Goal: Complete application form

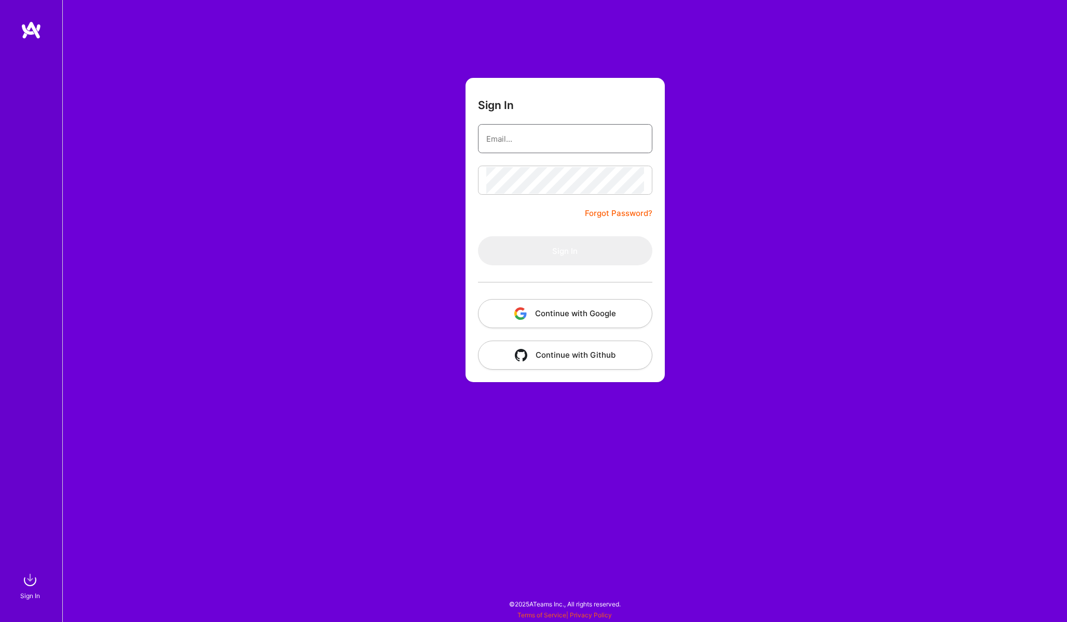
click at [529, 137] on input "email" at bounding box center [565, 139] width 158 height 26
type input "gowrishankarin@icloud.com"
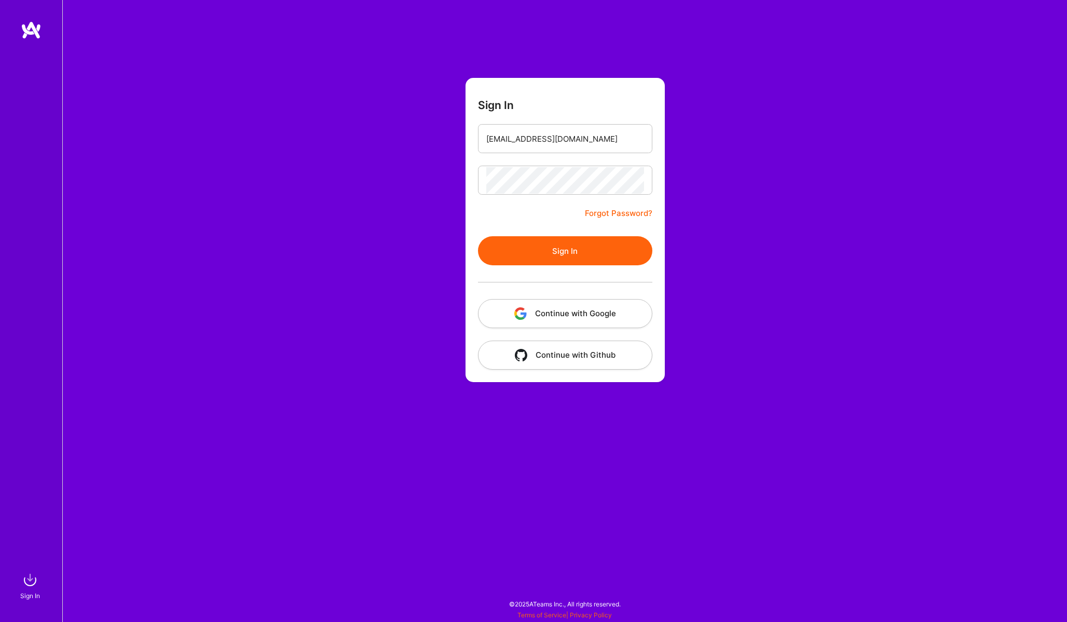
click at [573, 250] on button "Sign In" at bounding box center [565, 250] width 174 height 29
click at [571, 245] on button "Sign In" at bounding box center [565, 250] width 174 height 29
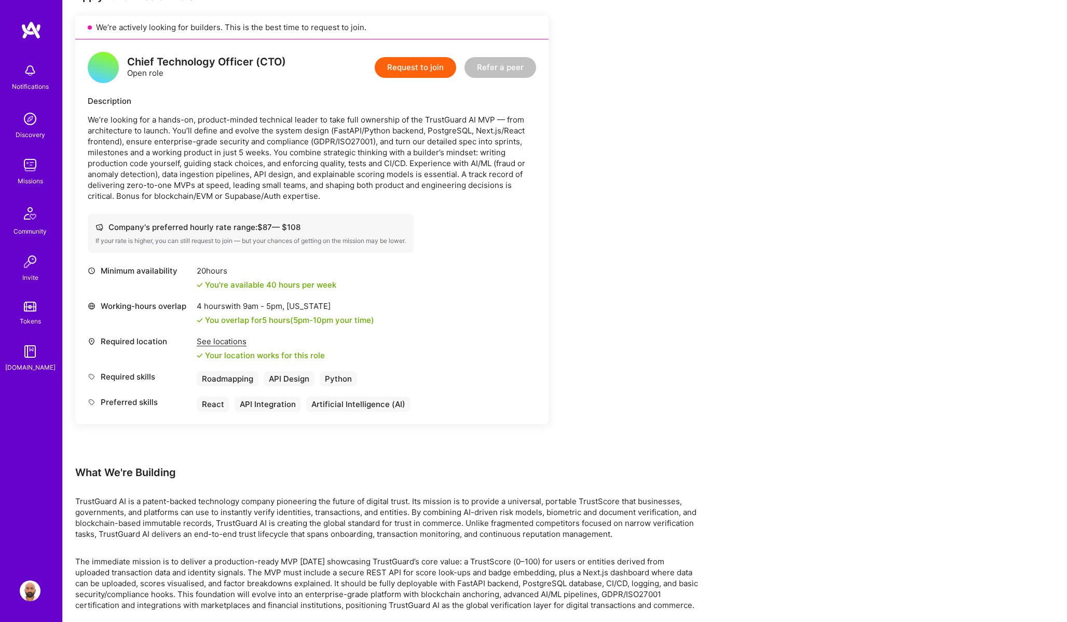
scroll to position [249, 0]
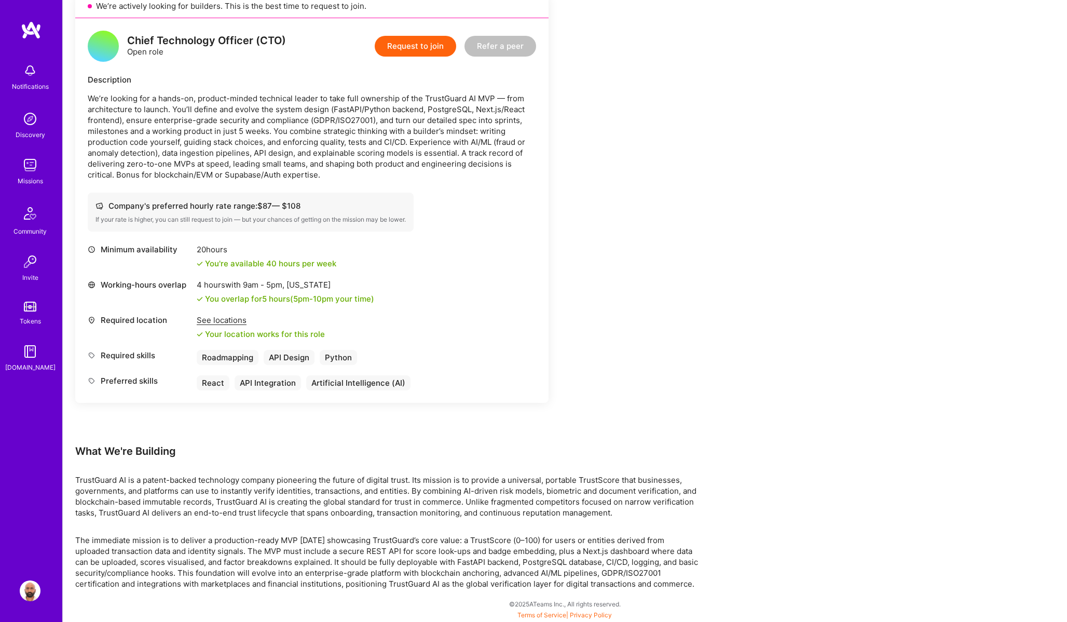
click at [427, 47] on button "Request to join" at bounding box center [416, 46] width 82 height 21
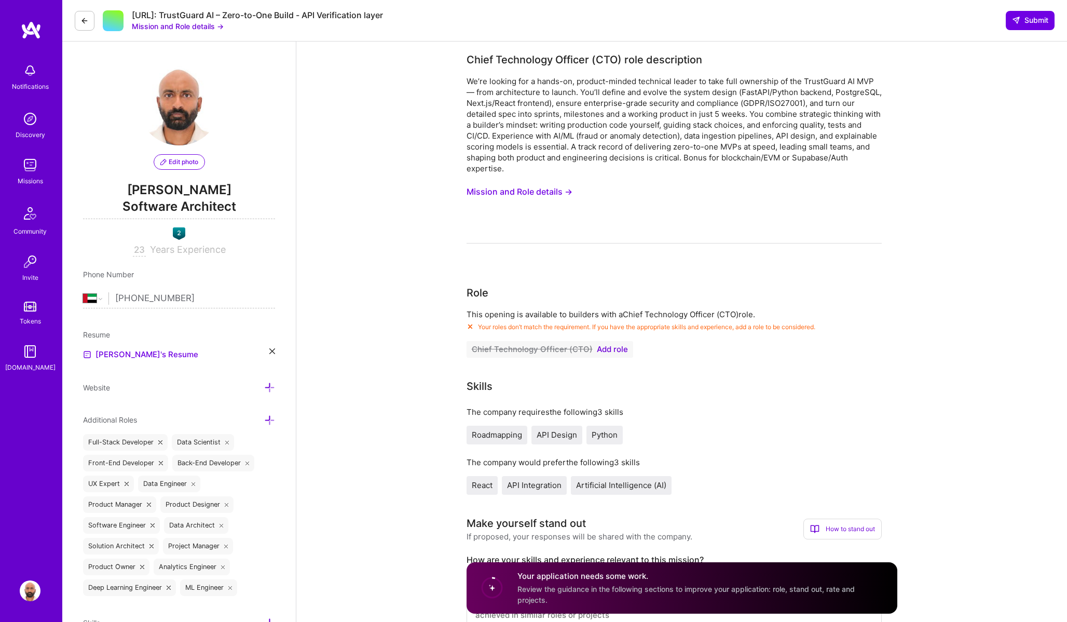
click at [160, 295] on input "[PHONE_NUMBER]" at bounding box center [195, 298] width 160 height 30
click at [126, 296] on input "[PHONE_NUMBER]" at bounding box center [195, 298] width 160 height 30
click at [102, 297] on select "Afghanistan Åland Islands Albania Algeria American Samoa Andorra Angola Anguill…" at bounding box center [95, 298] width 25 height 12
click at [83, 292] on select "Afghanistan Åland Islands Albania Algeria American Samoa Andorra Angola Anguill…" at bounding box center [95, 298] width 25 height 12
select select "US"
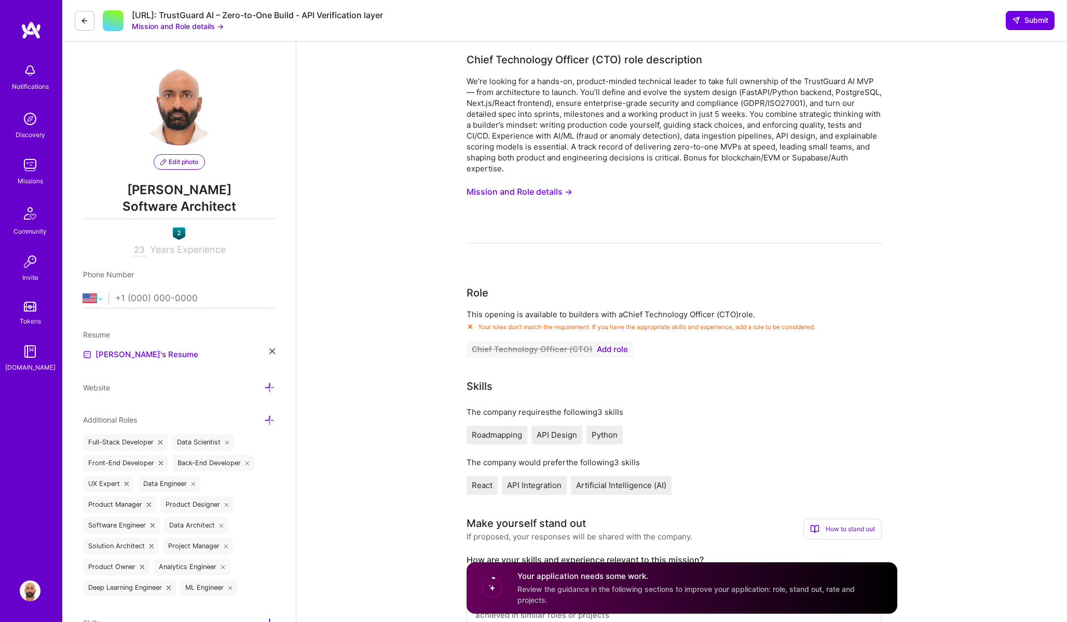
click at [102, 299] on select "Afghanistan Åland Islands Albania Algeria American Samoa Andorra Angola Anguill…" at bounding box center [95, 298] width 25 height 12
click at [86, 22] on icon at bounding box center [84, 21] width 8 height 8
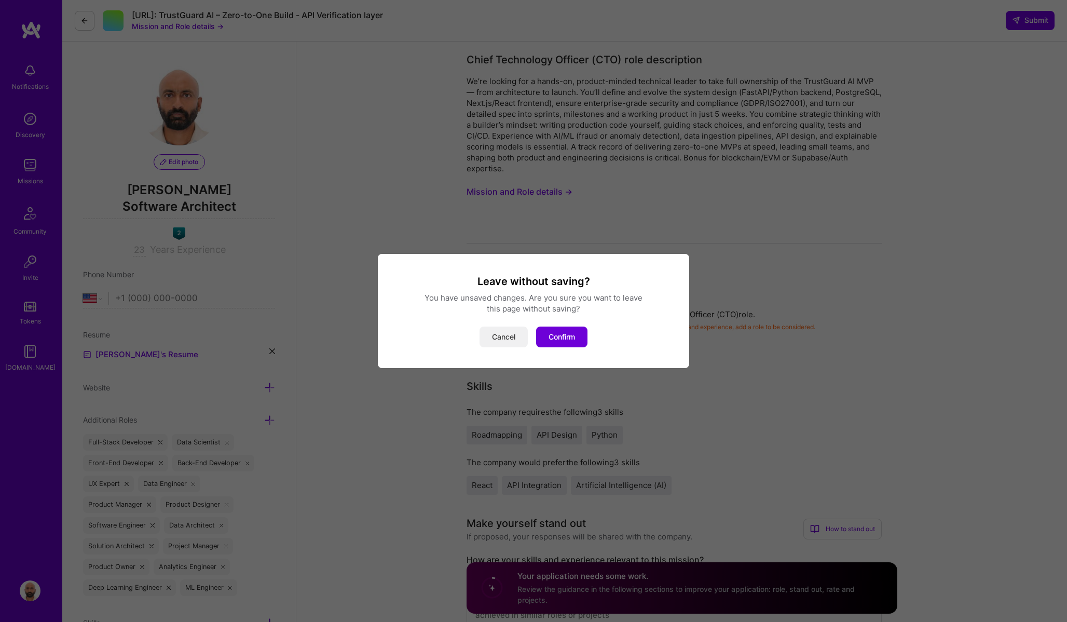
click at [515, 340] on button "Cancel" at bounding box center [504, 337] width 48 height 21
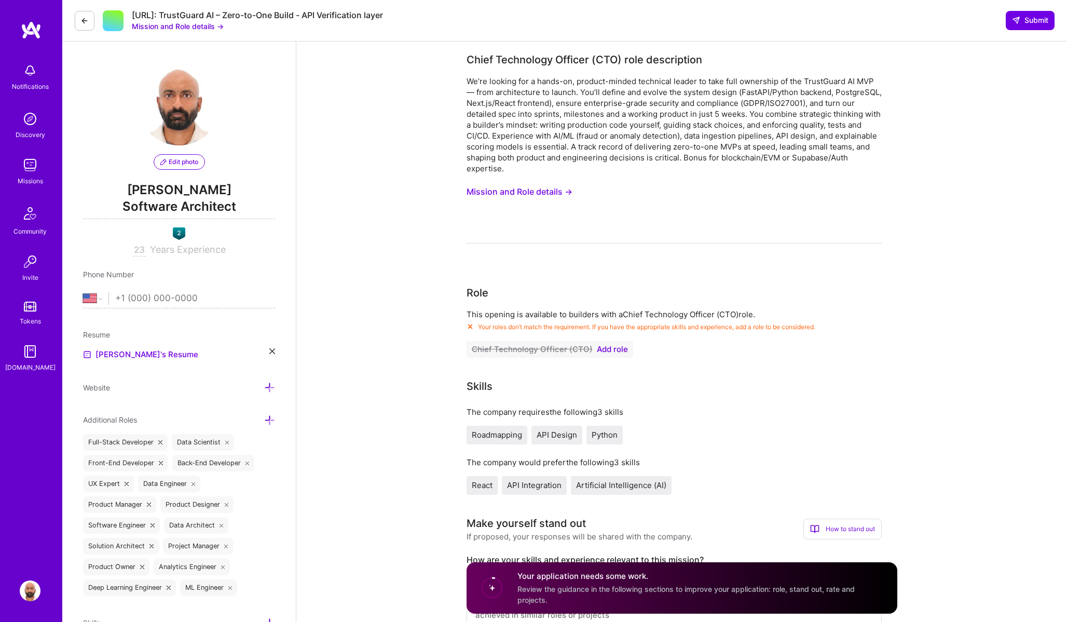
click at [91, 23] on button at bounding box center [85, 21] width 20 height 20
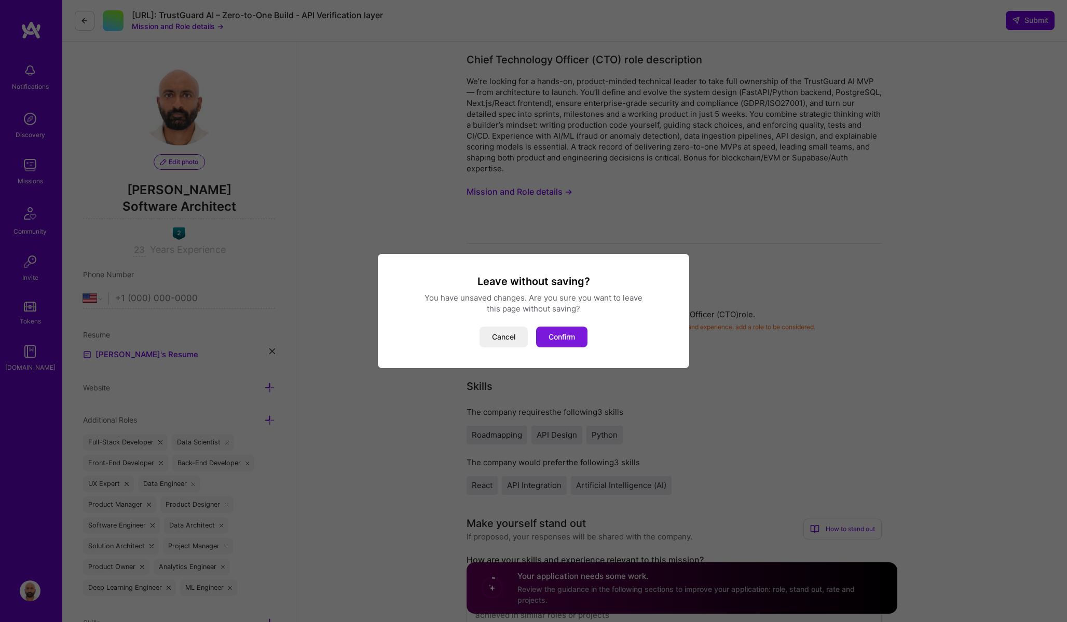
click at [564, 335] on button "Confirm" at bounding box center [561, 337] width 51 height 21
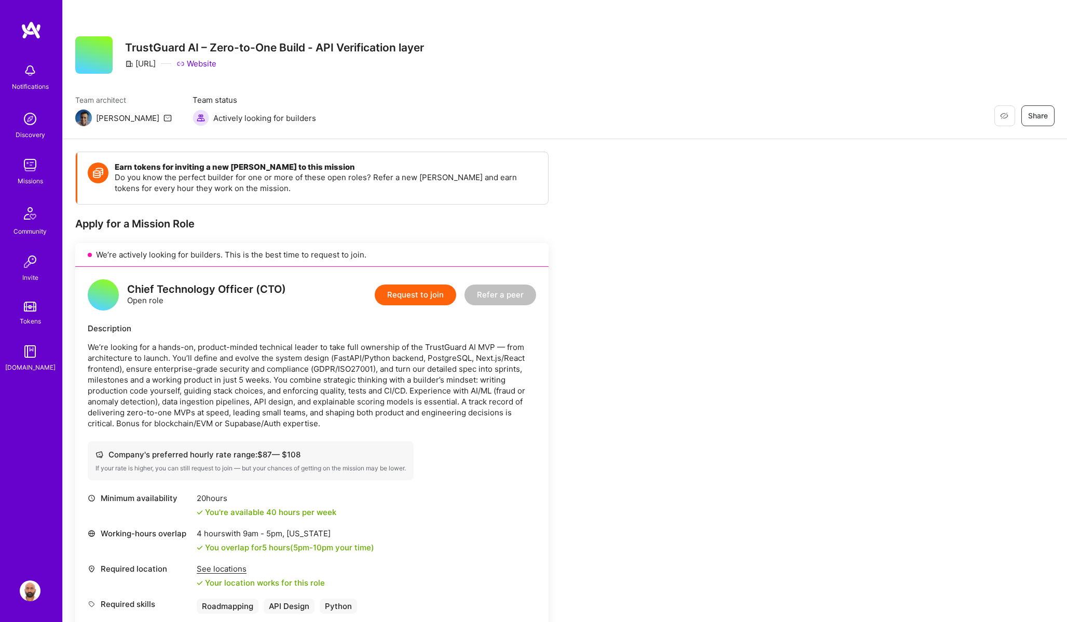
click at [416, 292] on button "Request to join" at bounding box center [416, 295] width 82 height 21
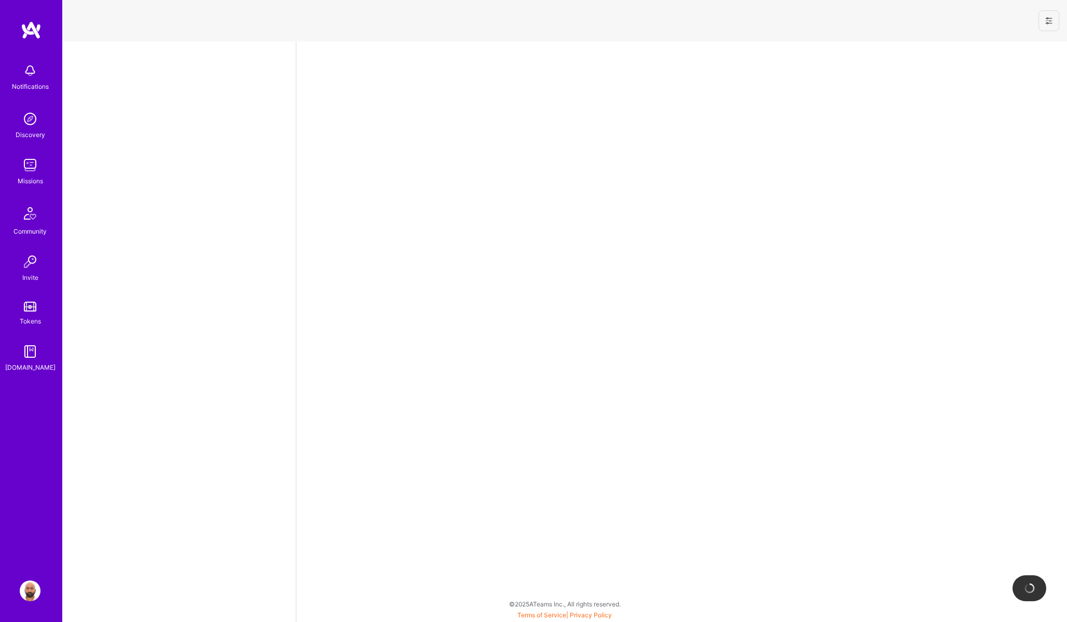
select select "AE"
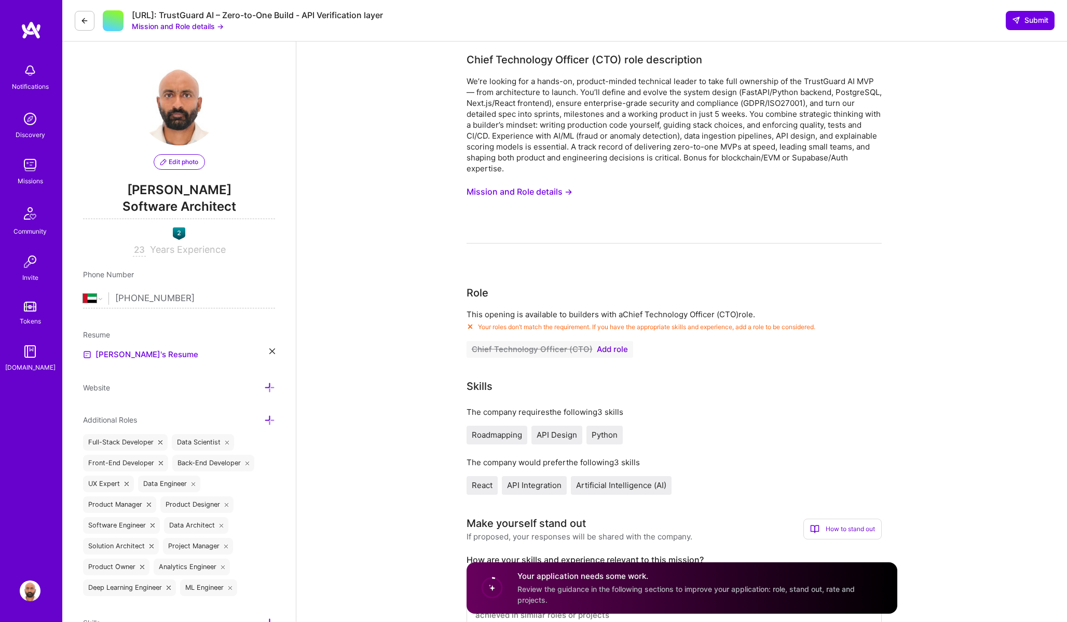
click at [610, 348] on span "Add role" at bounding box center [612, 349] width 31 height 8
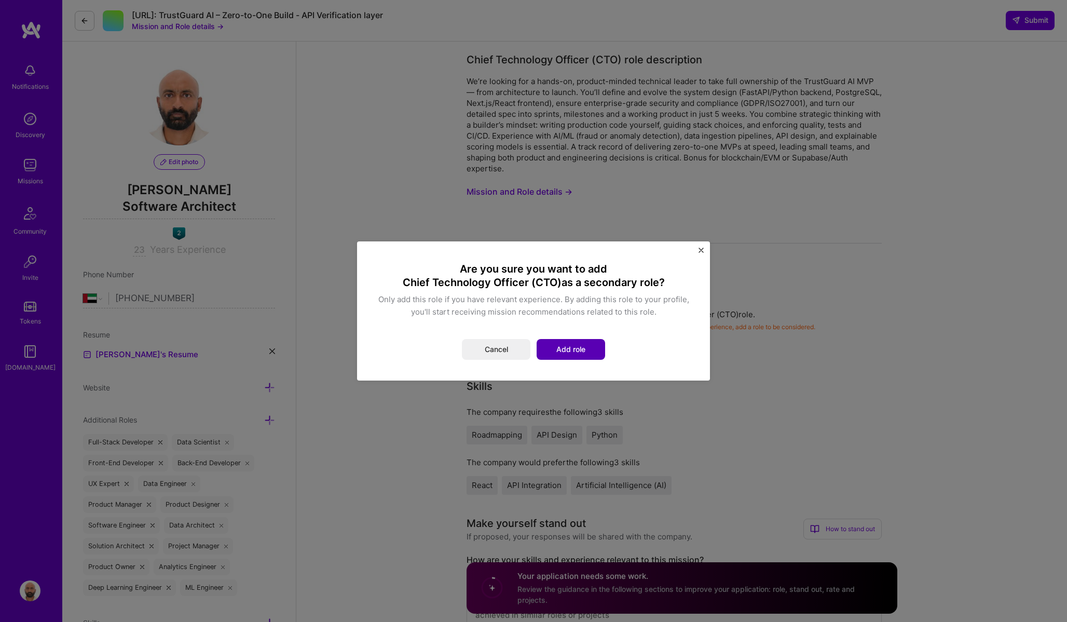
click at [576, 353] on button "Add role" at bounding box center [571, 349] width 69 height 21
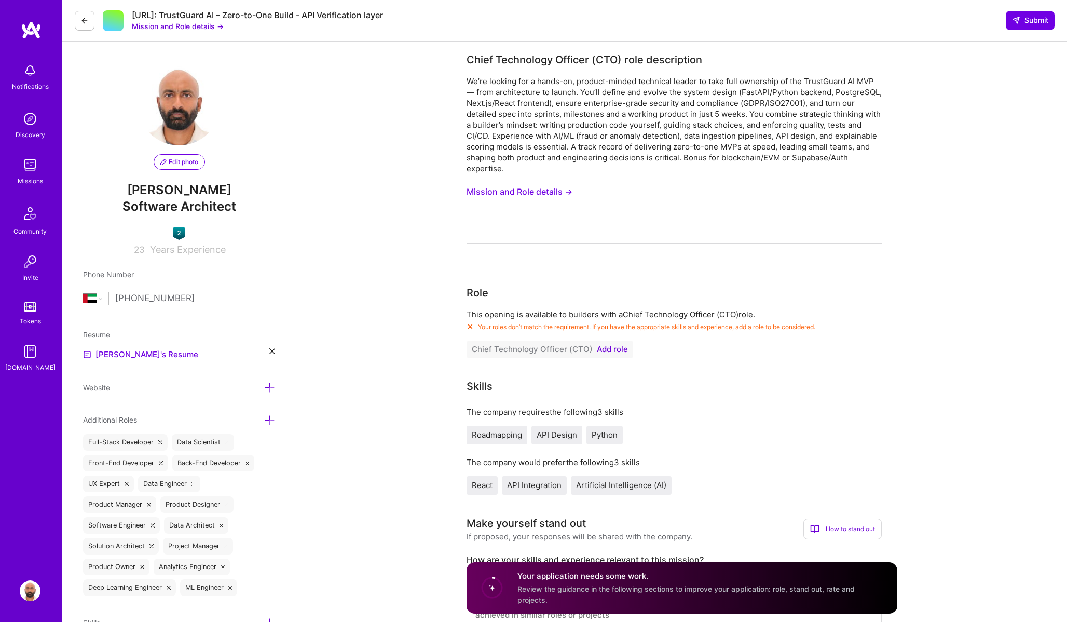
click at [610, 349] on span "Add role" at bounding box center [612, 349] width 31 height 8
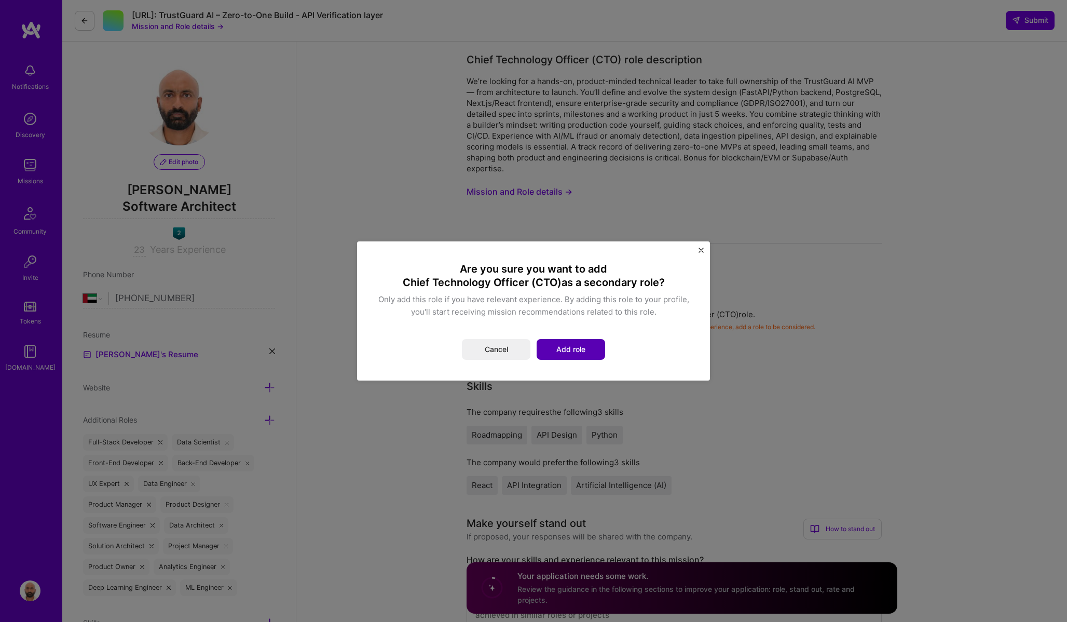
click at [573, 348] on button "Add role" at bounding box center [571, 349] width 69 height 21
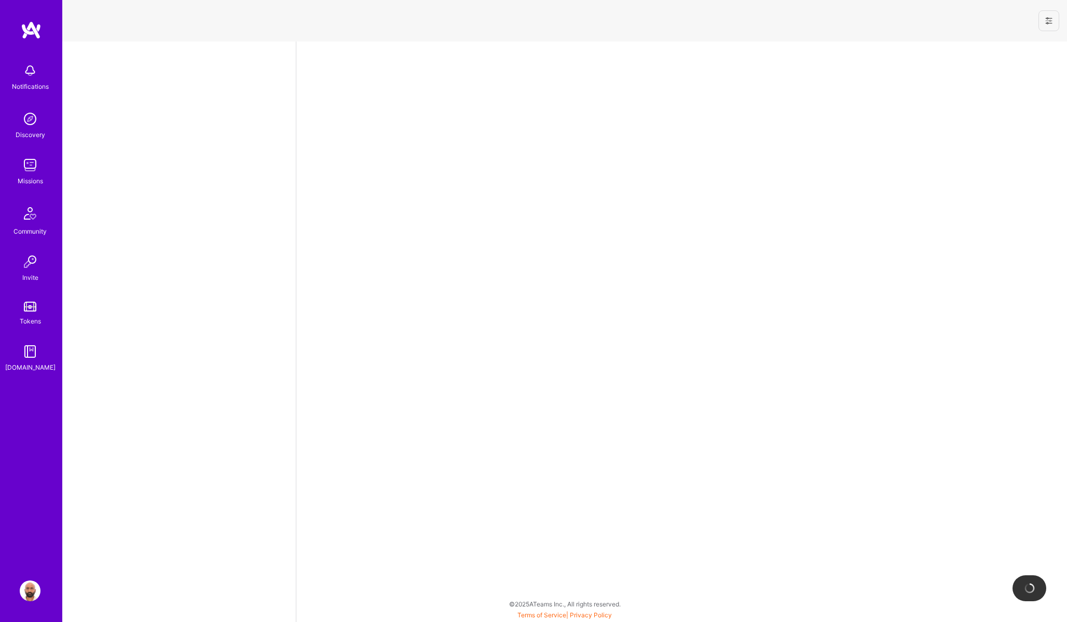
select select "AE"
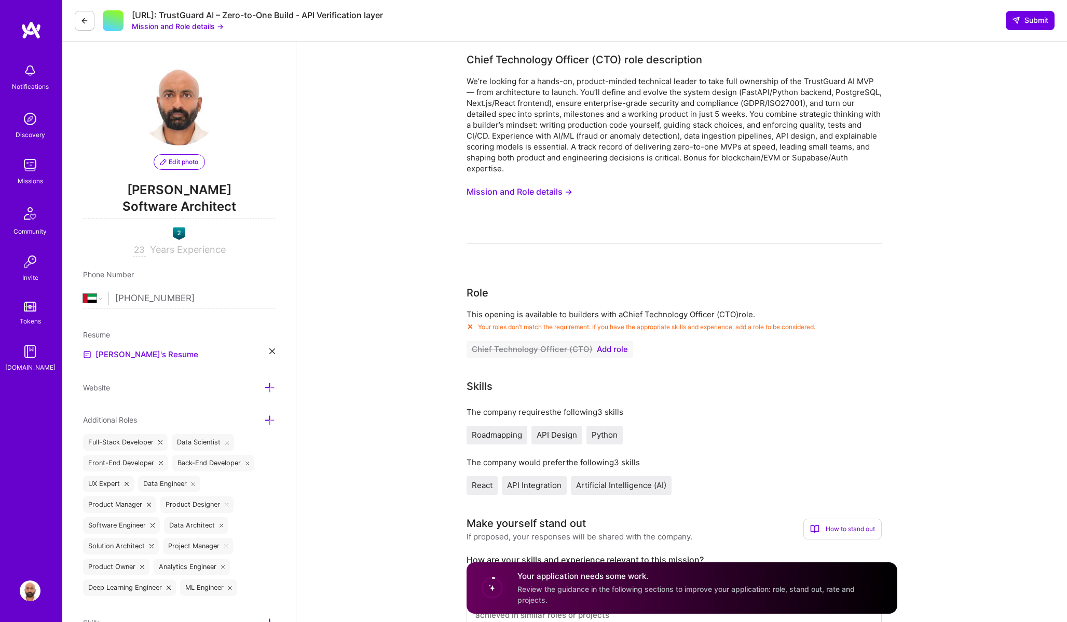
click at [270, 418] on icon at bounding box center [269, 420] width 11 height 11
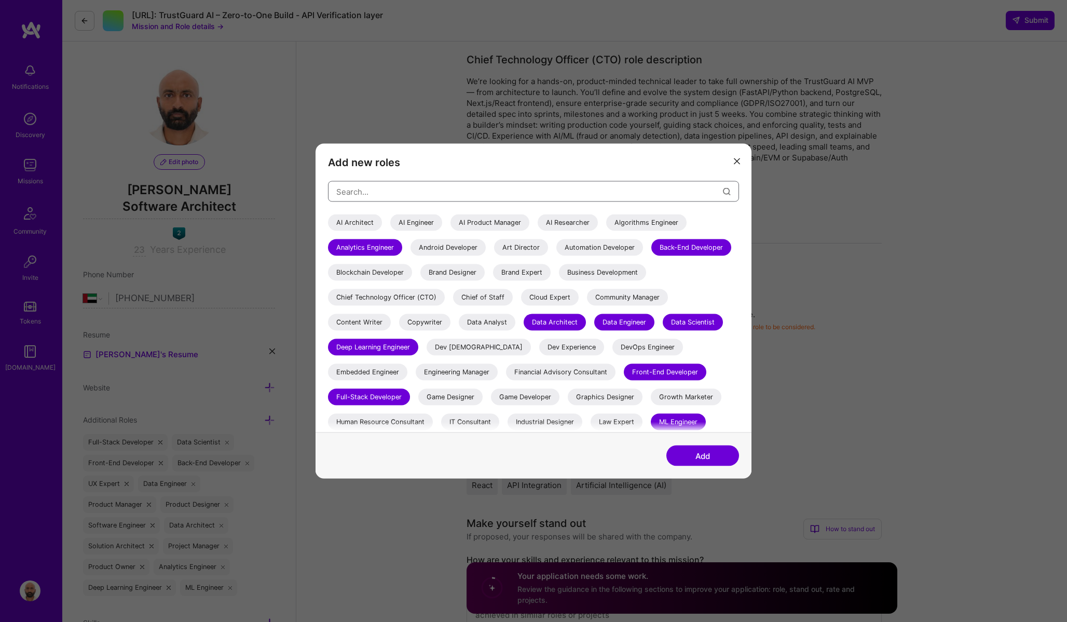
click at [386, 194] on input "modal" at bounding box center [529, 191] width 387 height 26
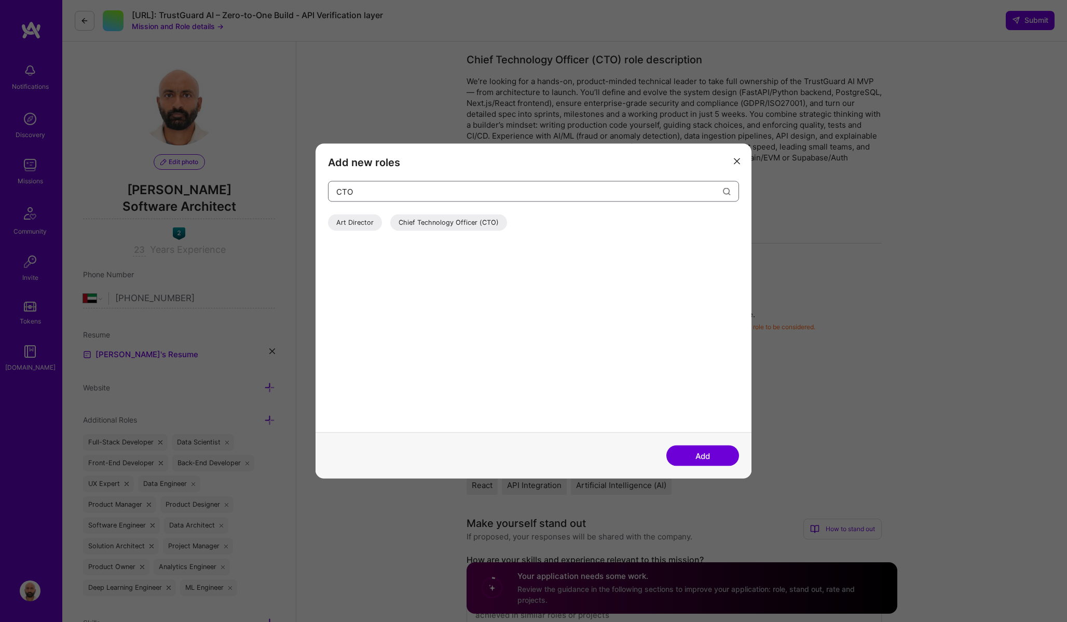
type input "CTO"
click at [469, 225] on div "Chief Technology Officer (CTO)" at bounding box center [448, 222] width 117 height 17
click at [692, 459] on button "Add" at bounding box center [703, 455] width 73 height 21
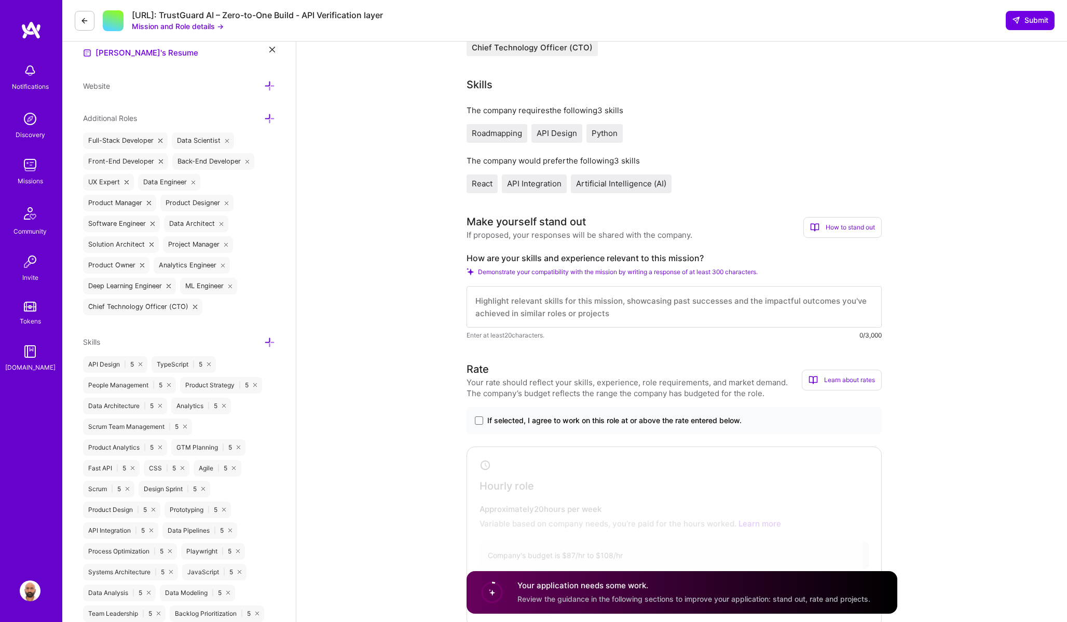
scroll to position [309, 0]
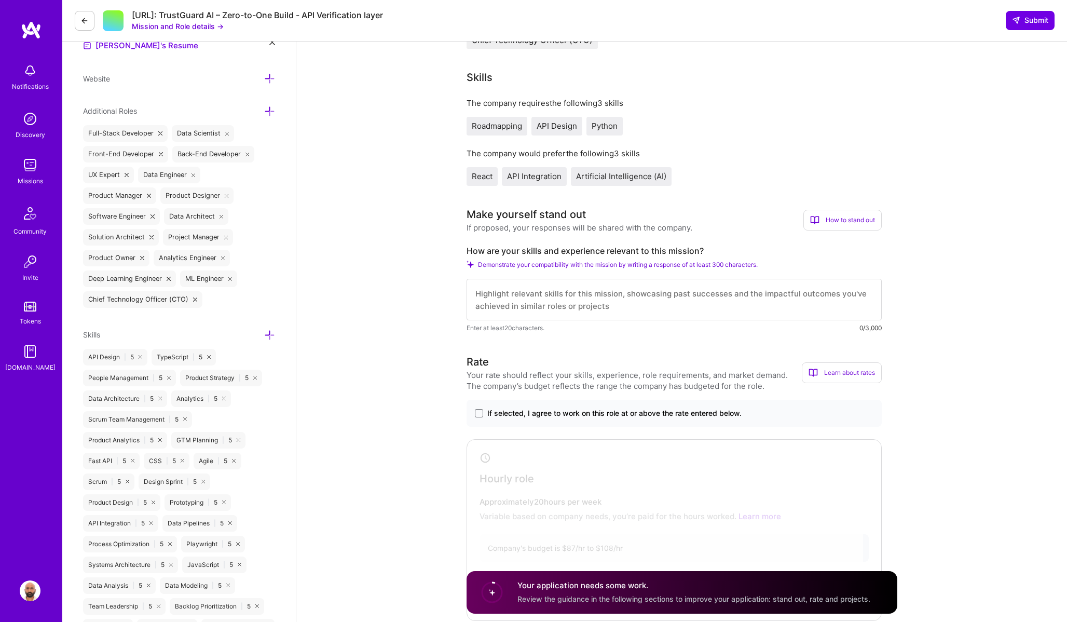
click at [566, 308] on textarea at bounding box center [674, 300] width 415 height 42
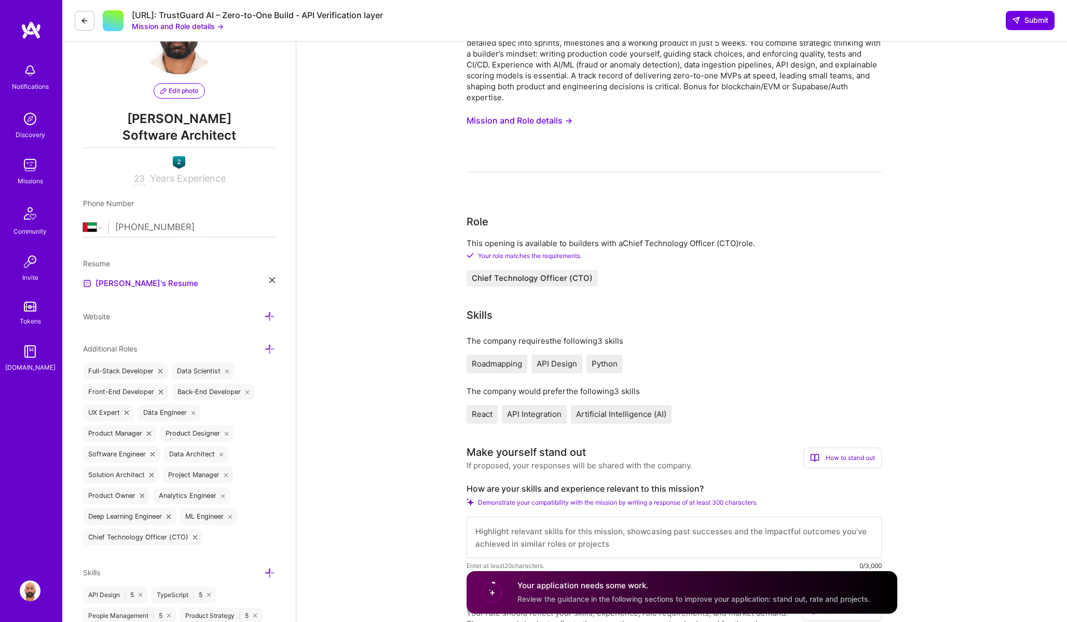
scroll to position [0, 0]
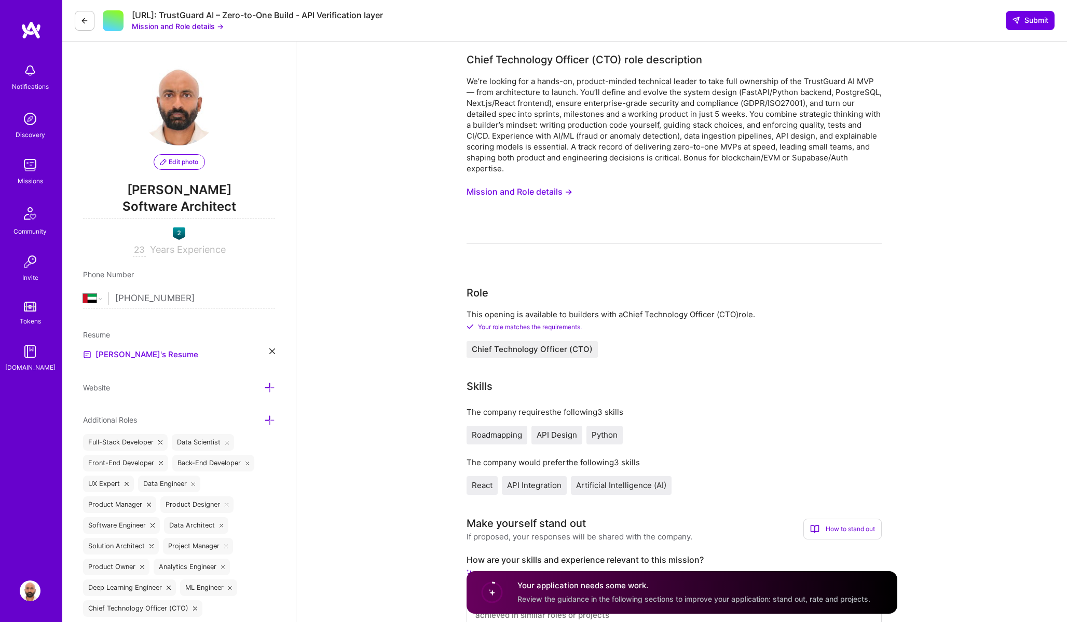
click at [536, 192] on button "Mission and Role details →" at bounding box center [520, 191] width 106 height 19
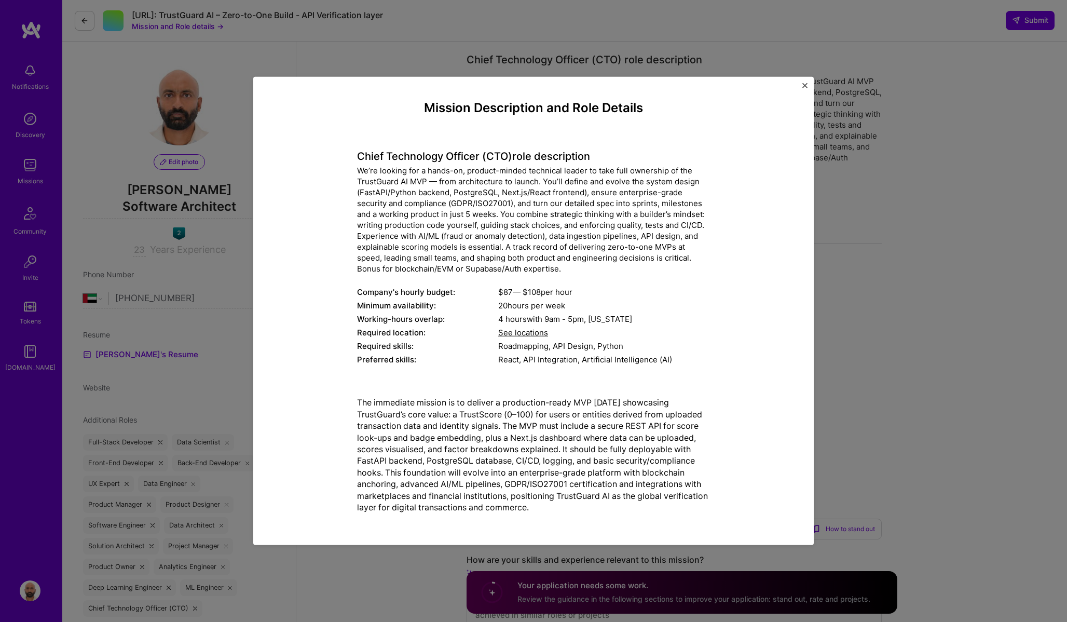
drag, startPoint x: 357, startPoint y: 157, endPoint x: 729, endPoint y: 507, distance: 510.2
click at [729, 507] on div "Mission Description and Role Details Chief Technology Officer (CTO) role descri…" at bounding box center [533, 311] width 513 height 421
copy div "Lorem Ipsumdolor Sitamet (CON) adip elitseddoei Te’in utlabor etd m aliqu-en, a…"
click at [807, 86] on img "Close" at bounding box center [805, 85] width 5 height 5
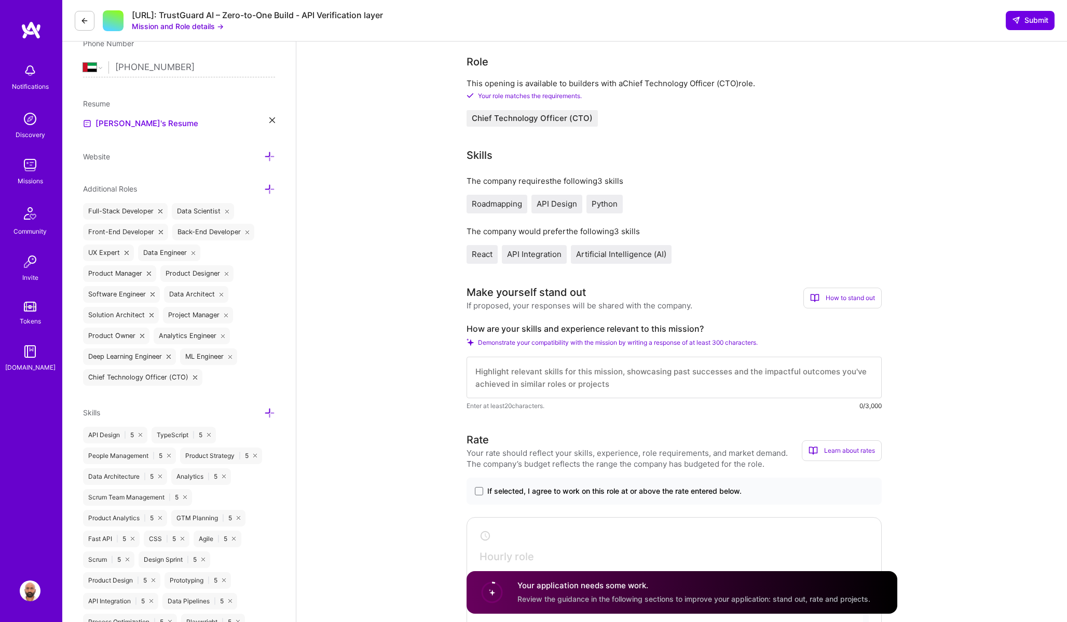
scroll to position [373, 0]
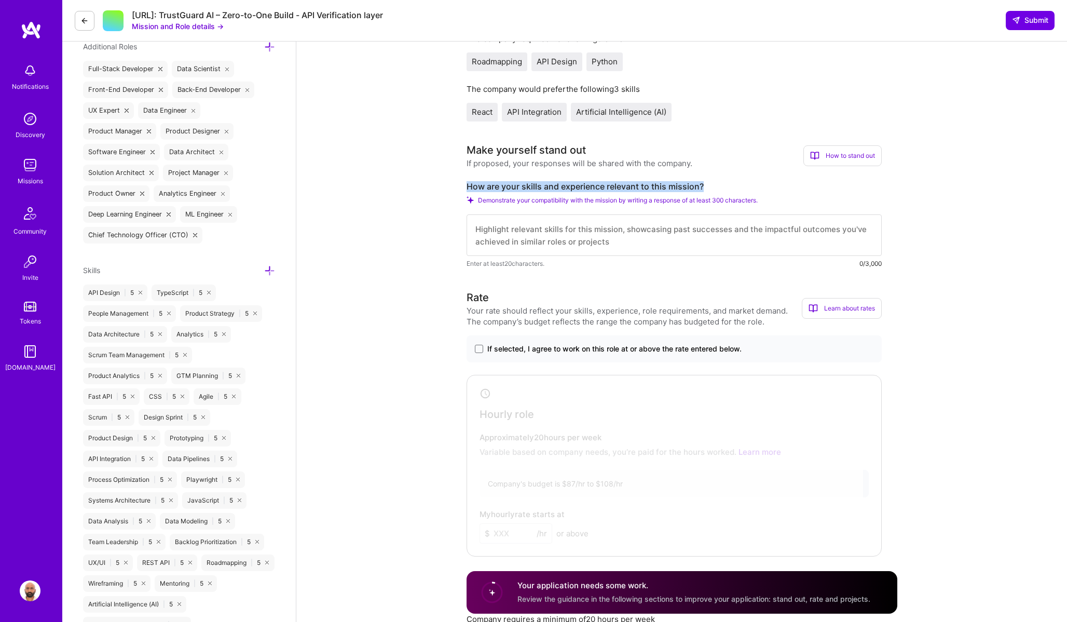
drag, startPoint x: 468, startPoint y: 186, endPoint x: 707, endPoint y: 183, distance: 239.4
click at [707, 183] on label "How are your skills and experience relevant to this mission?" at bounding box center [674, 186] width 415 height 11
copy label "How are your skills and experience relevant to this mission?"
click at [504, 239] on textarea at bounding box center [674, 235] width 415 height 42
paste textarea "Lo ipsumd sit ametconsec adipi elitsedd eius TempoRinci UT’l etdolor ma aliquae…"
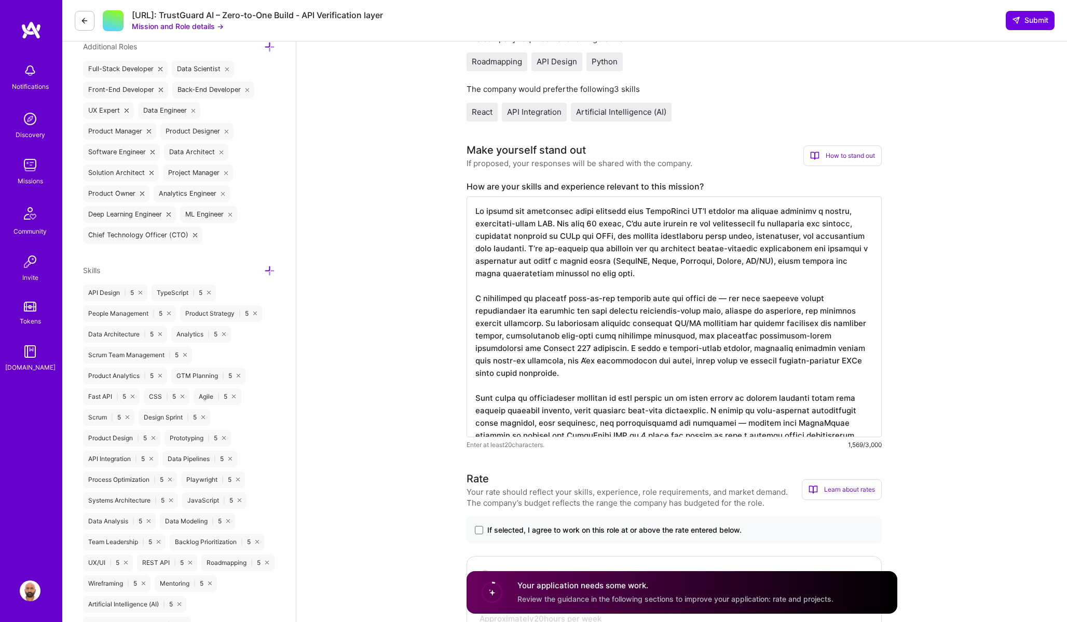
click at [520, 225] on textarea at bounding box center [674, 316] width 415 height 241
click at [722, 301] on textarea at bounding box center [674, 316] width 415 height 241
drag, startPoint x: 719, startPoint y: 411, endPoint x: 711, endPoint y: 411, distance: 8.3
click at [711, 411] on textarea at bounding box center [674, 316] width 415 height 241
drag, startPoint x: 712, startPoint y: 300, endPoint x: 718, endPoint y: 300, distance: 5.7
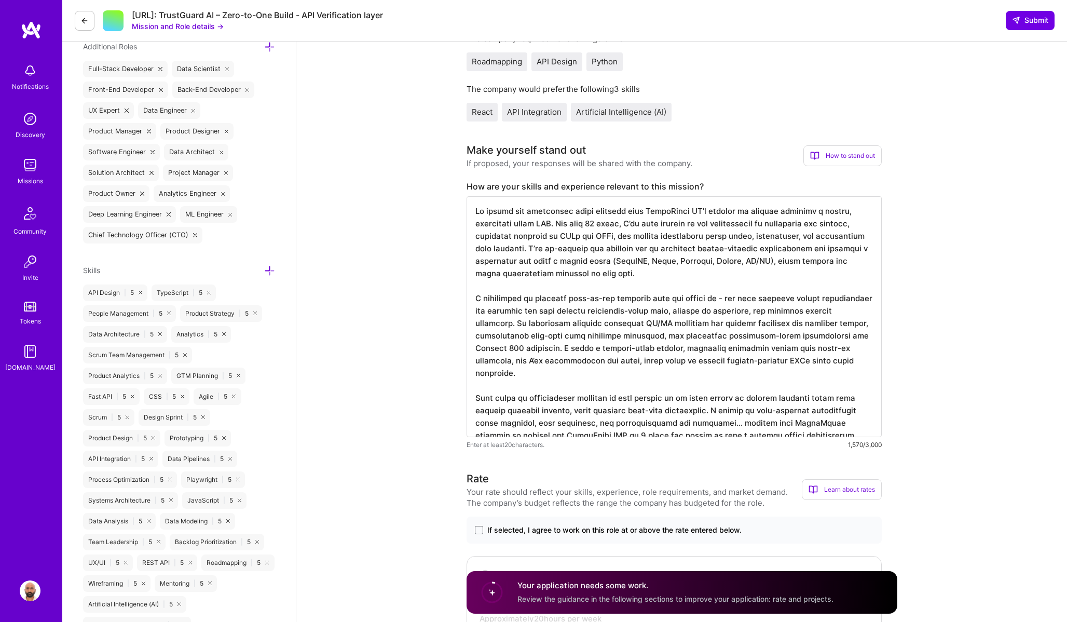
click at [718, 300] on textarea at bounding box center [674, 316] width 415 height 241
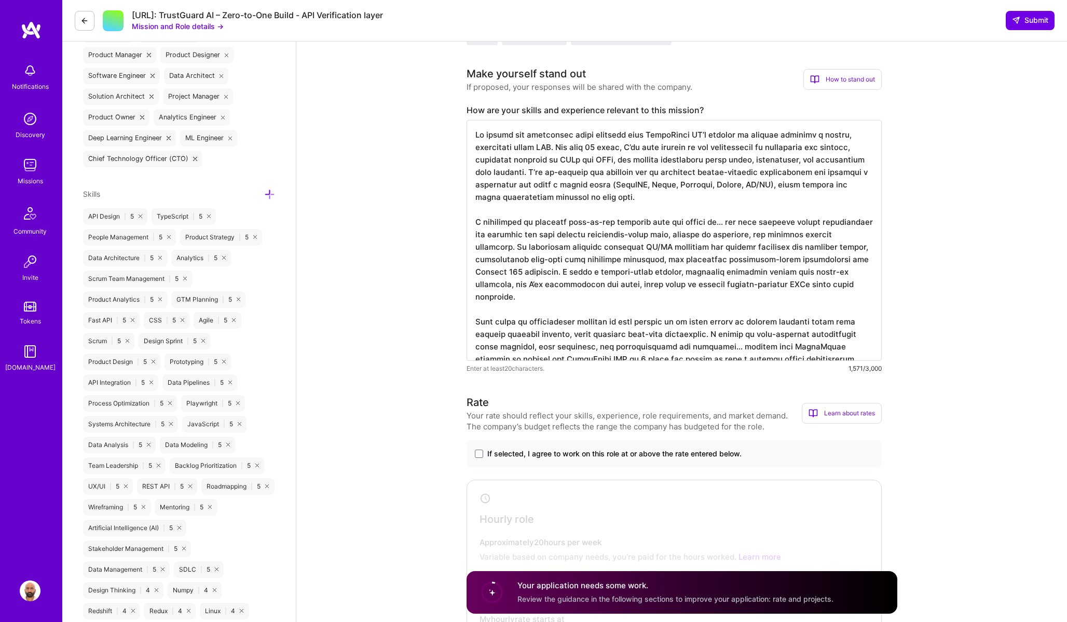
scroll to position [1, 0]
click at [570, 196] on textarea at bounding box center [674, 240] width 415 height 241
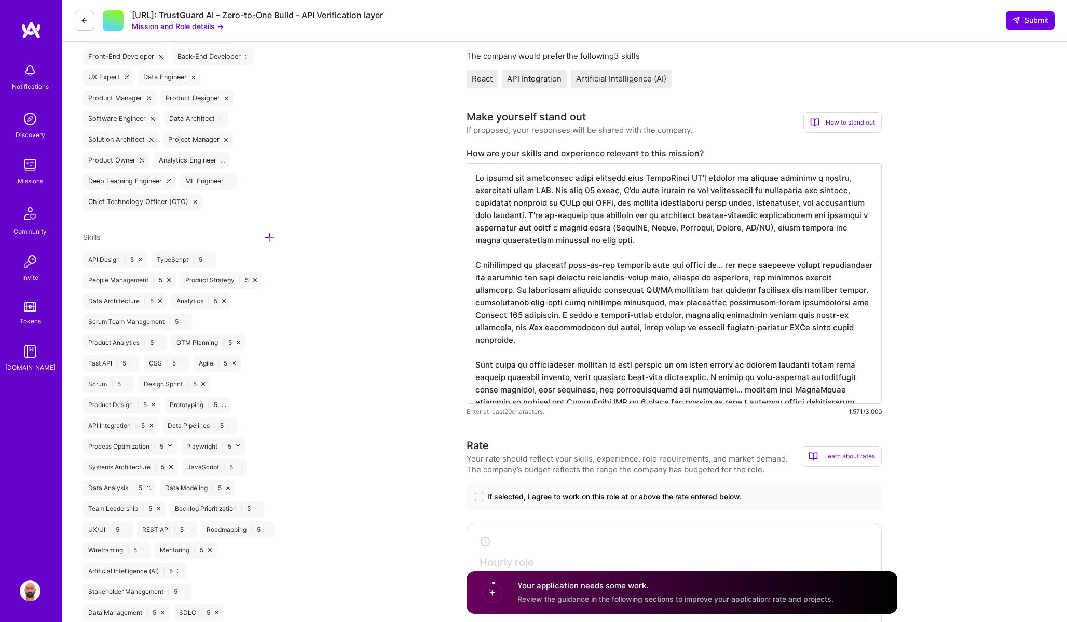
scroll to position [408, 0]
click at [583, 189] on textarea at bounding box center [674, 282] width 415 height 241
click at [569, 229] on textarea at bounding box center [674, 282] width 415 height 241
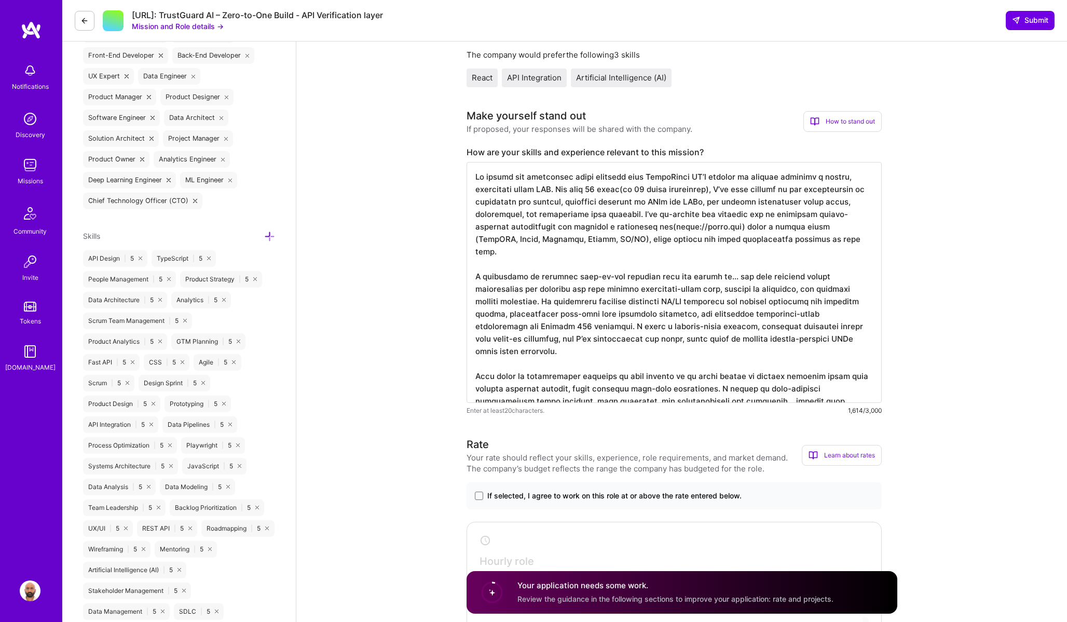
click at [788, 228] on textarea at bounding box center [674, 282] width 415 height 241
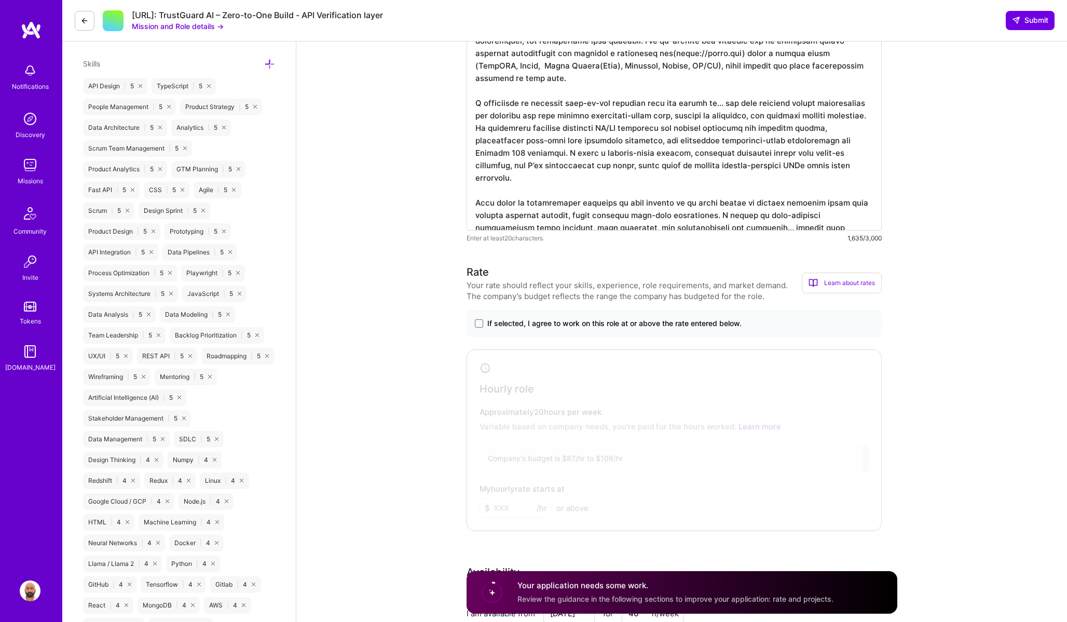
scroll to position [587, 0]
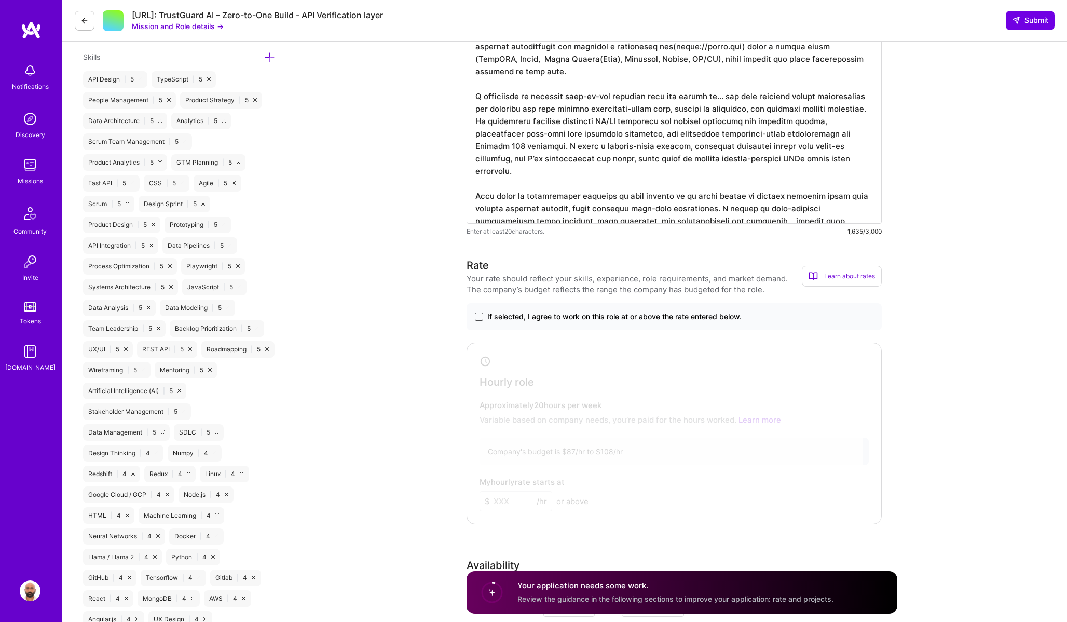
type textarea "Lo ipsumd sit ametconsec adipi elitsedd eius TempoRinci UT’l etdolor ma aliquae…"
click at [480, 317] on span at bounding box center [479, 317] width 8 height 8
click at [0, 0] on input "If selected, I agree to work on this role at or above the rate entered below." at bounding box center [0, 0] width 0 height 0
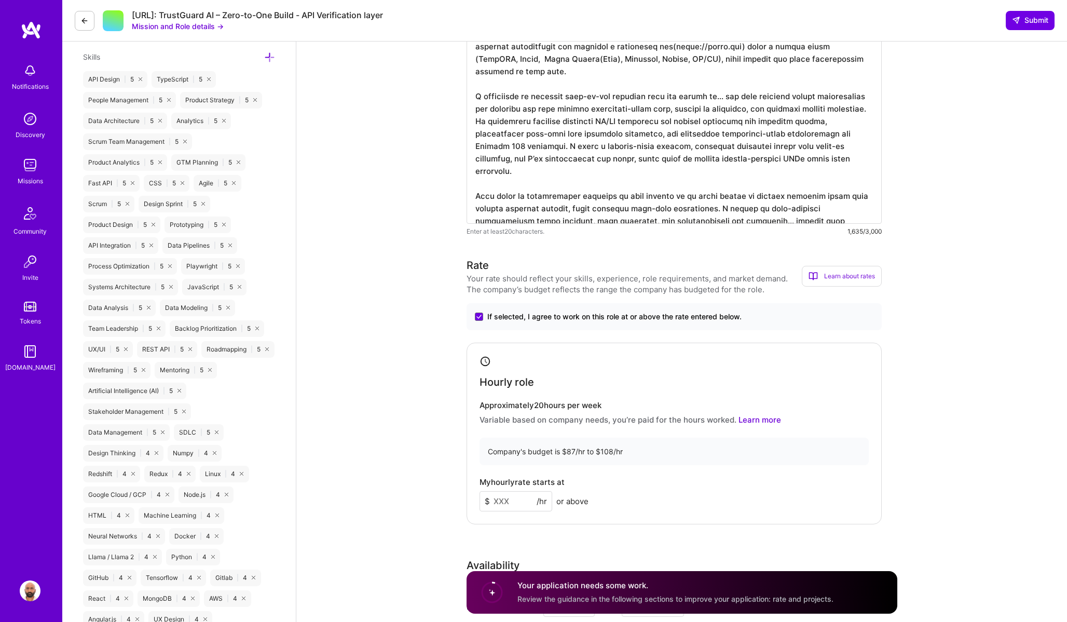
click at [503, 501] on input at bounding box center [516, 501] width 73 height 20
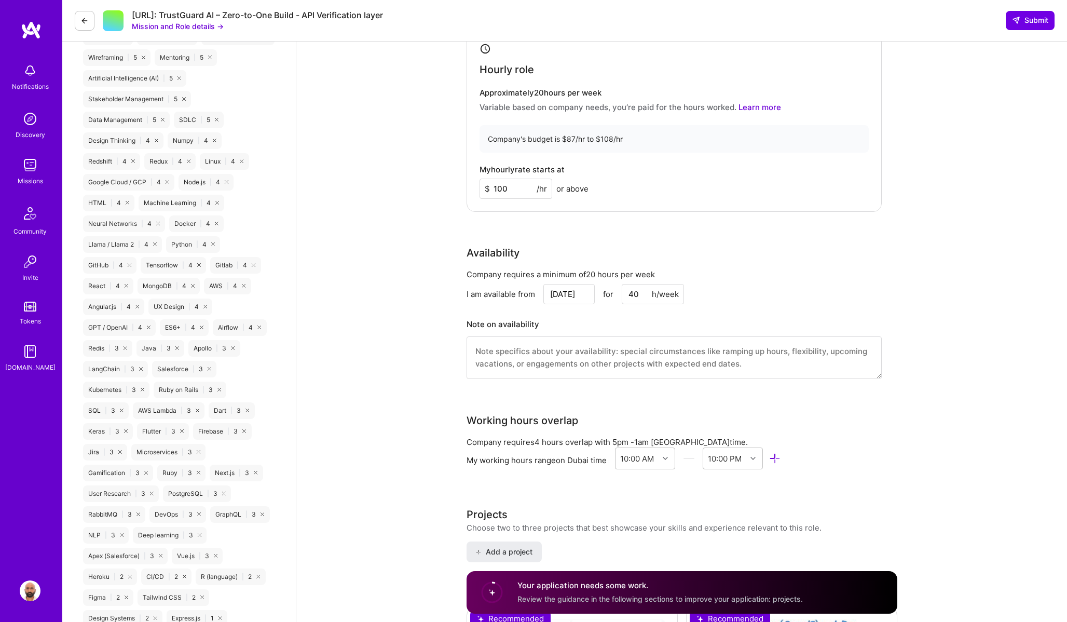
scroll to position [905, 0]
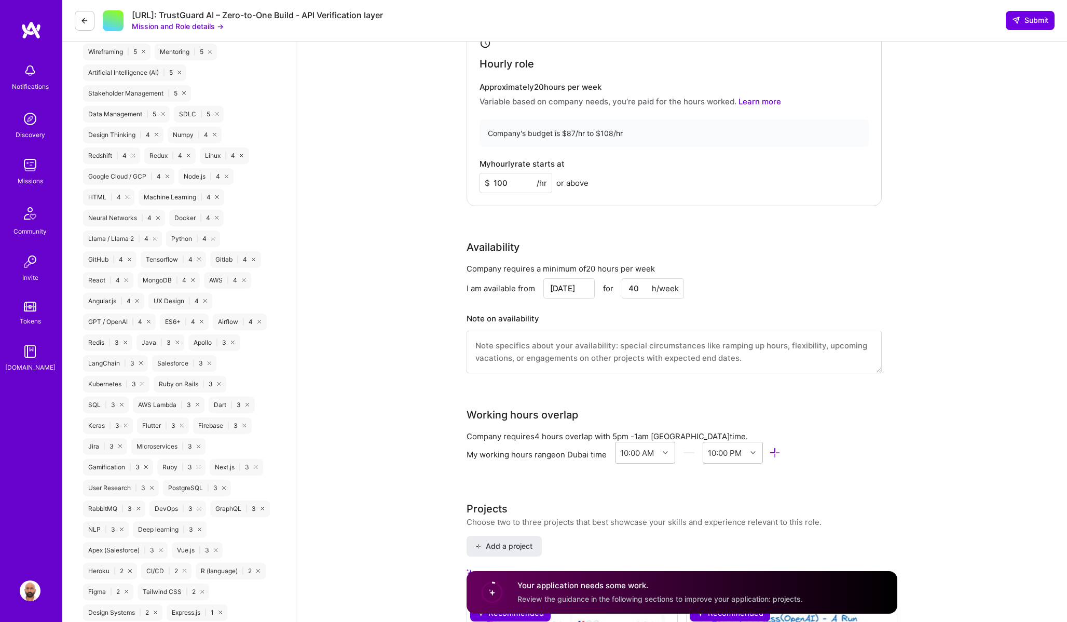
type input "100"
click at [769, 366] on textarea at bounding box center [674, 352] width 415 height 43
click at [657, 346] on textarea "I need a week time to close the current backlogs to focus on this mission" at bounding box center [674, 352] width 415 height 43
click at [713, 346] on textarea "I need a week time to close the current backlogs and start focus on this mission" at bounding box center [674, 352] width 415 height 43
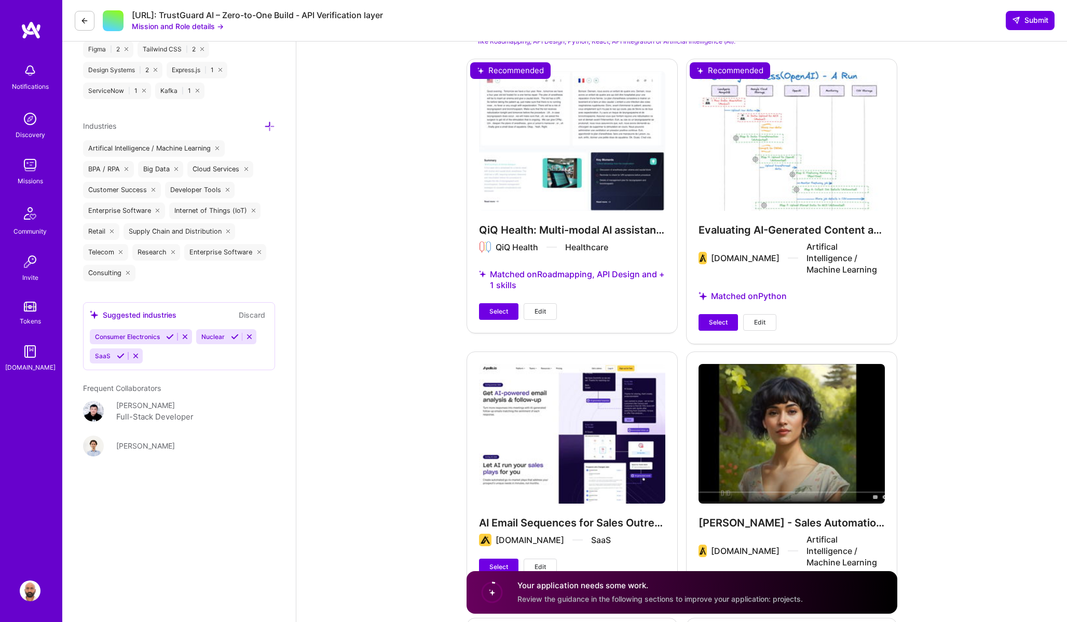
scroll to position [1455, 0]
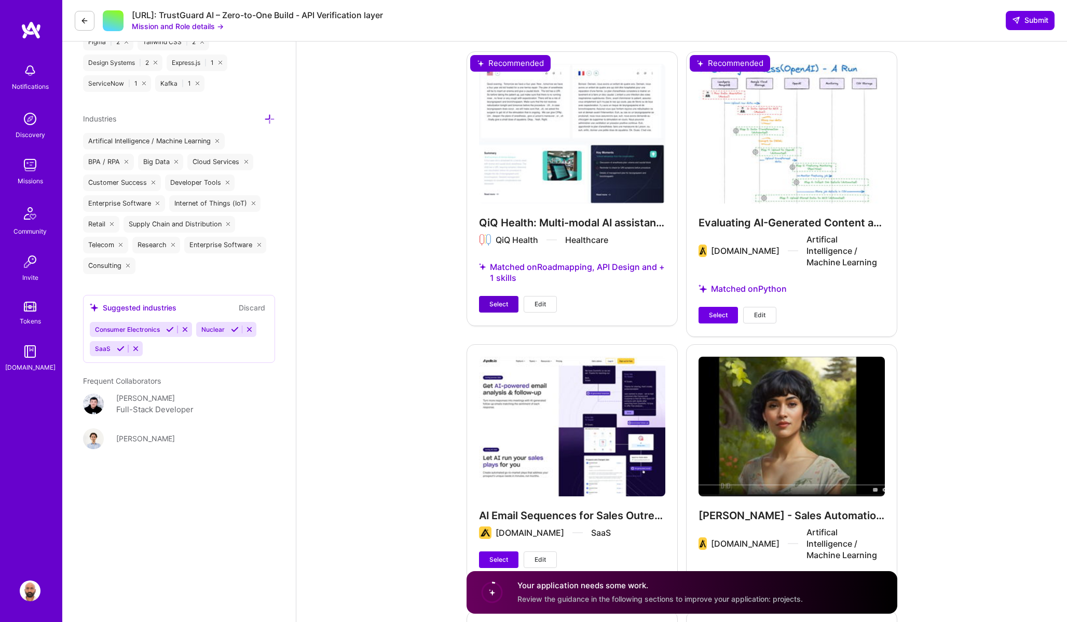
type textarea "I need a week time to close the current backlogs and start focusing on this mis…"
click at [505, 304] on span "Select" at bounding box center [499, 304] width 19 height 9
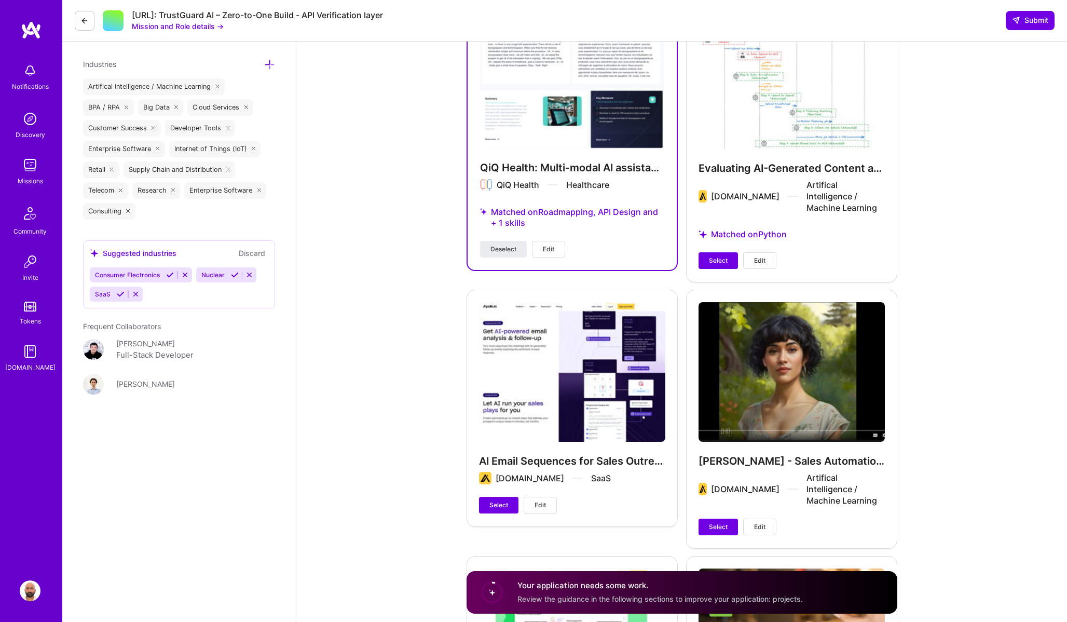
scroll to position [1508, 0]
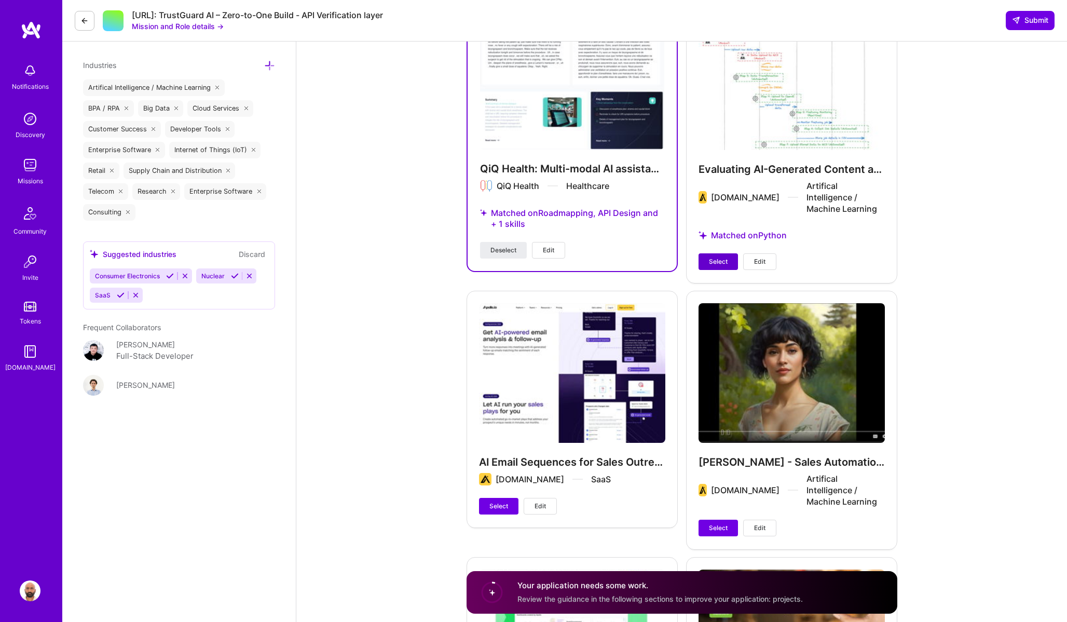
click at [712, 257] on span "Select" at bounding box center [718, 261] width 19 height 9
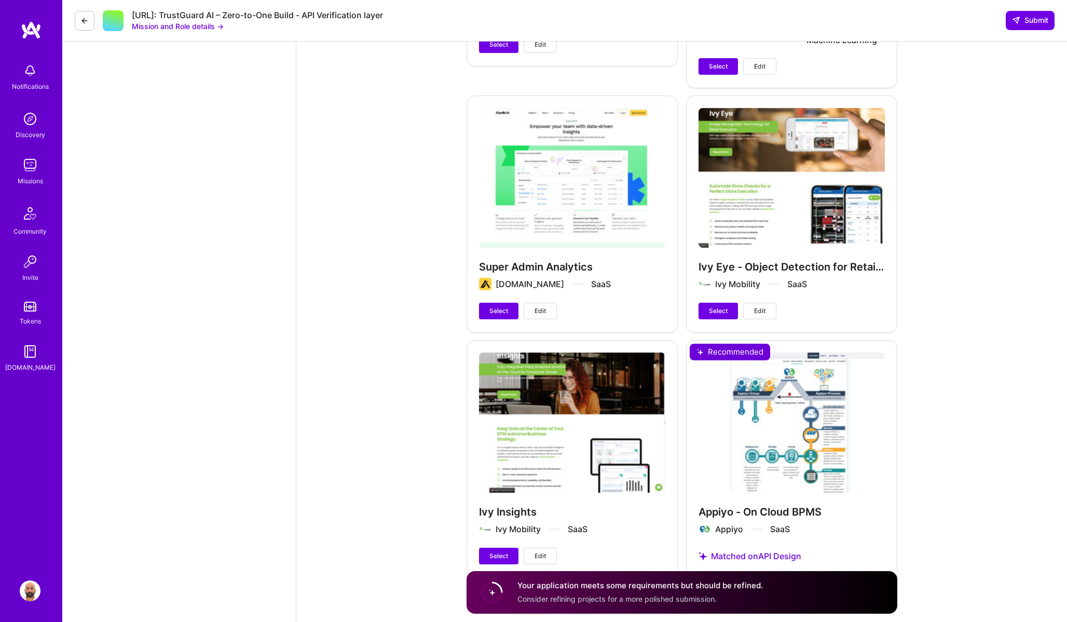
scroll to position [2002, 0]
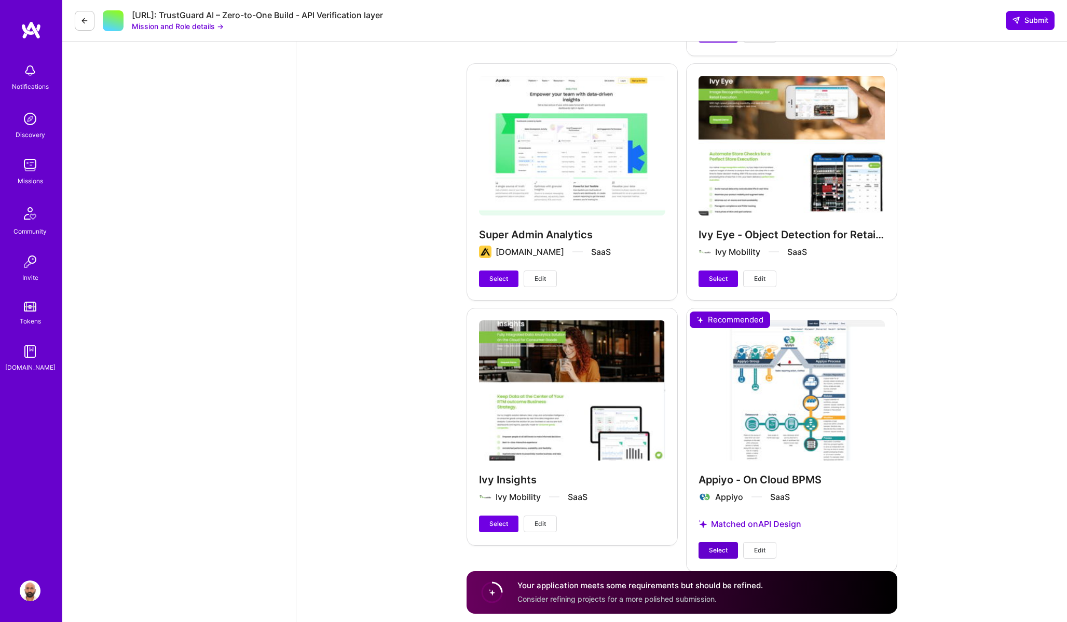
click at [716, 546] on span "Select" at bounding box center [718, 550] width 19 height 9
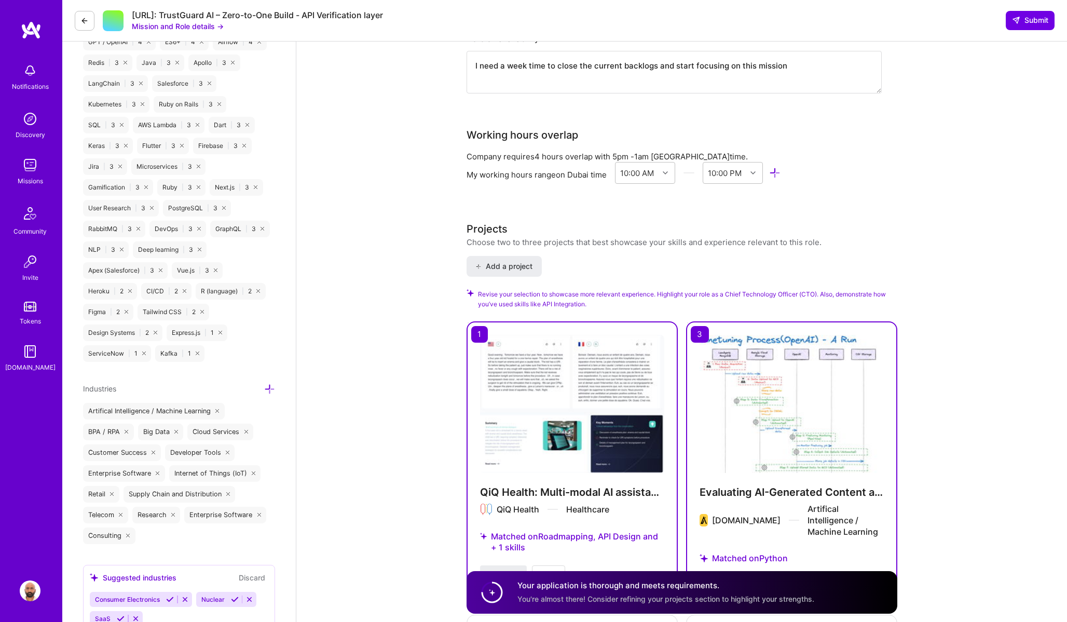
scroll to position [1155, 0]
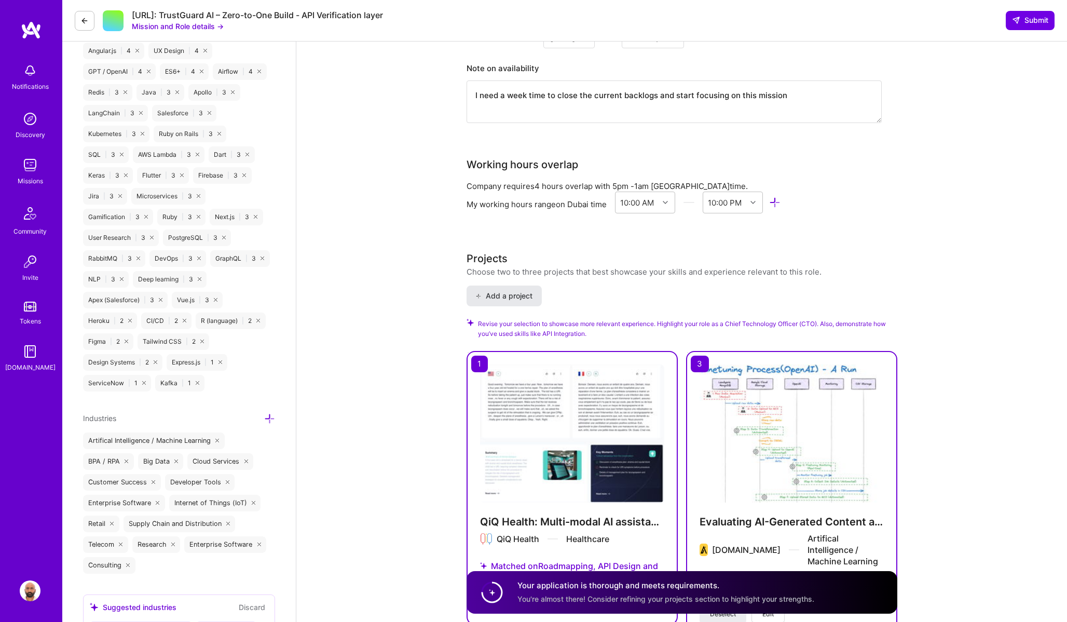
click at [510, 295] on span "Add a project" at bounding box center [504, 296] width 57 height 10
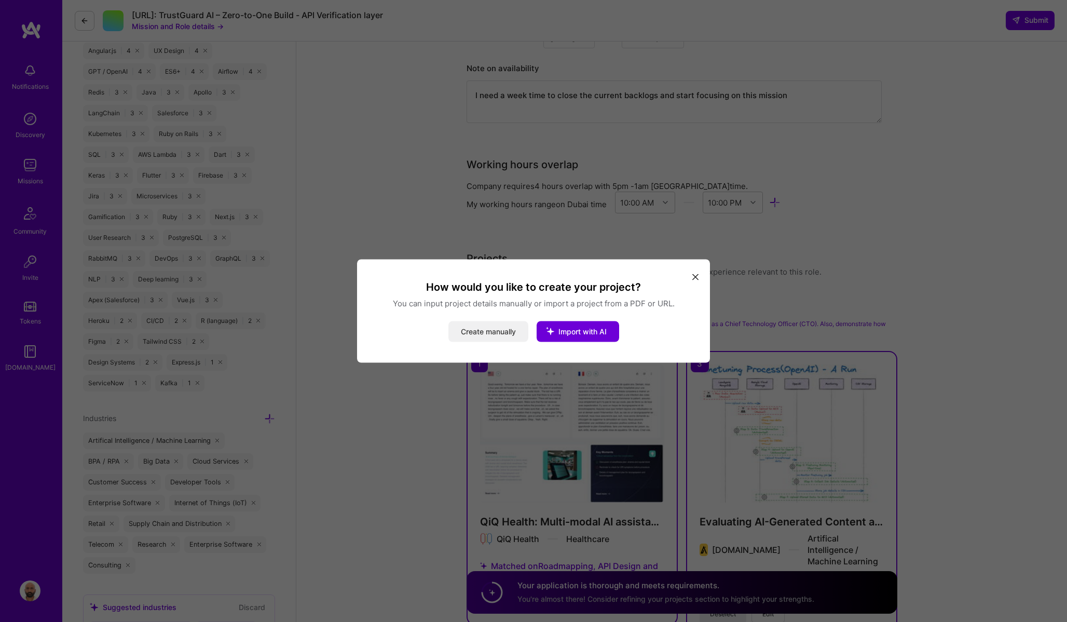
click at [496, 332] on button "Create manually" at bounding box center [489, 331] width 80 height 21
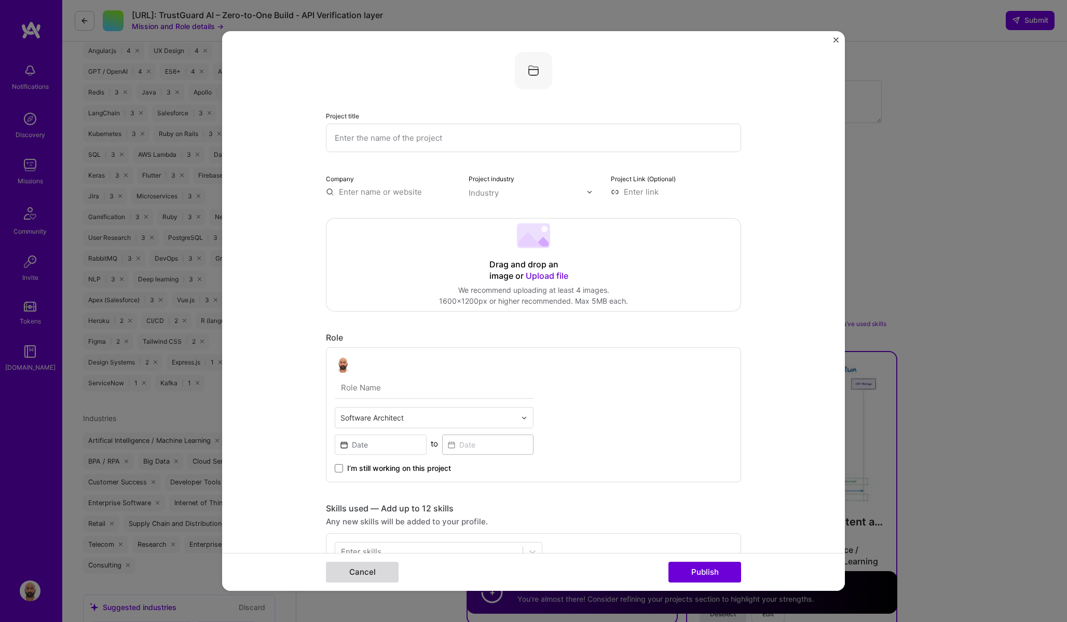
click at [375, 574] on button "Cancel" at bounding box center [362, 572] width 73 height 21
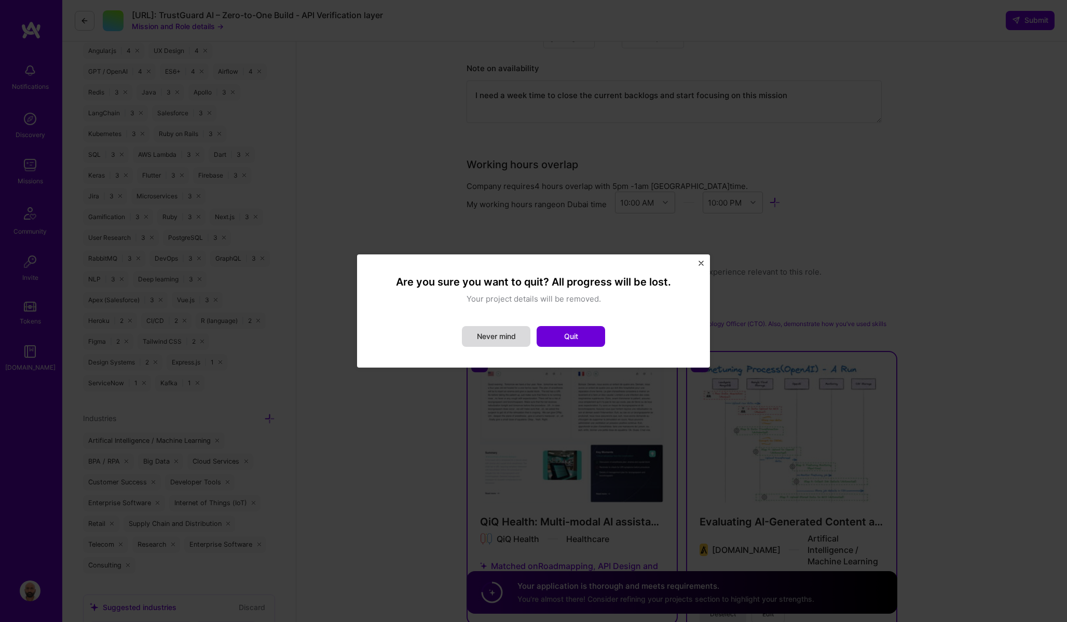
click at [510, 336] on button "Never mind" at bounding box center [496, 336] width 69 height 21
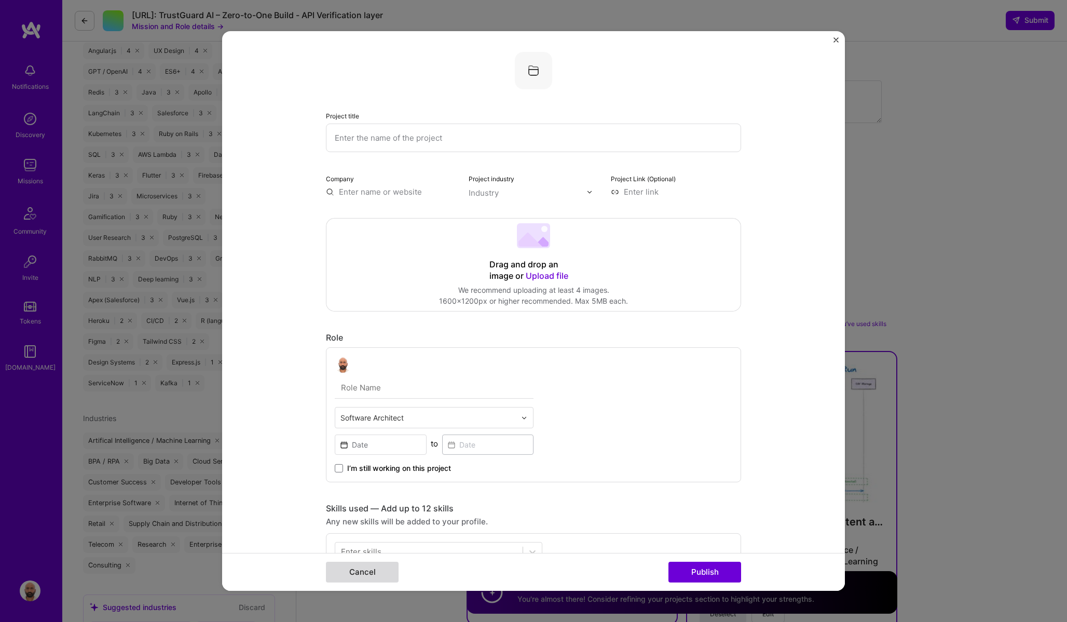
click at [381, 578] on button "Cancel" at bounding box center [362, 572] width 73 height 21
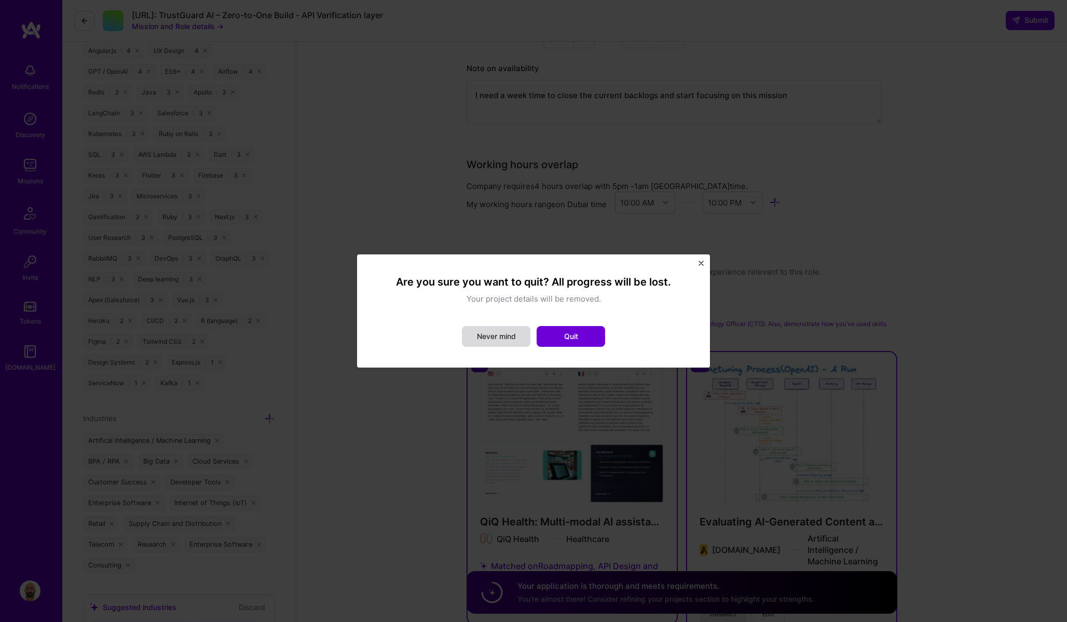
click at [498, 332] on button "Never mind" at bounding box center [496, 336] width 69 height 21
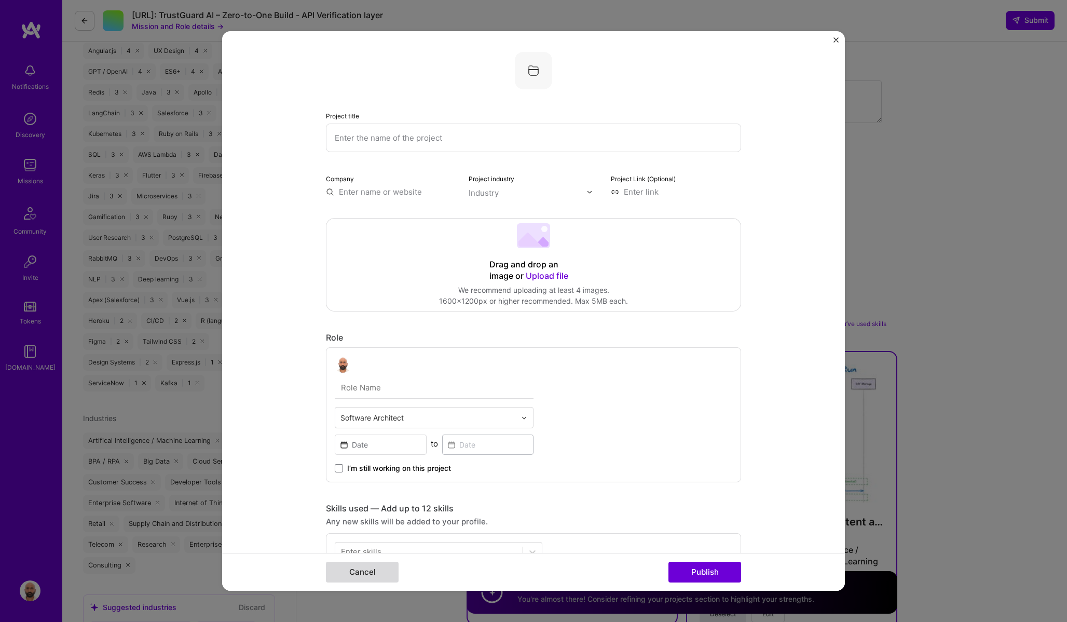
click at [356, 575] on button "Cancel" at bounding box center [362, 572] width 73 height 21
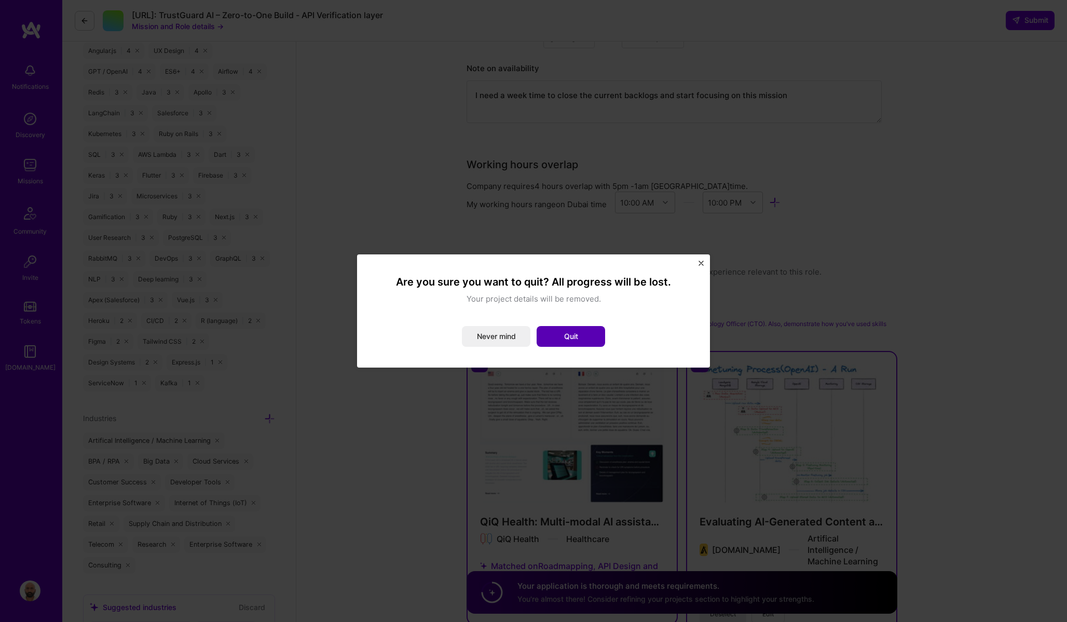
click at [574, 334] on button "Quit" at bounding box center [571, 336] width 69 height 21
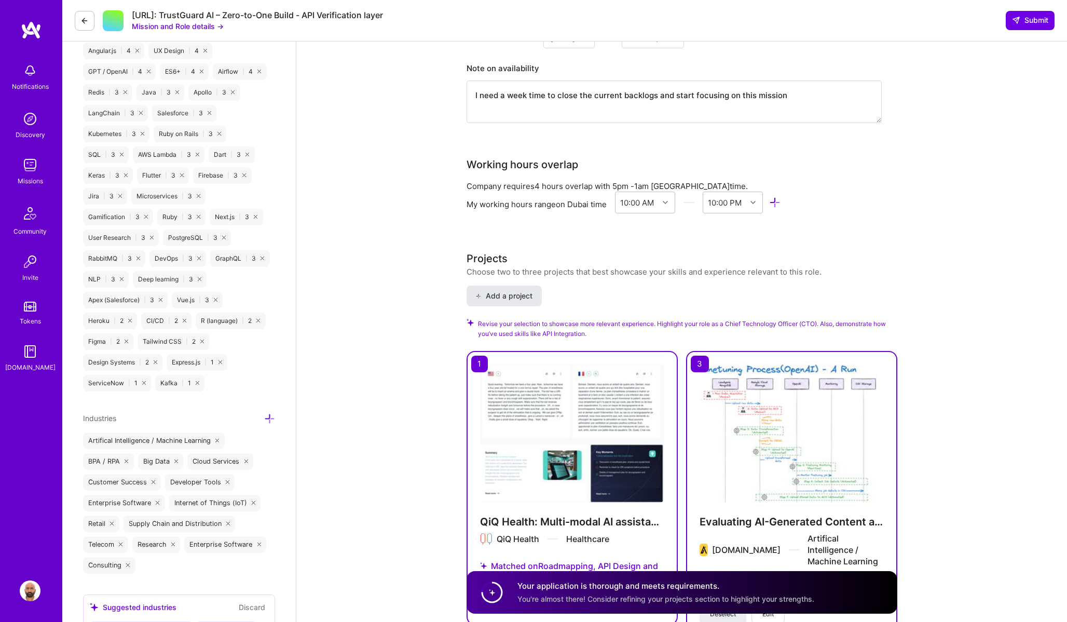
click at [519, 292] on span "Add a project" at bounding box center [504, 296] width 57 height 10
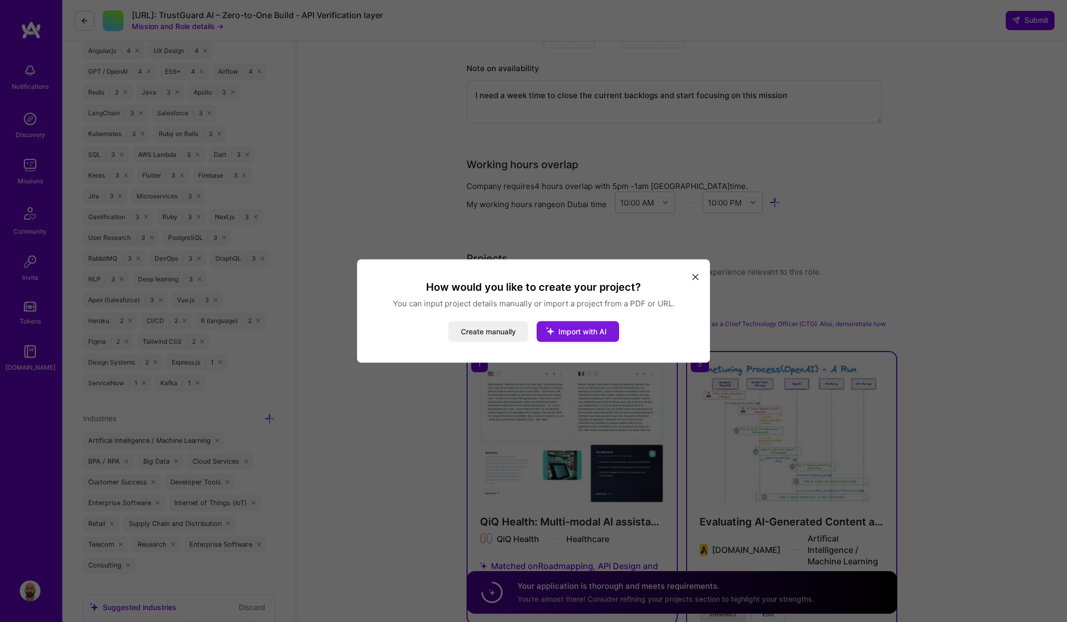
click at [571, 331] on span "Import with AI" at bounding box center [583, 331] width 48 height 9
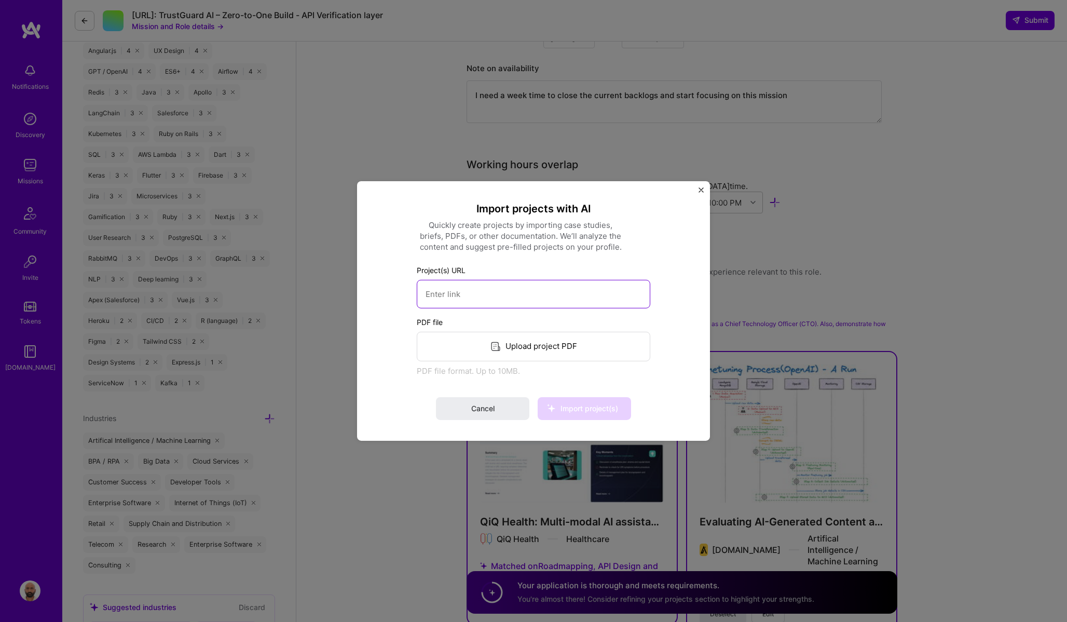
click at [464, 290] on input at bounding box center [534, 294] width 234 height 29
type input "[URL][DOMAIN_NAME]"
click at [519, 348] on div "PDF file Upload project PDF PDF file format. Up to 10MB." at bounding box center [534, 347] width 234 height 60
click at [431, 323] on label "PDF file" at bounding box center [534, 322] width 234 height 11
click at [480, 372] on div "PDF file format. Up to 10MB." at bounding box center [534, 371] width 234 height 11
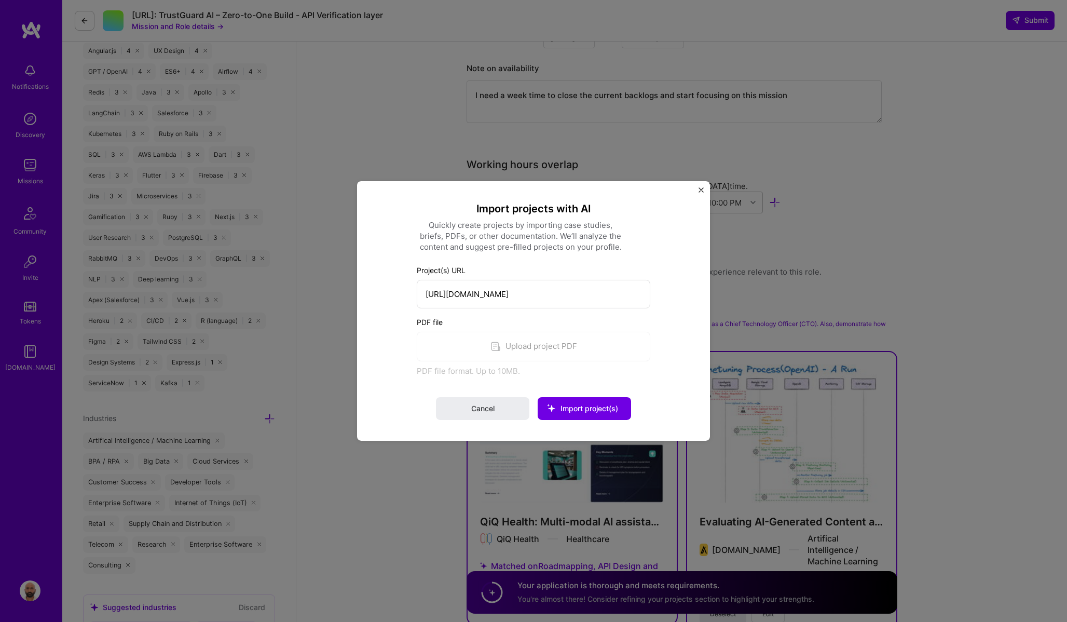
click at [516, 346] on div "PDF file Upload project PDF PDF file format. Up to 10MB." at bounding box center [534, 347] width 234 height 60
click at [467, 291] on input "[URL][DOMAIN_NAME]" at bounding box center [534, 294] width 234 height 29
click at [529, 347] on div "Upload project PDF" at bounding box center [534, 347] width 234 height 30
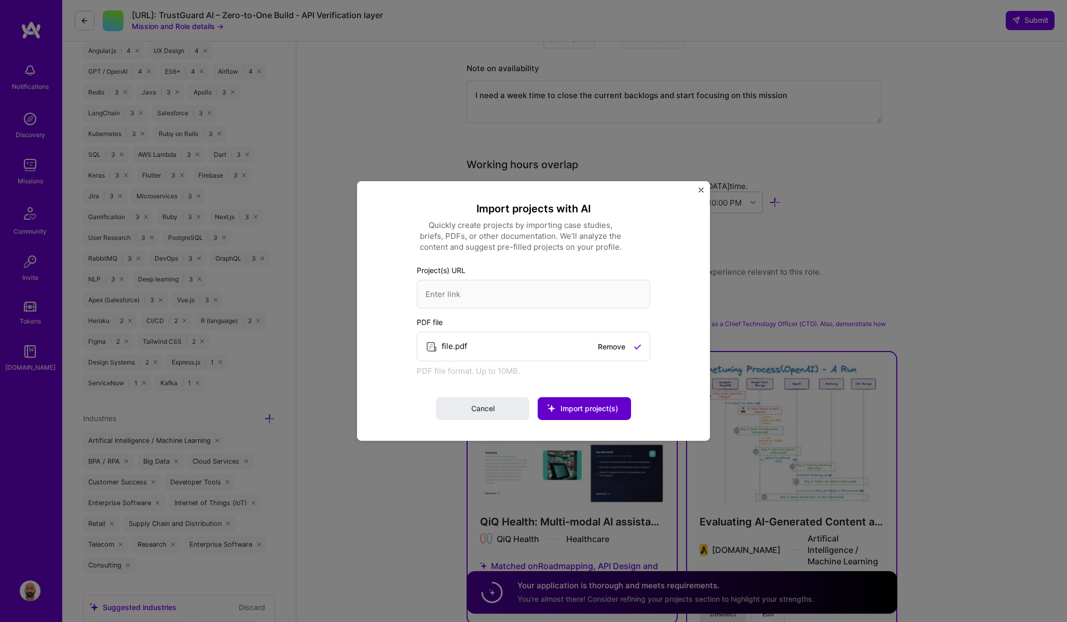
click at [599, 411] on span "Import project(s)" at bounding box center [590, 408] width 58 height 9
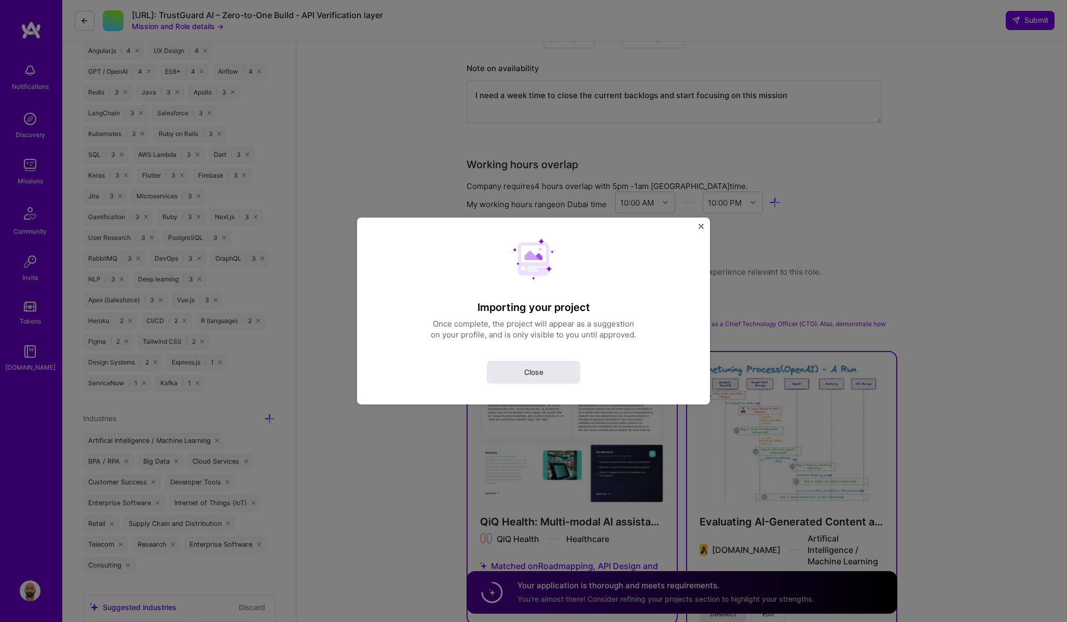
click at [546, 371] on button "Close" at bounding box center [533, 372] width 93 height 23
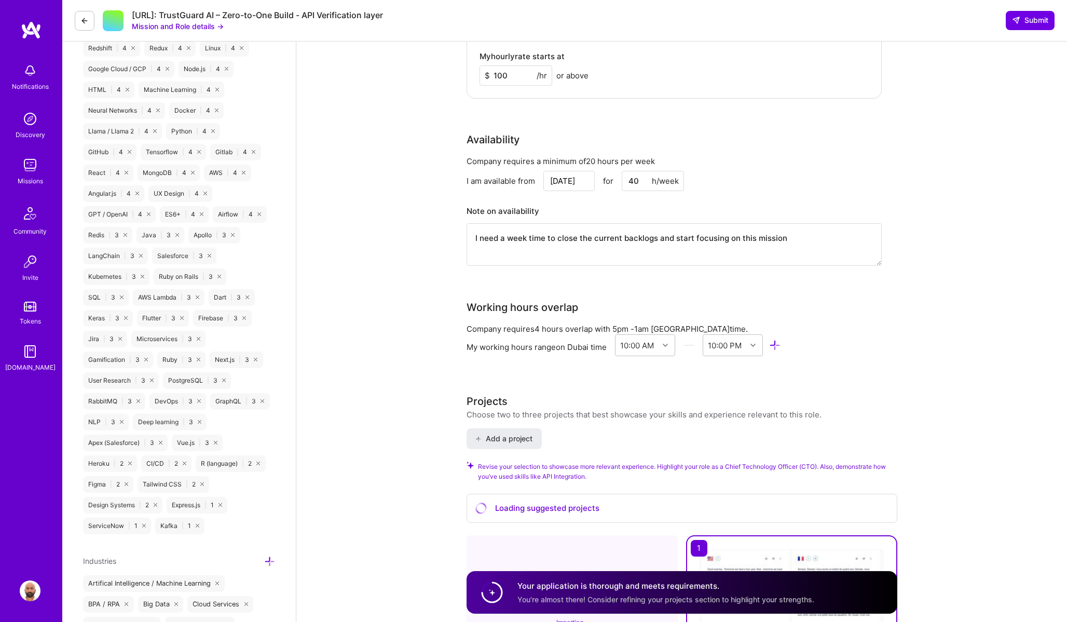
scroll to position [1011, 0]
click at [1035, 20] on span "Submit" at bounding box center [1030, 20] width 36 height 10
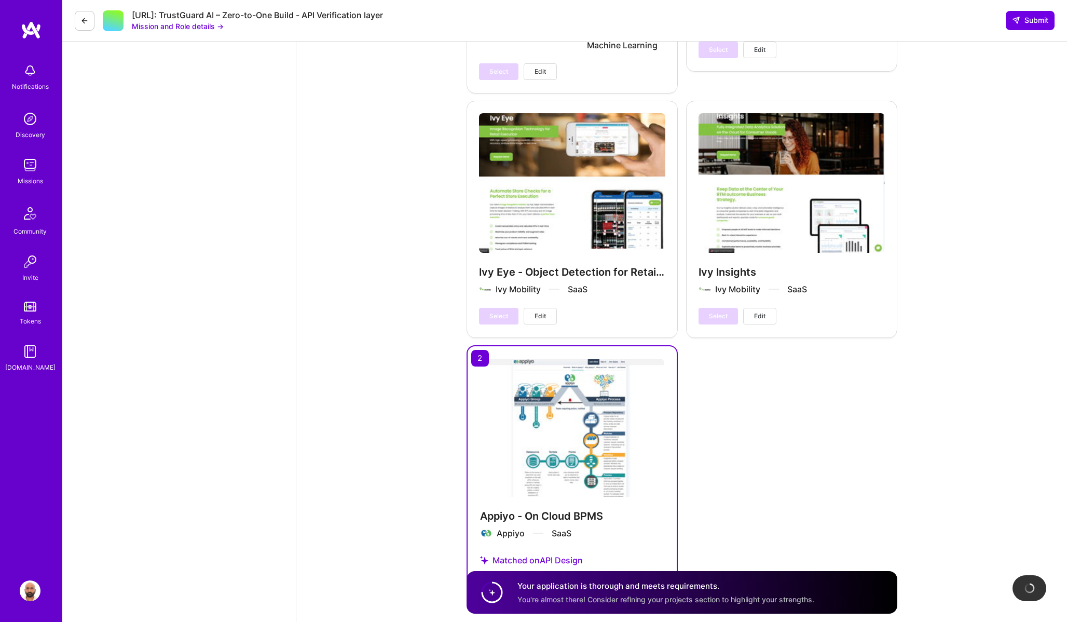
scroll to position [2327, 0]
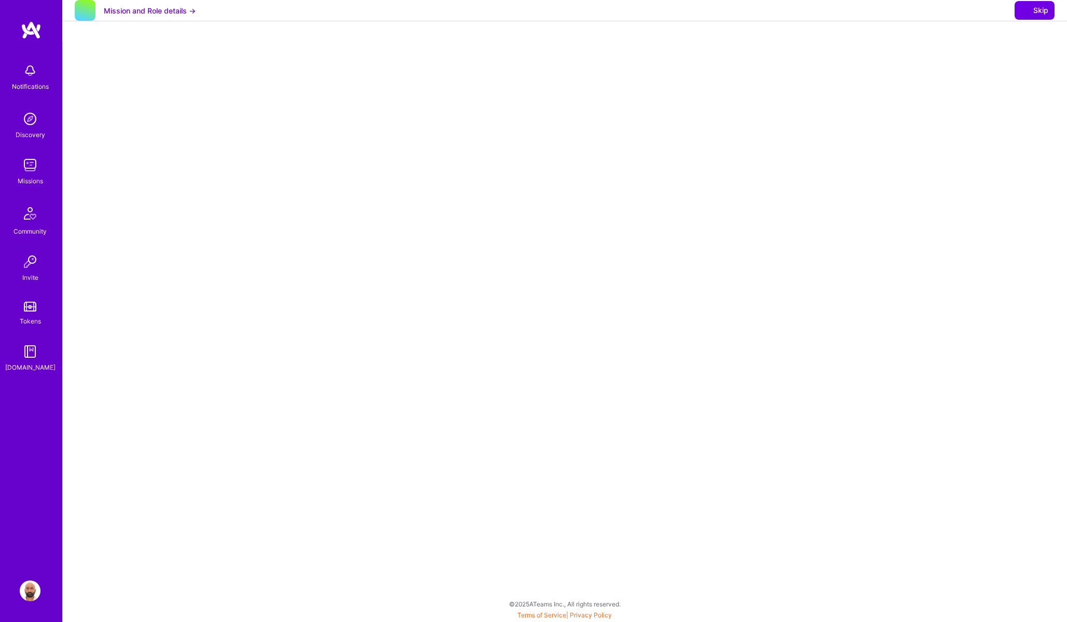
select select "AE"
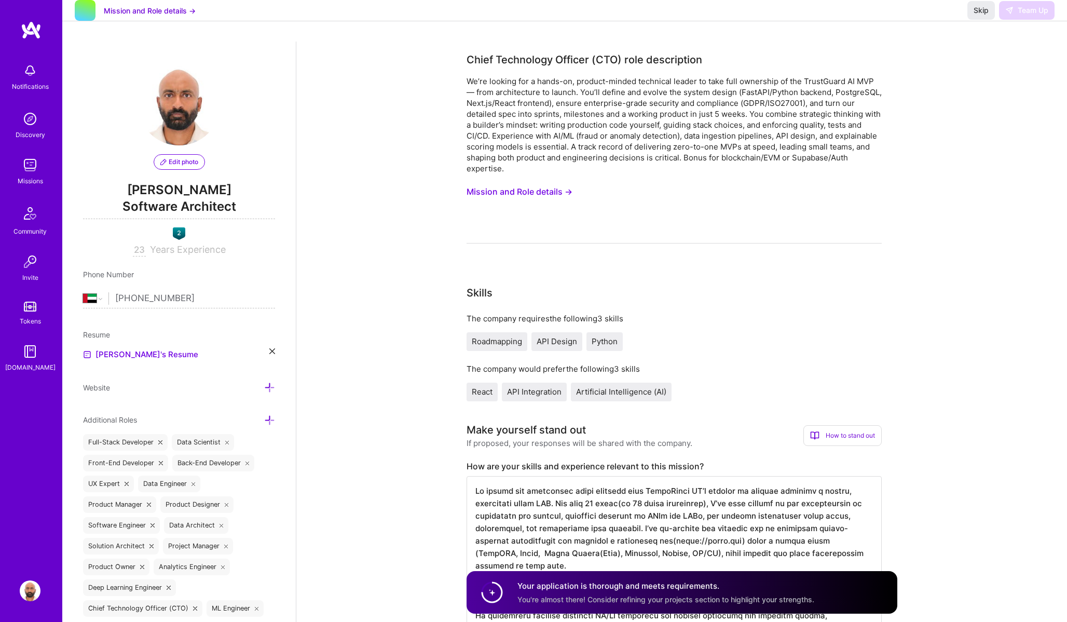
click at [32, 28] on img at bounding box center [31, 30] width 21 height 19
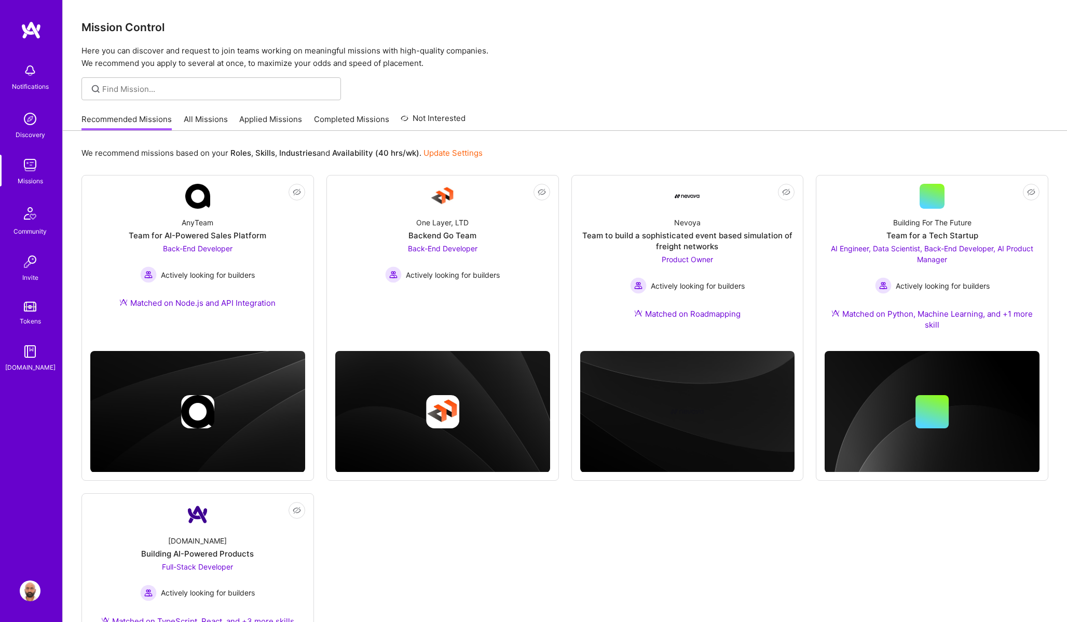
click at [266, 119] on link "Applied Missions" at bounding box center [270, 122] width 63 height 17
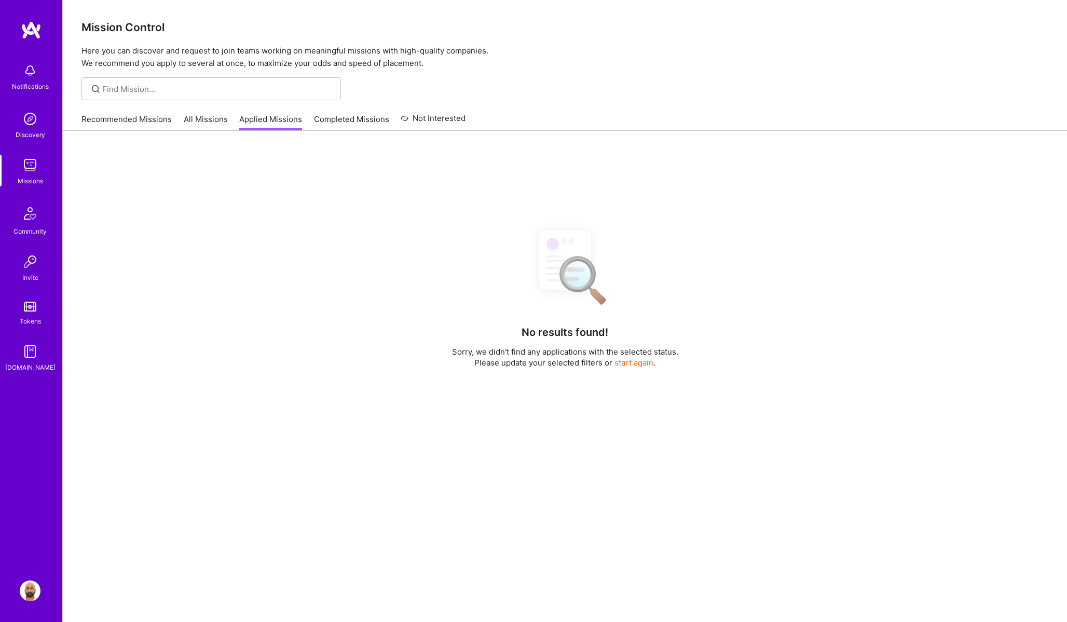
click at [249, 227] on div "No results found! Sorry, we didn't find any applications with the selected stat…" at bounding box center [565, 469] width 967 height 497
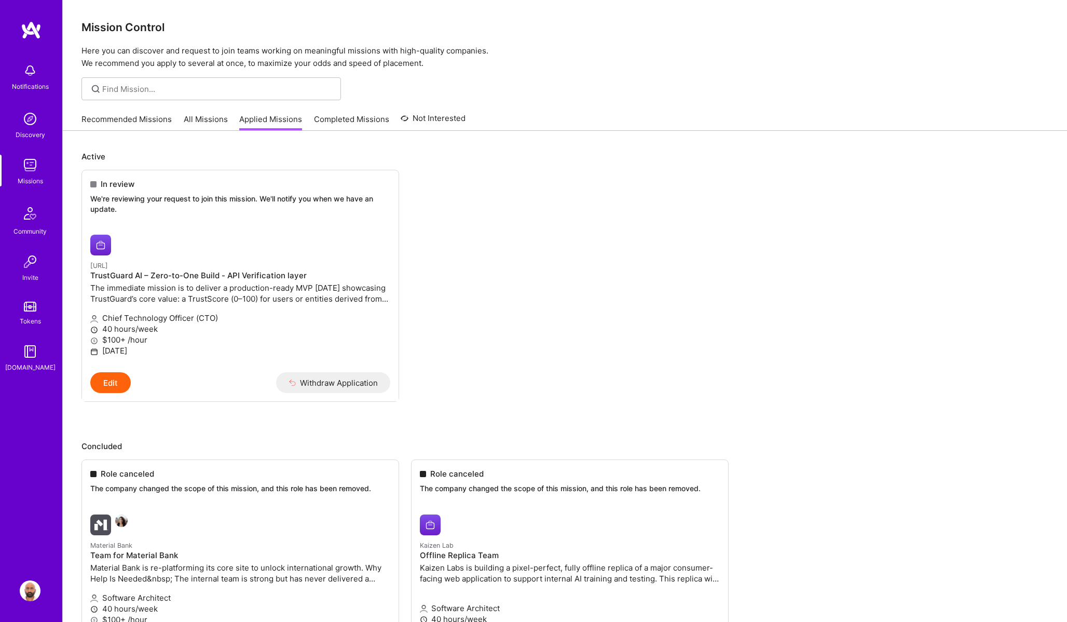
click at [115, 117] on link "Recommended Missions" at bounding box center [127, 122] width 90 height 17
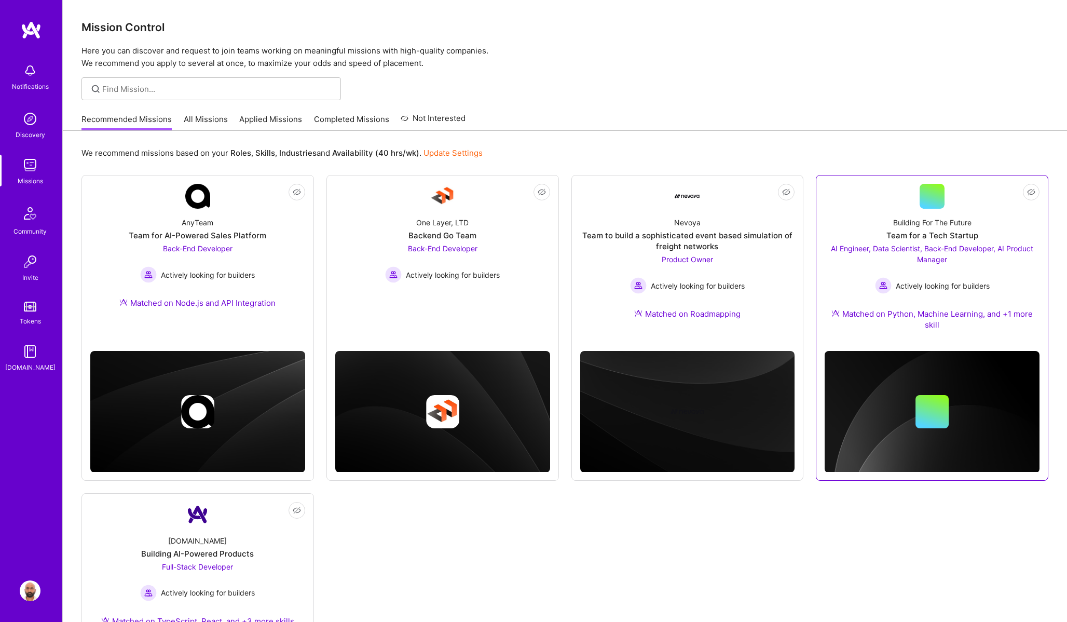
click at [923, 246] on span "AI Engineer, Data Scientist, Back-End Developer, AI Product Manager" at bounding box center [932, 254] width 202 height 20
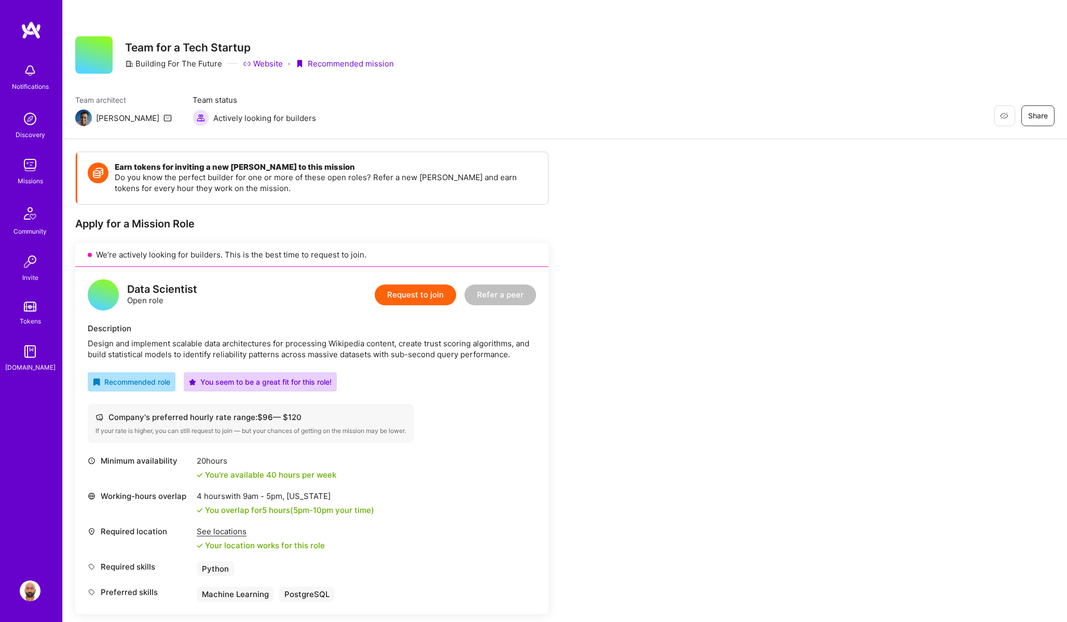
click at [32, 593] on img at bounding box center [30, 590] width 21 height 21
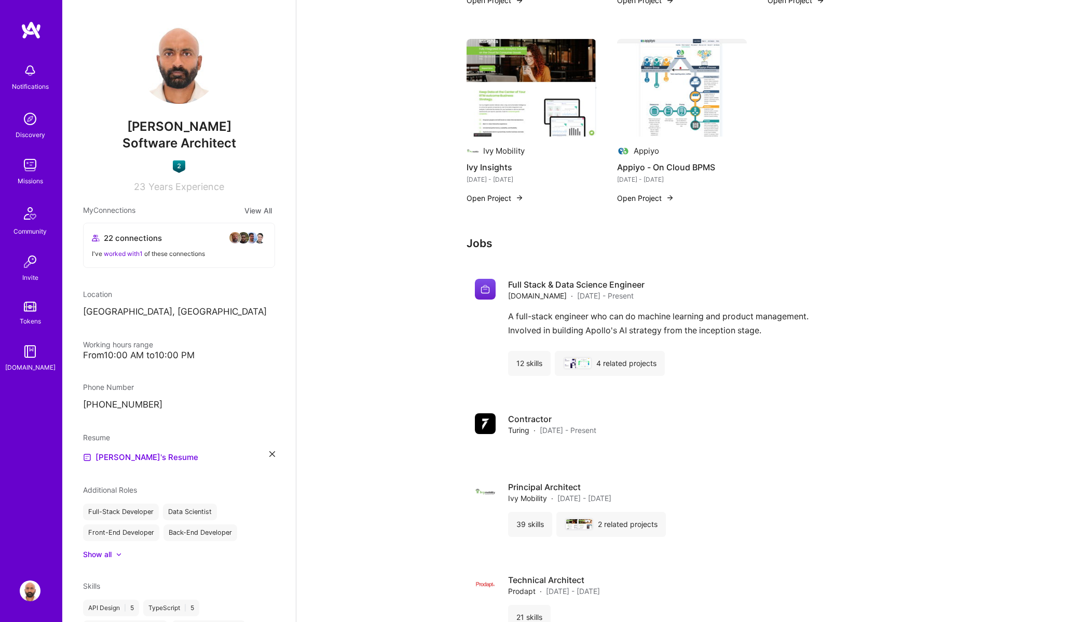
scroll to position [800, 0]
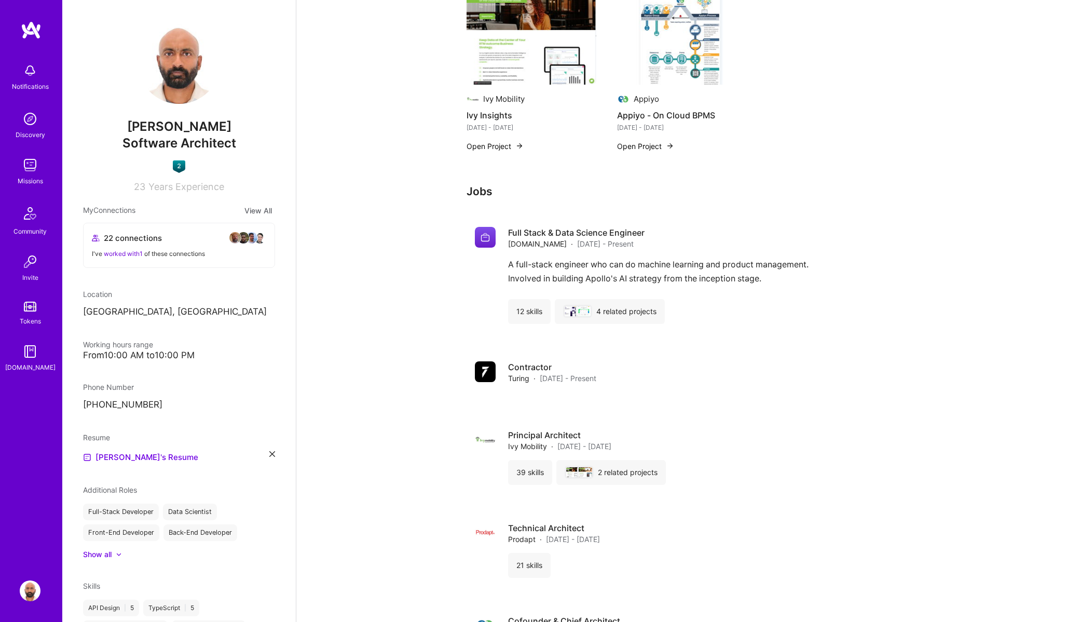
click at [480, 197] on h3 "Jobs" at bounding box center [682, 191] width 431 height 13
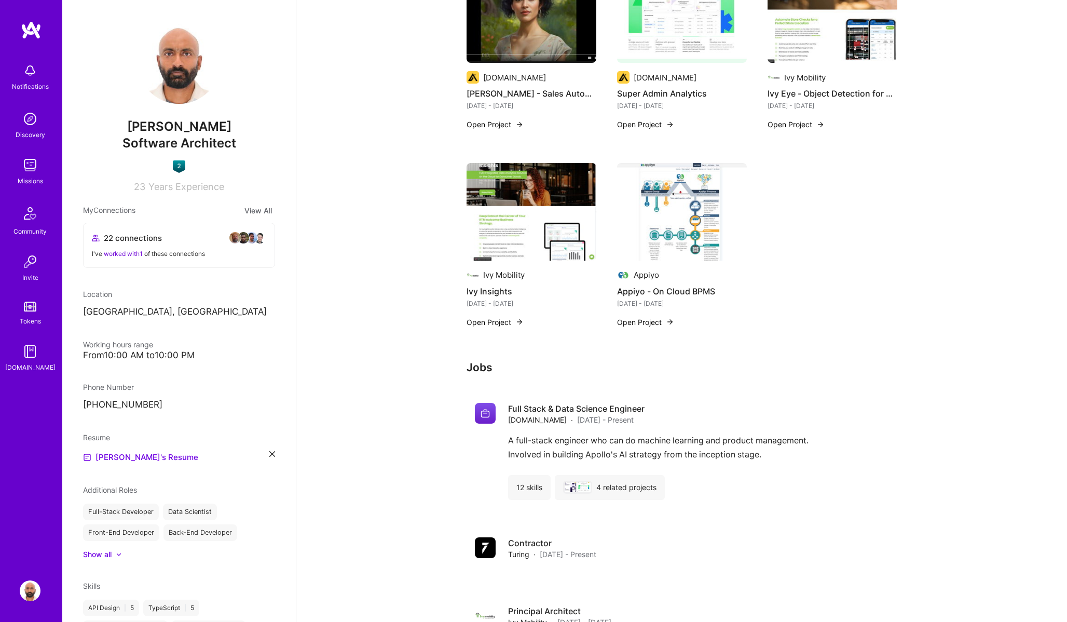
scroll to position [621, 0]
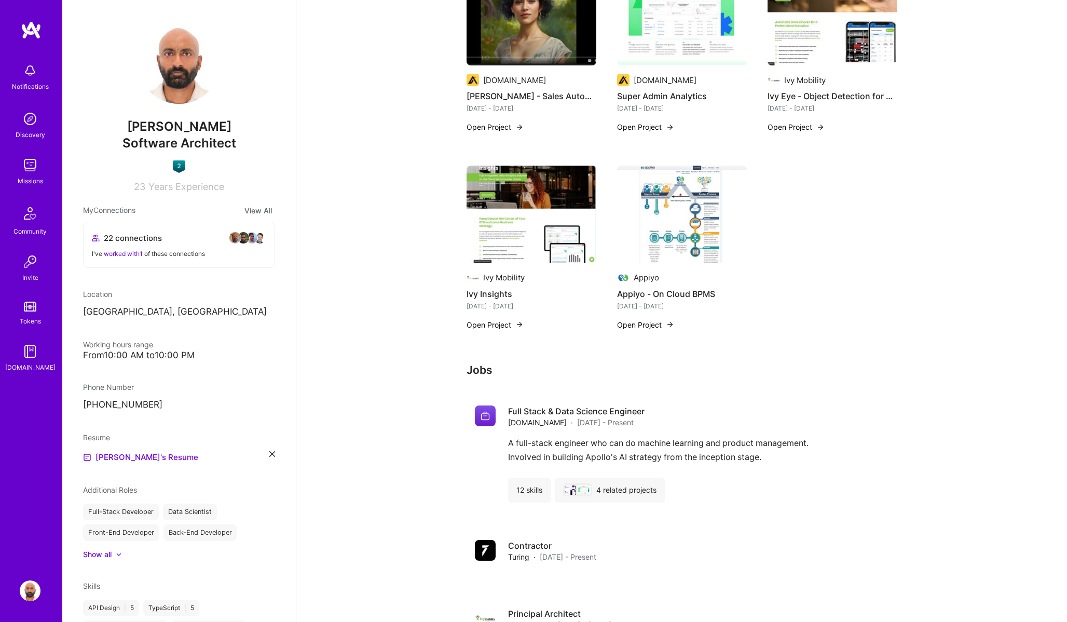
click at [484, 380] on div "Jobs Full Stack & Data Science Engineer Apollo.io · Mar 2022 - Present A full-s…" at bounding box center [682, 610] width 431 height 494
click at [481, 371] on h3 "Jobs" at bounding box center [682, 369] width 431 height 13
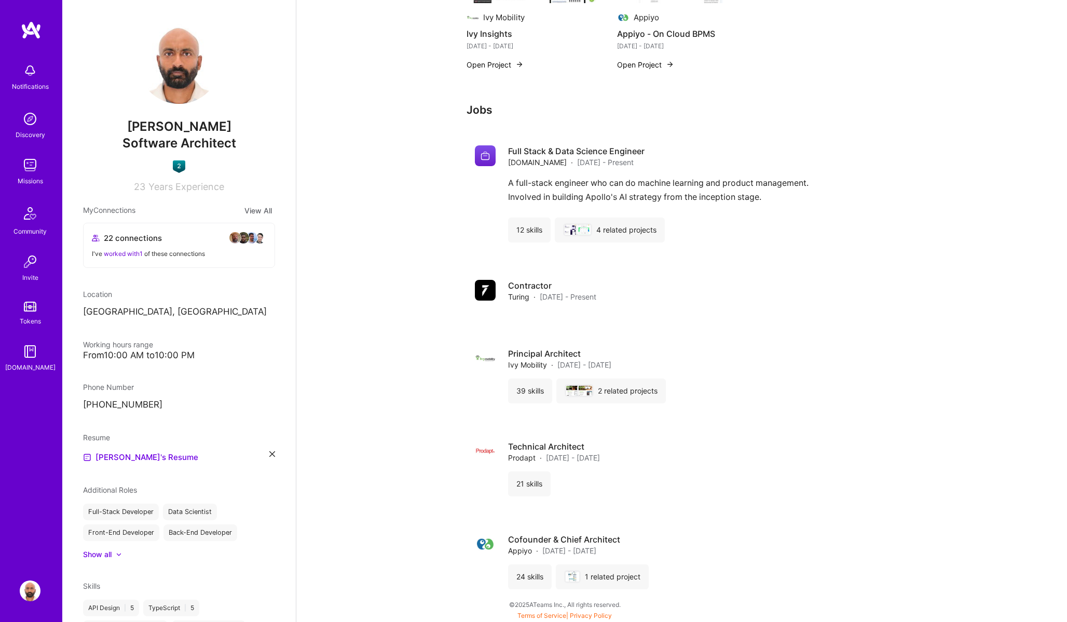
click at [26, 592] on img at bounding box center [30, 590] width 21 height 21
click at [585, 230] on img at bounding box center [583, 230] width 13 height 10
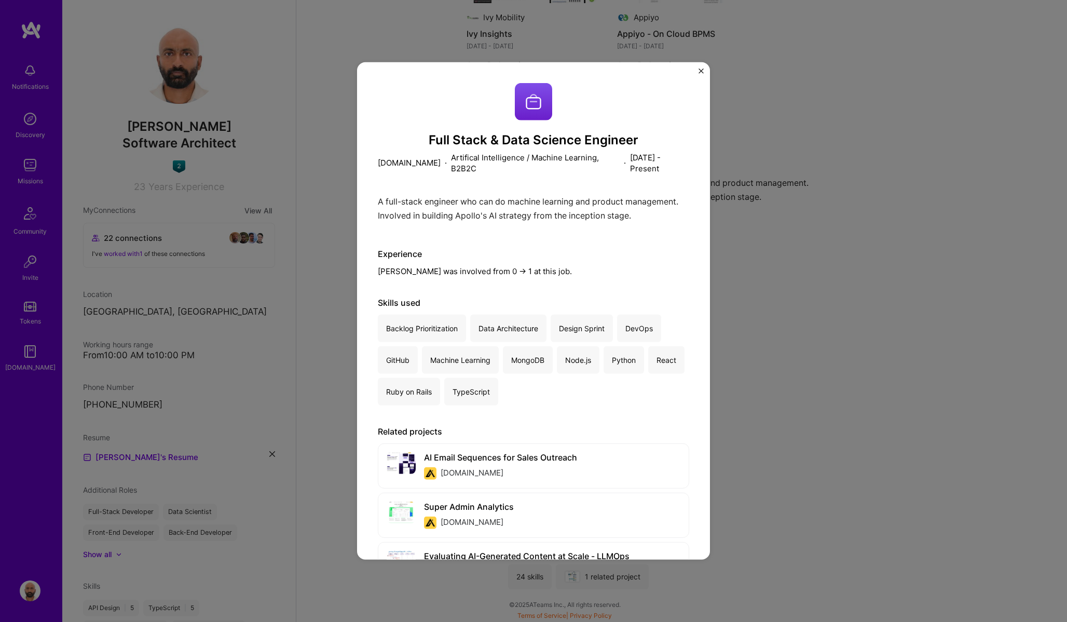
click at [700, 70] on img "Close" at bounding box center [701, 71] width 5 height 5
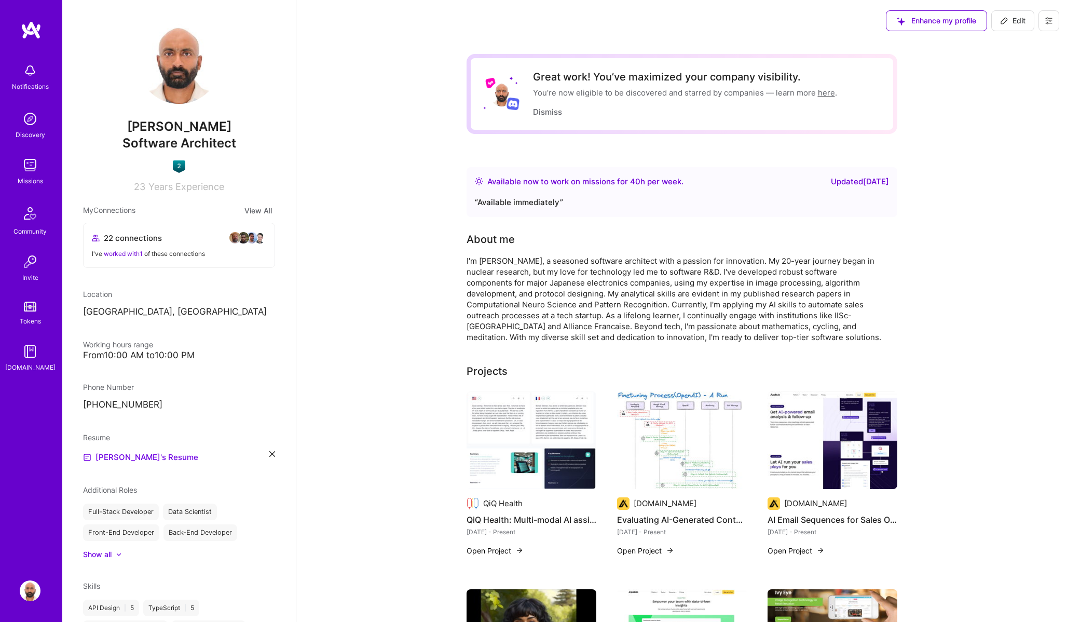
click at [1023, 24] on span "Edit" at bounding box center [1012, 21] width 25 height 10
select select "AE"
select select "Right Now"
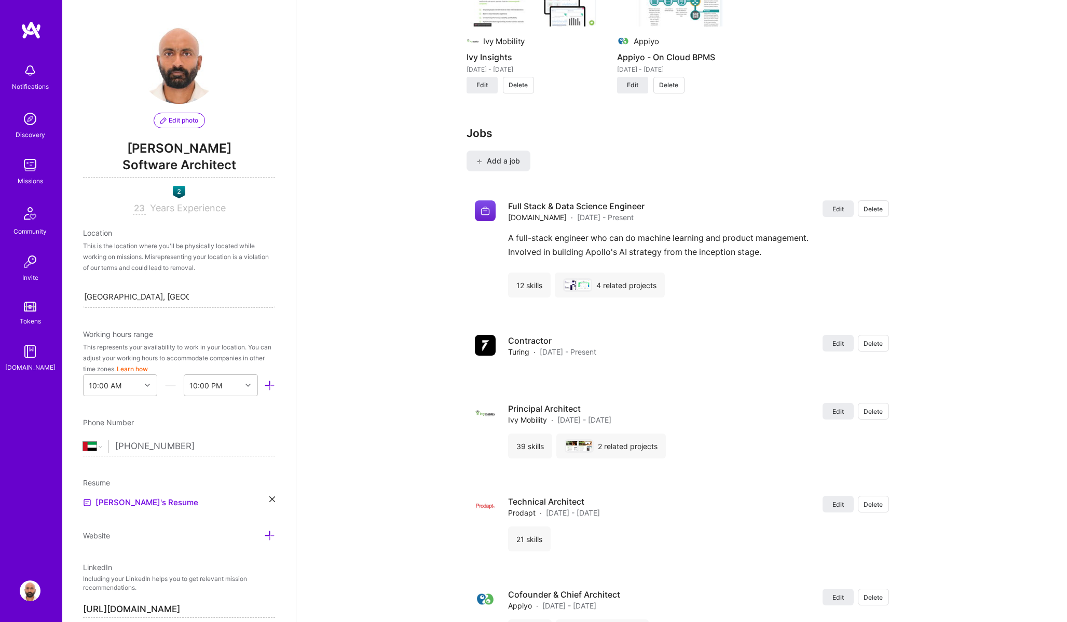
scroll to position [1308, 0]
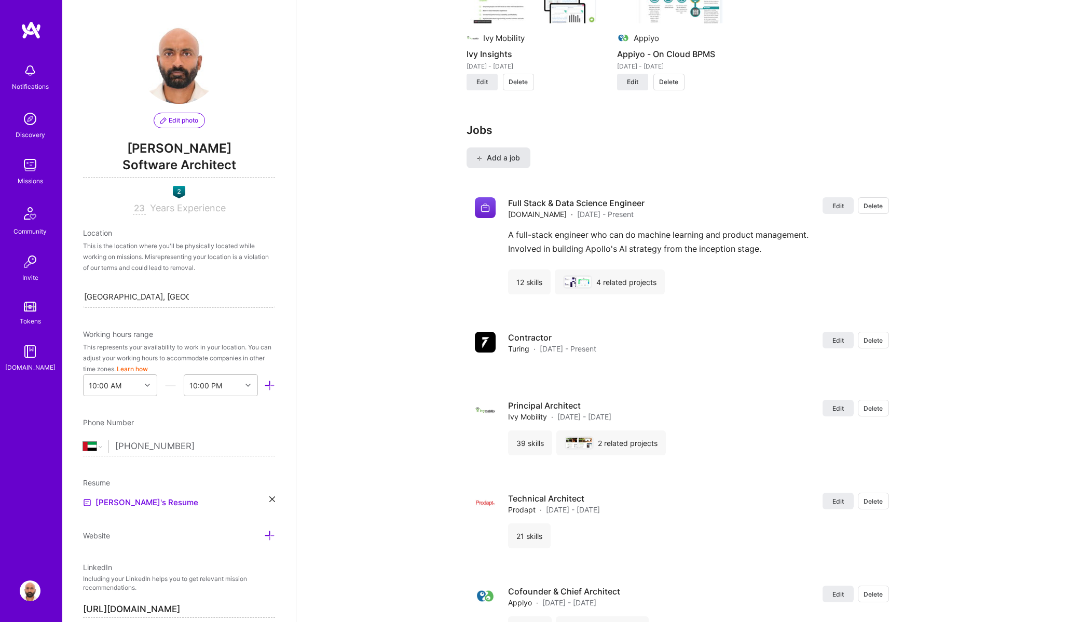
click at [507, 156] on span "Add a job" at bounding box center [498, 158] width 43 height 10
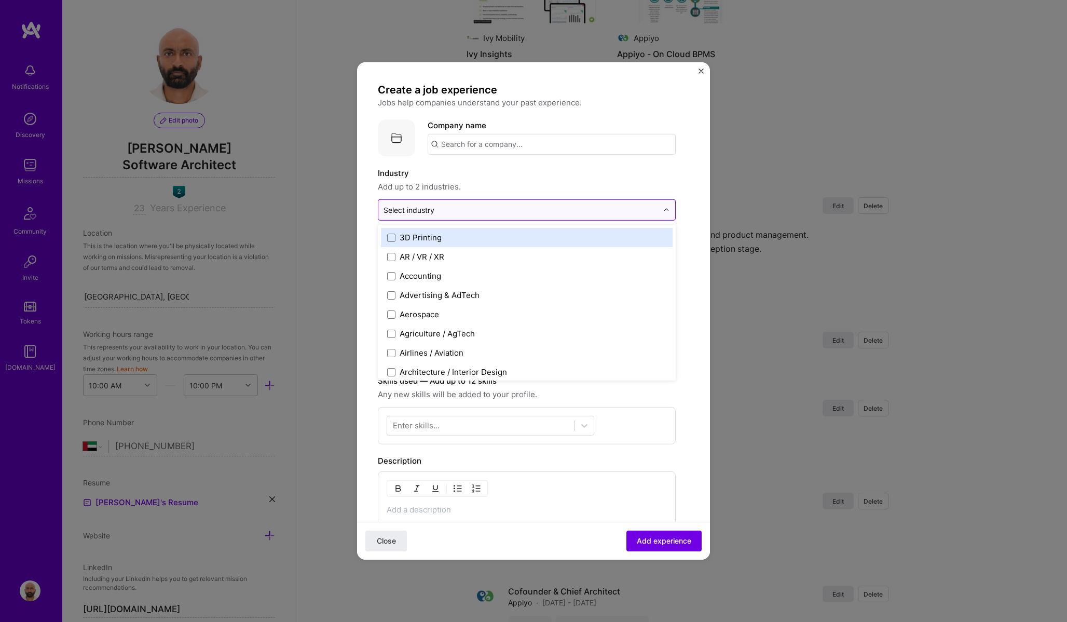
click at [435, 214] on input "text" at bounding box center [521, 210] width 275 height 11
type input "A"
type input "Hea"
click at [436, 245] on div "Healthcare" at bounding box center [527, 237] width 292 height 19
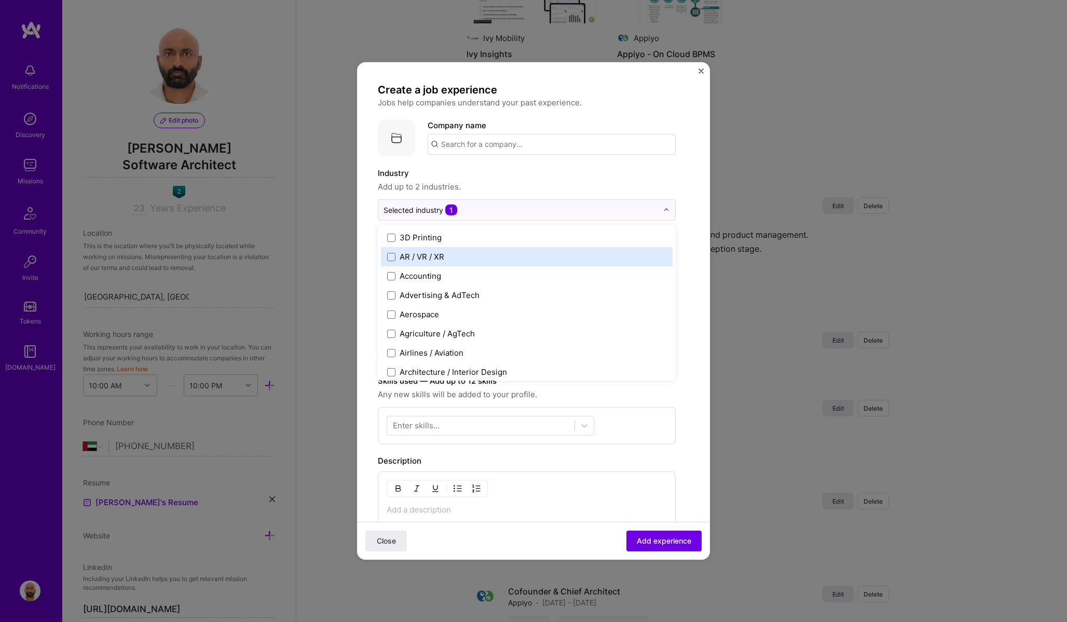
click at [463, 145] on input "text" at bounding box center [552, 144] width 248 height 21
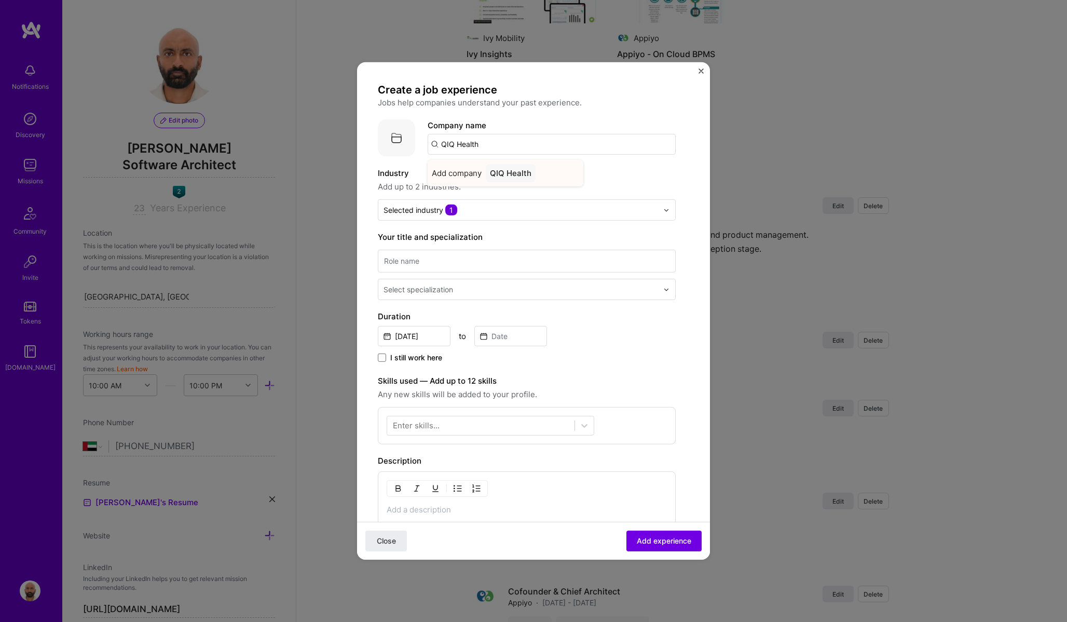
type input "QIQ Health"
click at [494, 172] on div "QIQ Health" at bounding box center [511, 173] width 50 height 18
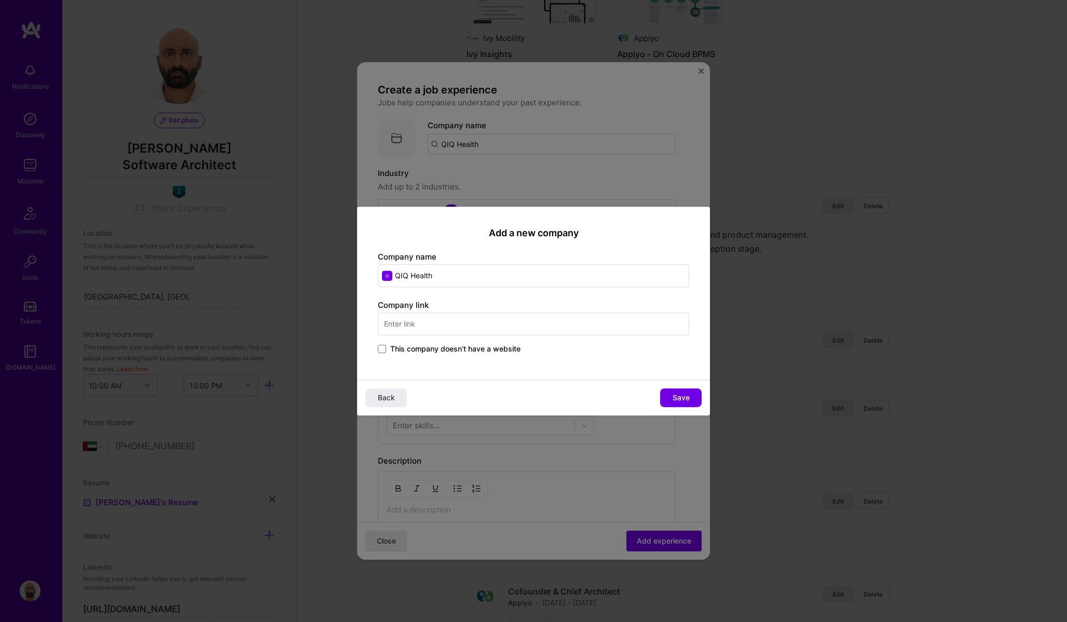
click at [416, 326] on input "text" at bounding box center [534, 324] width 312 height 23
type input "[URL][DOMAIN_NAME]"
click at [427, 372] on div "Add a new company Company name QIQ Health Company link https://weqiq.com This c…" at bounding box center [533, 293] width 353 height 173
click at [679, 400] on span "Save" at bounding box center [681, 398] width 17 height 10
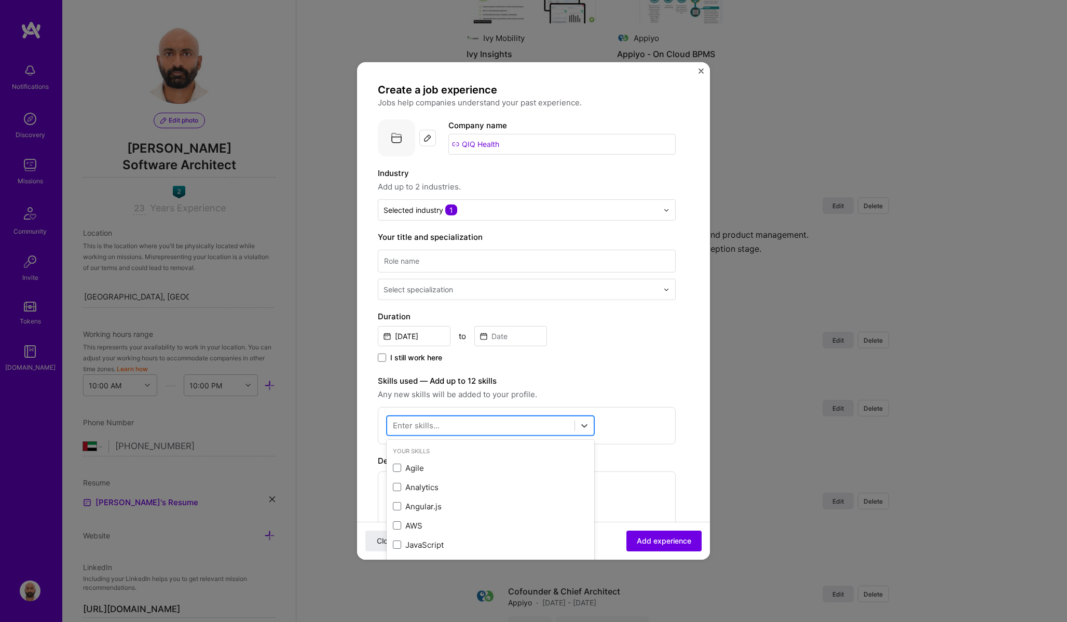
click at [443, 426] on div at bounding box center [480, 425] width 187 height 17
click at [396, 468] on span at bounding box center [397, 468] width 8 height 8
click at [0, 0] on input "checkbox" at bounding box center [0, 0] width 0 height 0
click at [398, 466] on span at bounding box center [397, 468] width 8 height 8
click at [0, 0] on input "checkbox" at bounding box center [0, 0] width 0 height 0
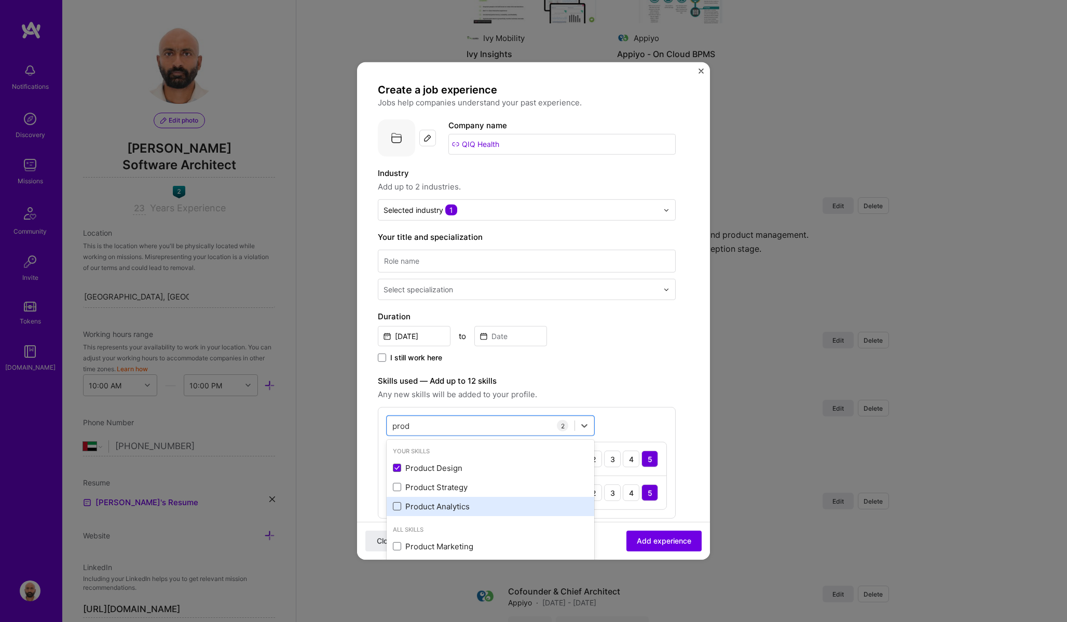
click at [398, 505] on span at bounding box center [397, 506] width 8 height 8
click at [0, 0] on input "checkbox" at bounding box center [0, 0] width 0 height 0
click at [401, 485] on span at bounding box center [397, 487] width 8 height 8
click at [0, 0] on input "checkbox" at bounding box center [0, 0] width 0 height 0
click at [405, 428] on input "prod" at bounding box center [402, 425] width 18 height 11
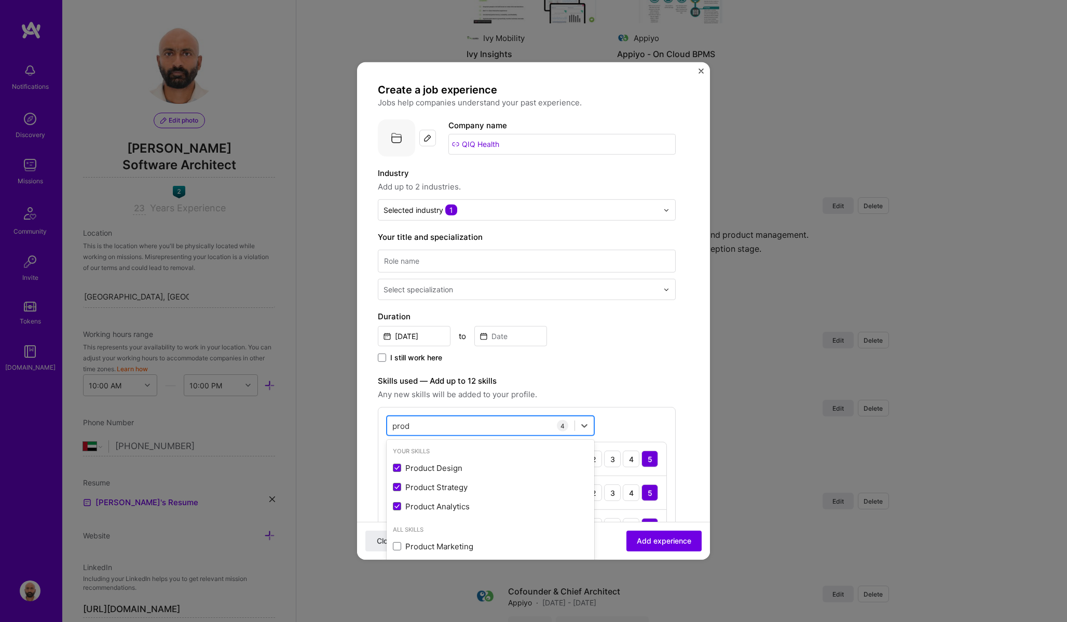
click at [405, 428] on input "prod" at bounding box center [402, 425] width 18 height 11
click at [396, 468] on span at bounding box center [397, 468] width 8 height 8
click at [0, 0] on input "checkbox" at bounding box center [0, 0] width 0 height 0
click at [402, 428] on input "Fast" at bounding box center [401, 425] width 17 height 11
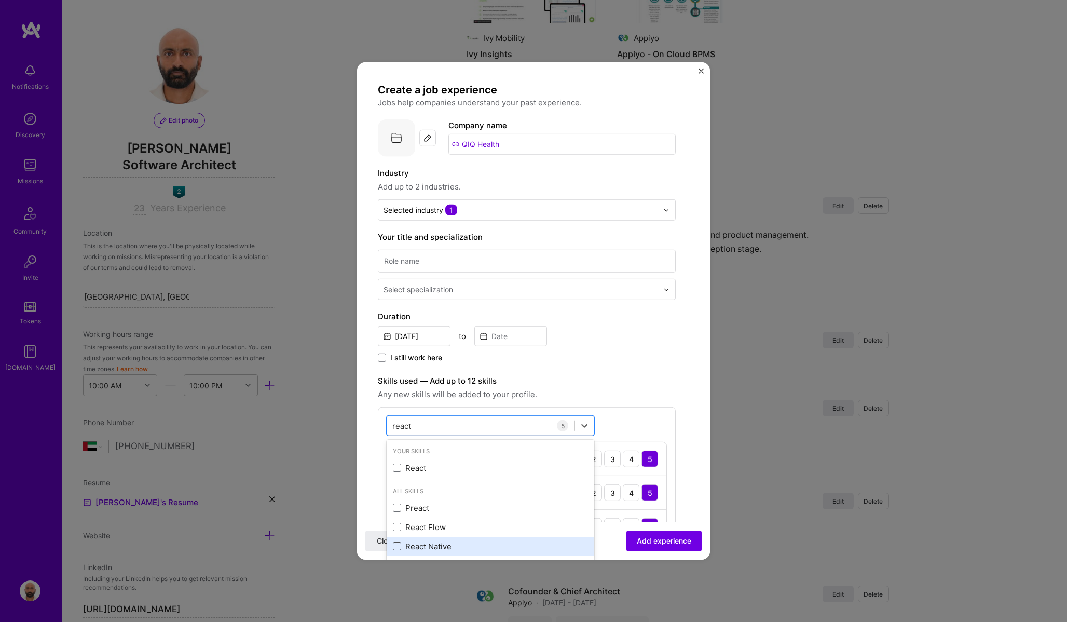
click at [398, 544] on span at bounding box center [397, 546] width 8 height 8
click at [0, 0] on input "checkbox" at bounding box center [0, 0] width 0 height 0
click at [399, 471] on span at bounding box center [397, 468] width 8 height 8
click at [0, 0] on input "checkbox" at bounding box center [0, 0] width 0 height 0
click at [403, 427] on input "react" at bounding box center [403, 425] width 20 height 11
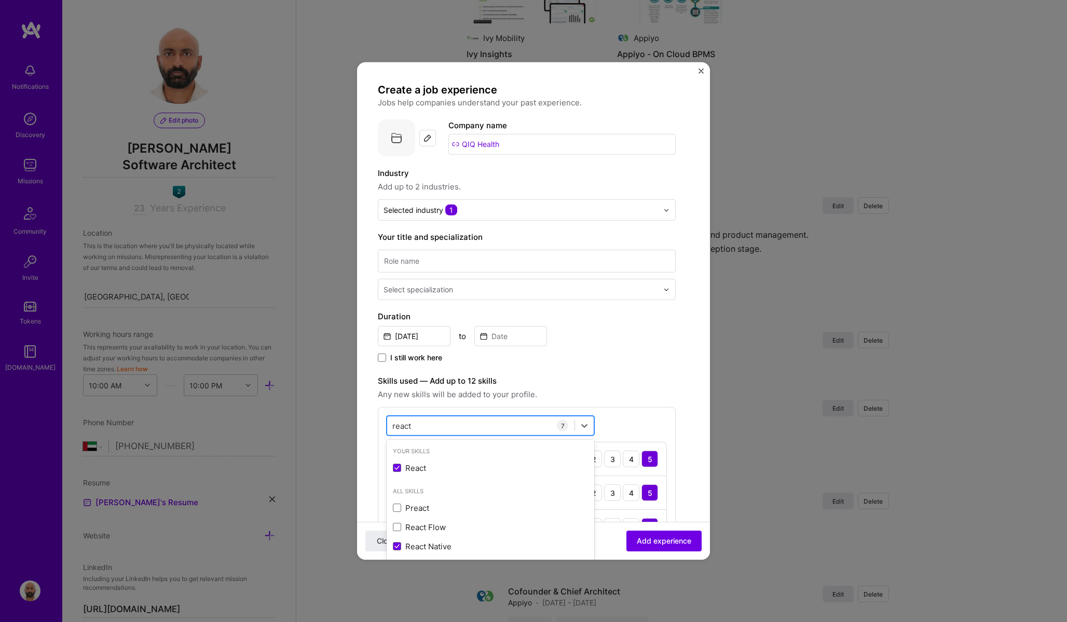
click at [403, 427] on input "react" at bounding box center [403, 425] width 20 height 11
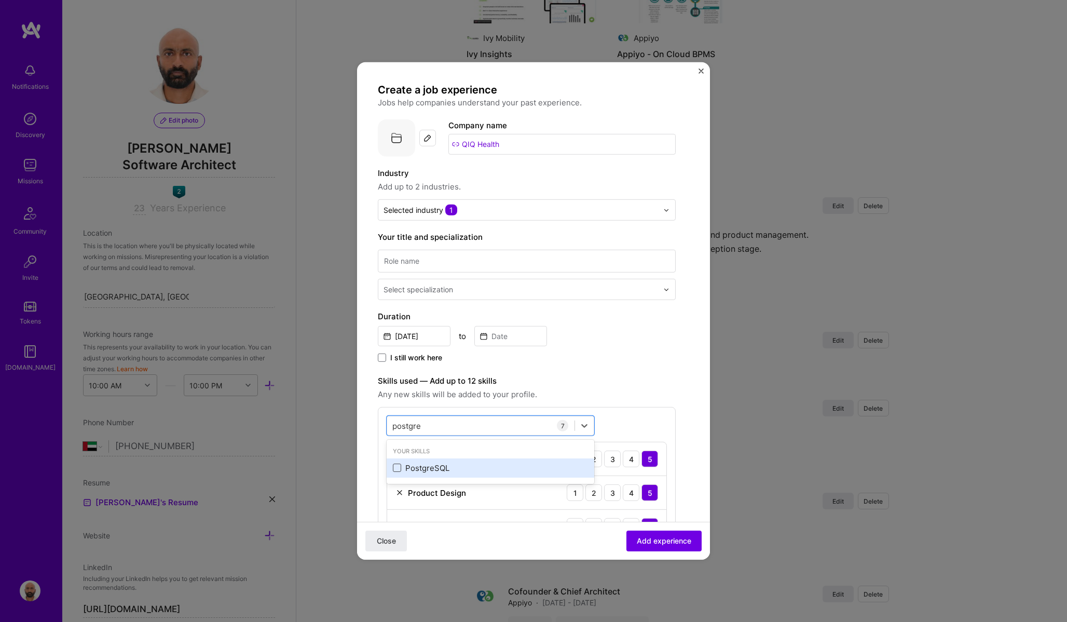
click at [396, 469] on span at bounding box center [397, 468] width 8 height 8
click at [0, 0] on input "checkbox" at bounding box center [0, 0] width 0 height 0
click at [414, 422] on input "postgre" at bounding box center [408, 425] width 30 height 11
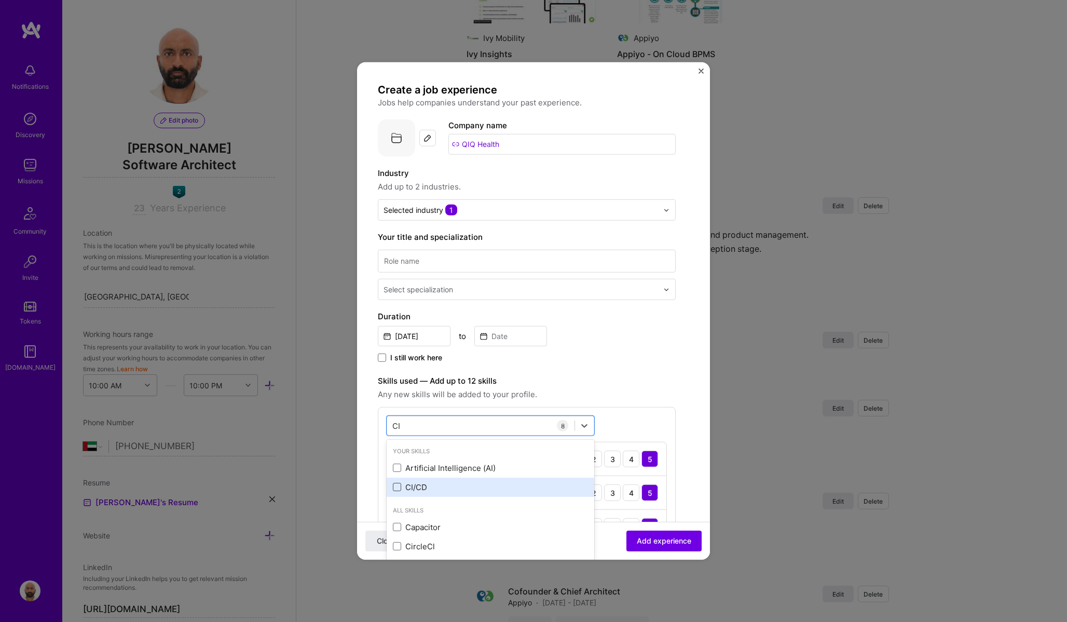
click at [399, 491] on span at bounding box center [397, 487] width 8 height 8
click at [0, 0] on input "checkbox" at bounding box center [0, 0] width 0 height 0
click at [398, 469] on span at bounding box center [397, 468] width 8 height 8
click at [0, 0] on input "checkbox" at bounding box center [0, 0] width 0 height 0
click at [394, 429] on input "CI" at bounding box center [397, 425] width 9 height 11
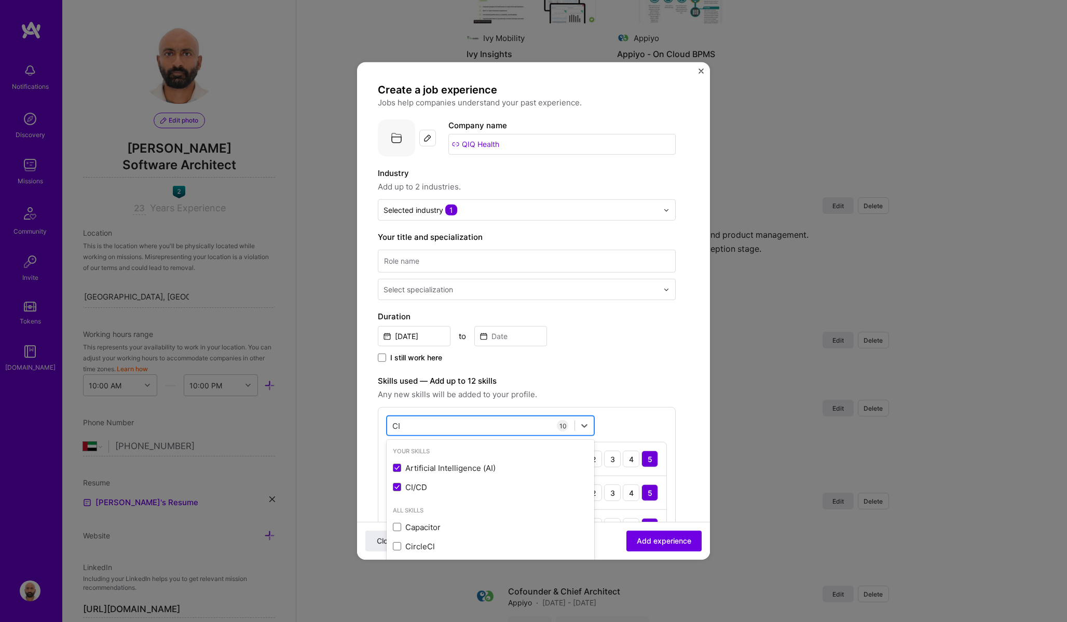
click at [394, 429] on input "CI" at bounding box center [397, 425] width 9 height 11
click at [396, 468] on span at bounding box center [397, 468] width 8 height 8
click at [0, 0] on input "checkbox" at bounding box center [0, 0] width 0 height 0
type input "Doc"
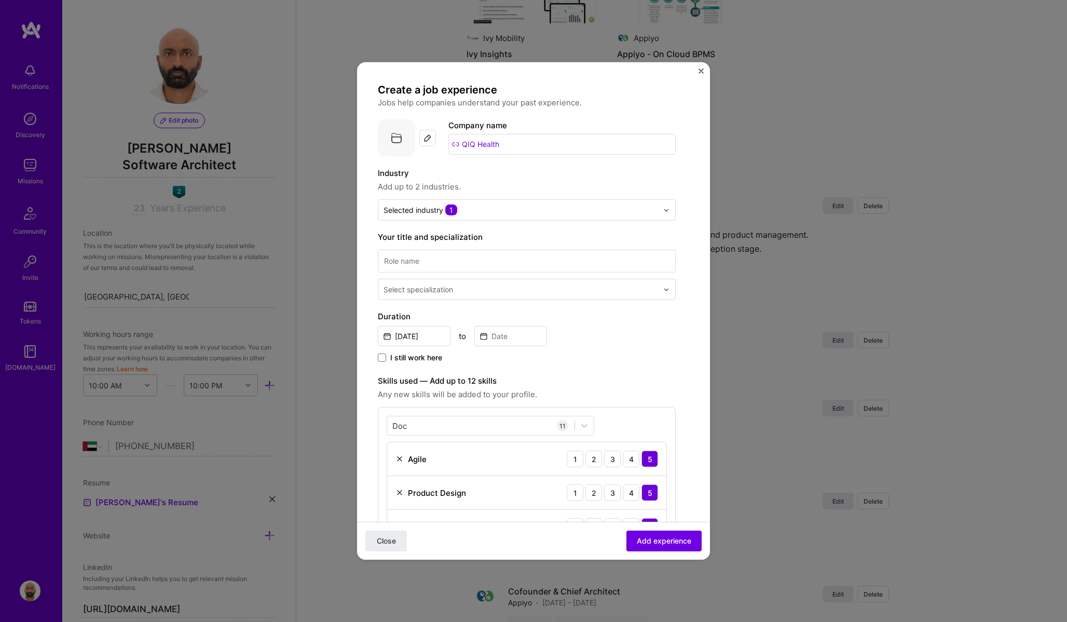
click at [655, 357] on div "I still work here" at bounding box center [527, 359] width 298 height 12
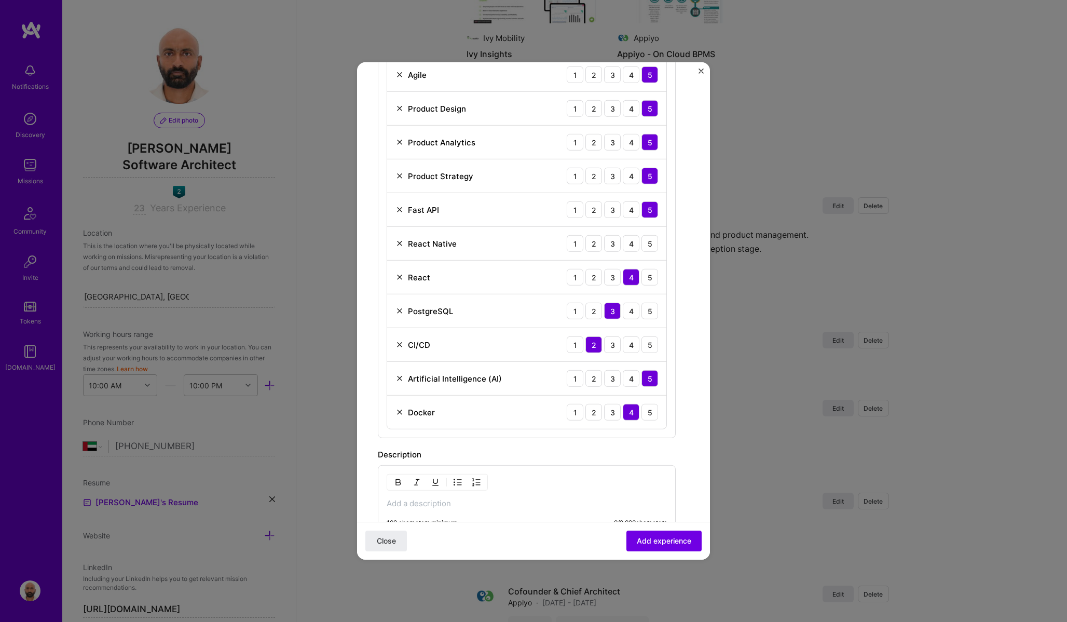
scroll to position [407, 0]
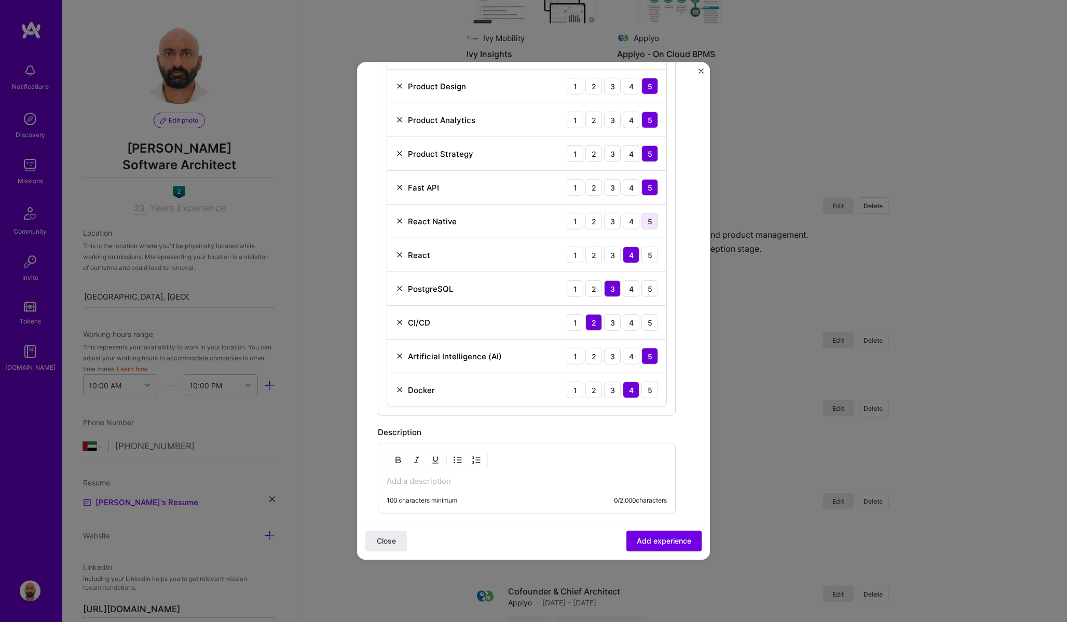
click at [651, 221] on div "5" at bounding box center [650, 221] width 17 height 17
click at [630, 321] on div "4" at bounding box center [631, 322] width 17 height 17
click at [634, 287] on div "4" at bounding box center [631, 288] width 17 height 17
click at [649, 393] on div "5" at bounding box center [650, 390] width 17 height 17
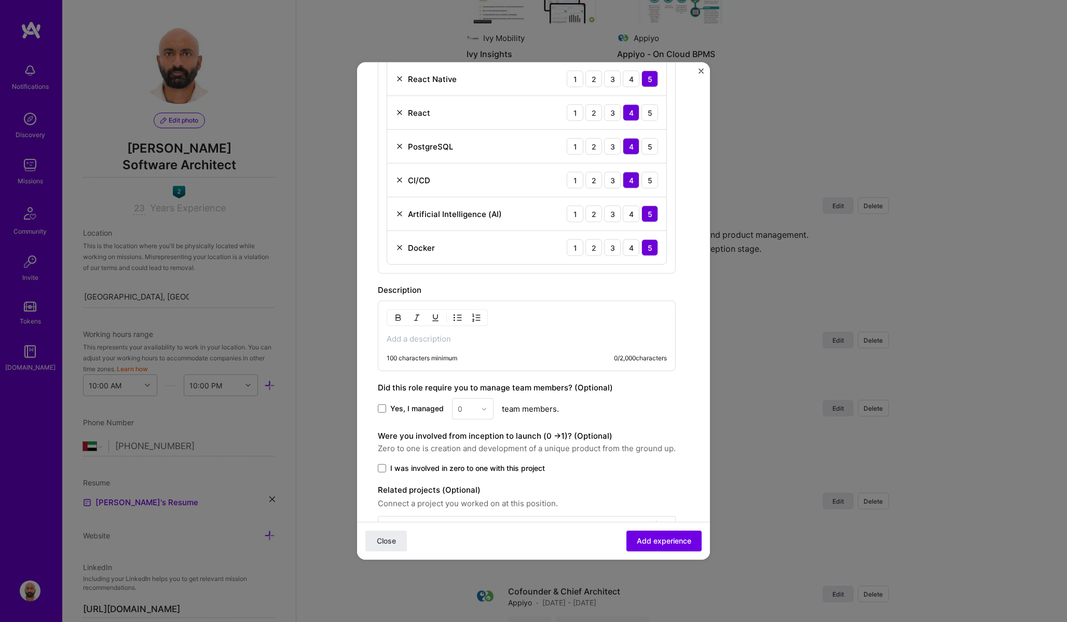
scroll to position [585, 0]
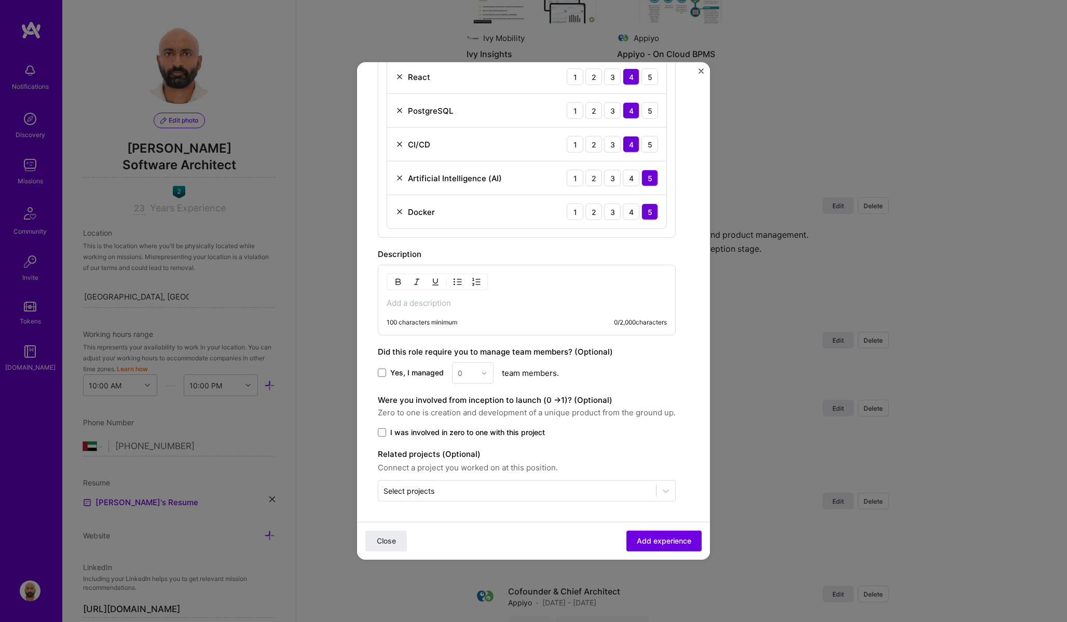
click at [418, 321] on div "100 characters minimum" at bounding box center [422, 322] width 71 height 8
click at [408, 305] on p at bounding box center [527, 303] width 280 height 10
click at [403, 307] on p at bounding box center [527, 303] width 280 height 10
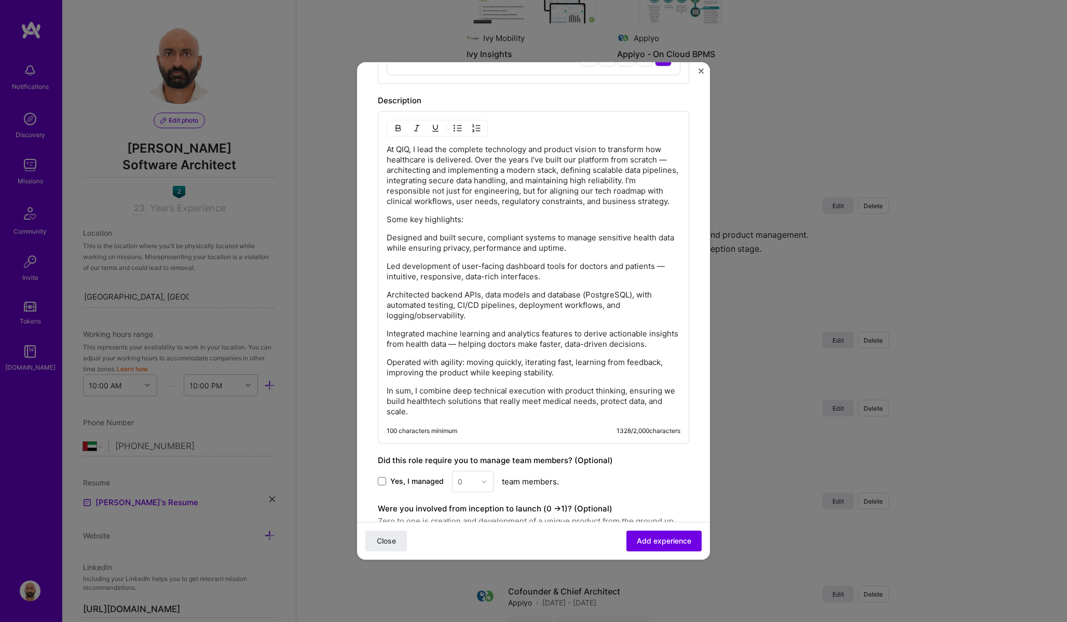
scroll to position [740, 0]
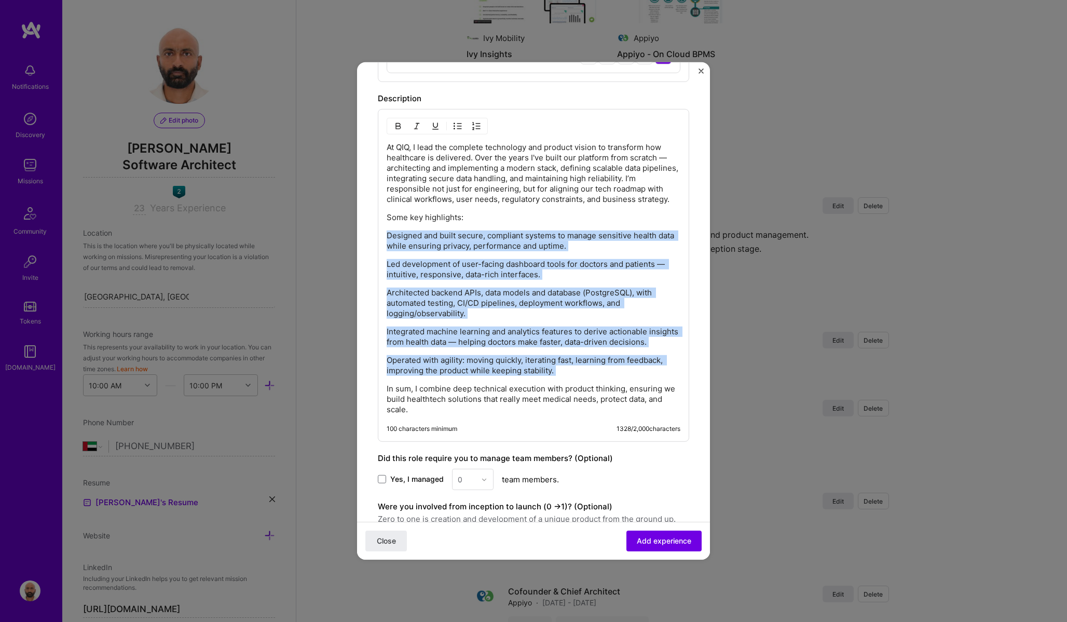
drag, startPoint x: 388, startPoint y: 236, endPoint x: 546, endPoint y: 380, distance: 213.1
click at [546, 380] on div "At QIQ, I lead the complete technology and product vision to transform how heal…" at bounding box center [534, 278] width 294 height 273
click at [459, 123] on img "button" at bounding box center [458, 126] width 8 height 8
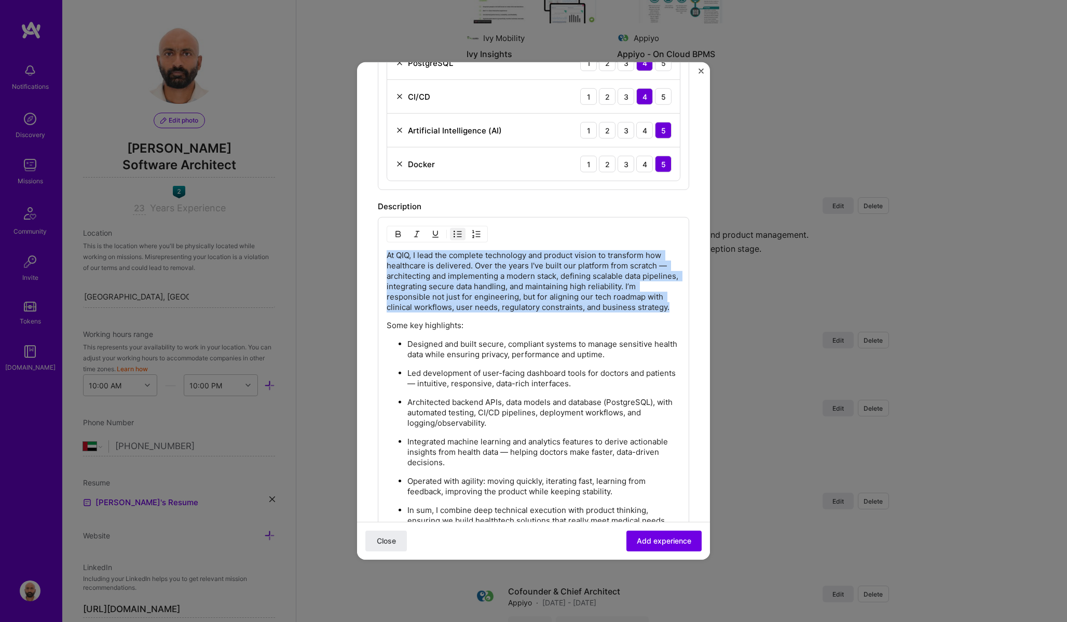
scroll to position [633, 0]
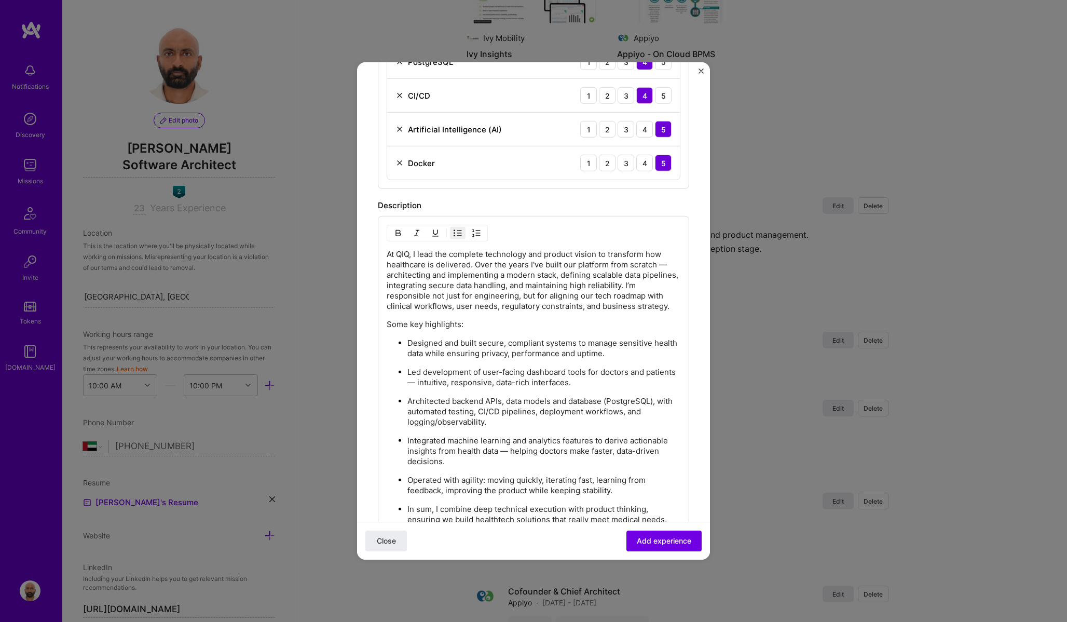
click at [477, 269] on p "At QIQ, I lead the complete technology and product vision to transform how heal…" at bounding box center [534, 280] width 294 height 62
drag, startPoint x: 667, startPoint y: 264, endPoint x: 656, endPoint y: 264, distance: 10.9
click at [656, 264] on p "At QIQ, I lead the complete technology and product vision to transform how heal…" at bounding box center [534, 280] width 294 height 62
click at [679, 373] on p "Led development of user-facing dashboard tools for doctors and patients — intui…" at bounding box center [544, 377] width 273 height 21
drag, startPoint x: 676, startPoint y: 373, endPoint x: 414, endPoint y: 383, distance: 261.9
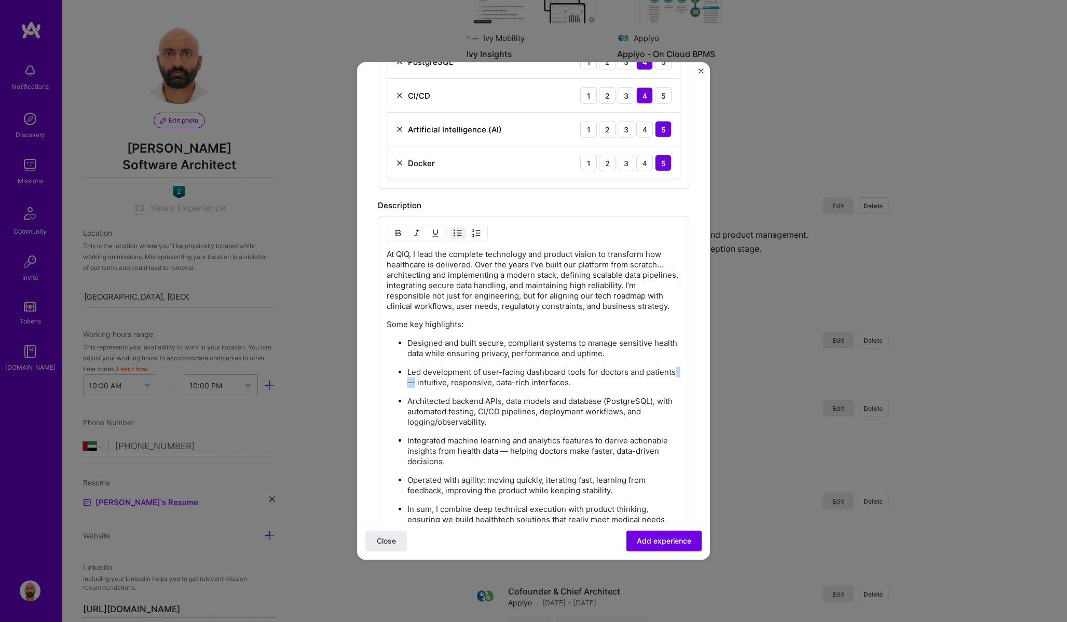
click at [415, 383] on p "Led development of user-facing dashboard tools for doctors and patients — intui…" at bounding box center [544, 377] width 273 height 21
drag, startPoint x: 497, startPoint y: 452, endPoint x: 505, endPoint y: 452, distance: 7.8
click at [506, 452] on p "Integrated machine learning and analytics features to derive actionable insight…" at bounding box center [544, 451] width 273 height 31
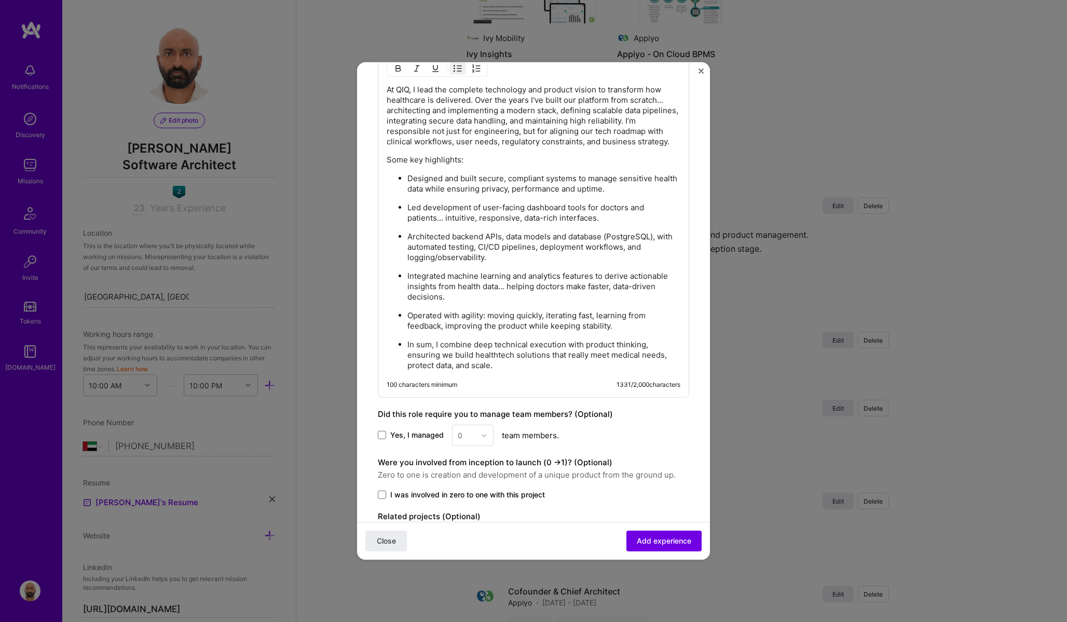
scroll to position [802, 0]
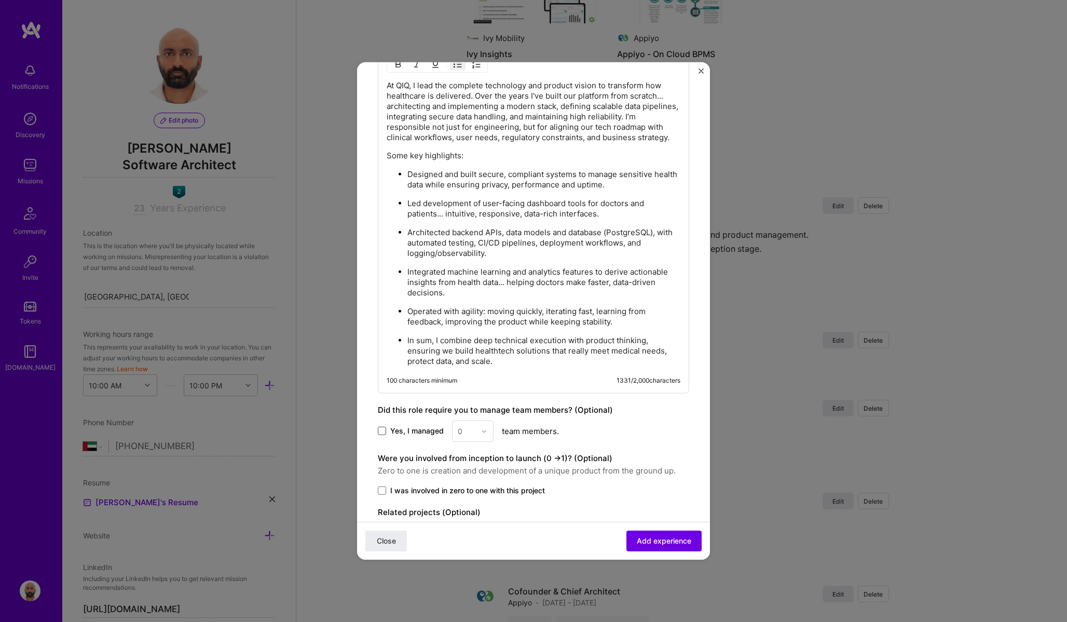
click at [383, 429] on span at bounding box center [382, 431] width 8 height 8
click at [0, 0] on input "Yes, I managed" at bounding box center [0, 0] width 0 height 0
click at [481, 430] on img at bounding box center [484, 431] width 6 height 6
click at [465, 477] on div "2" at bounding box center [472, 477] width 35 height 19
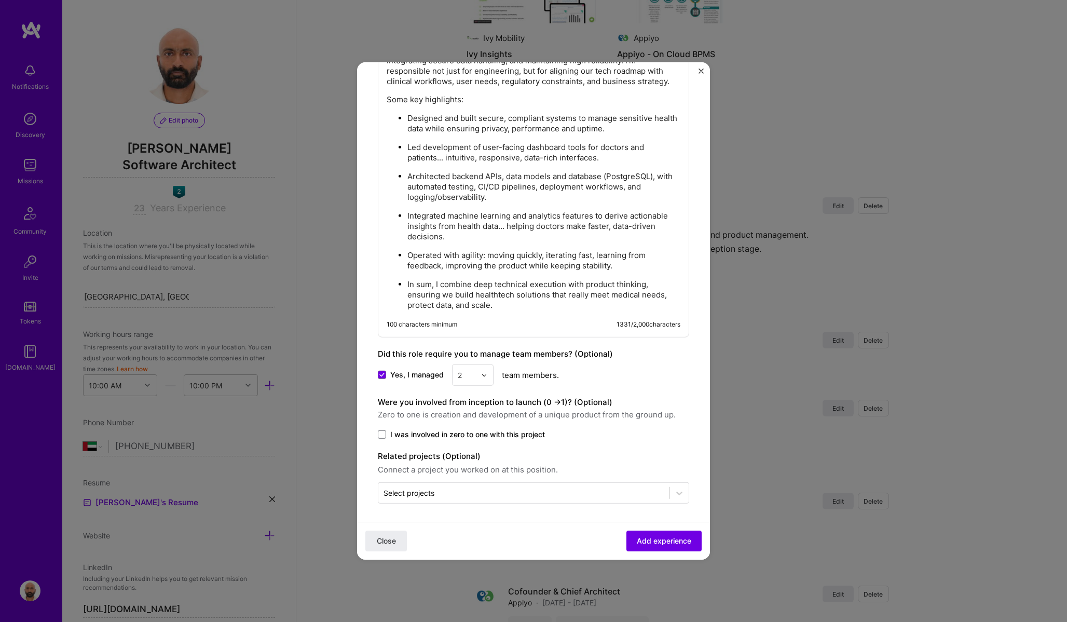
scroll to position [859, 0]
click at [383, 432] on span at bounding box center [382, 434] width 8 height 8
click at [0, 0] on input "I was involved in zero to one with this project" at bounding box center [0, 0] width 0 height 0
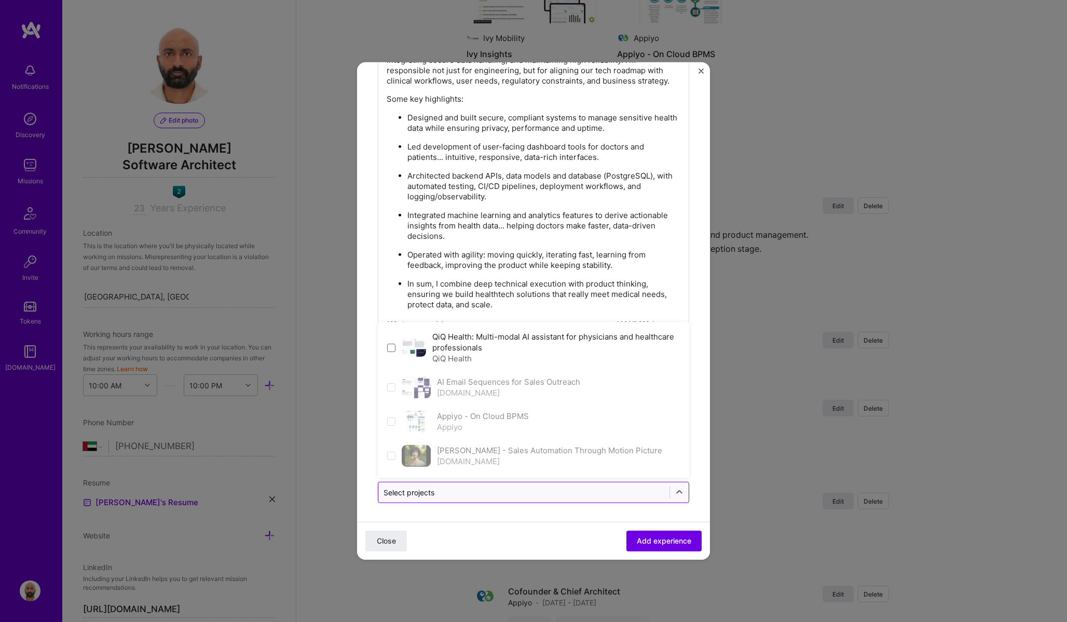
click at [464, 488] on input "text" at bounding box center [524, 492] width 281 height 11
click at [396, 346] on div "QiQ Health: Multi-modal AI assistant for physicians and healthcare professional…" at bounding box center [533, 347] width 305 height 45
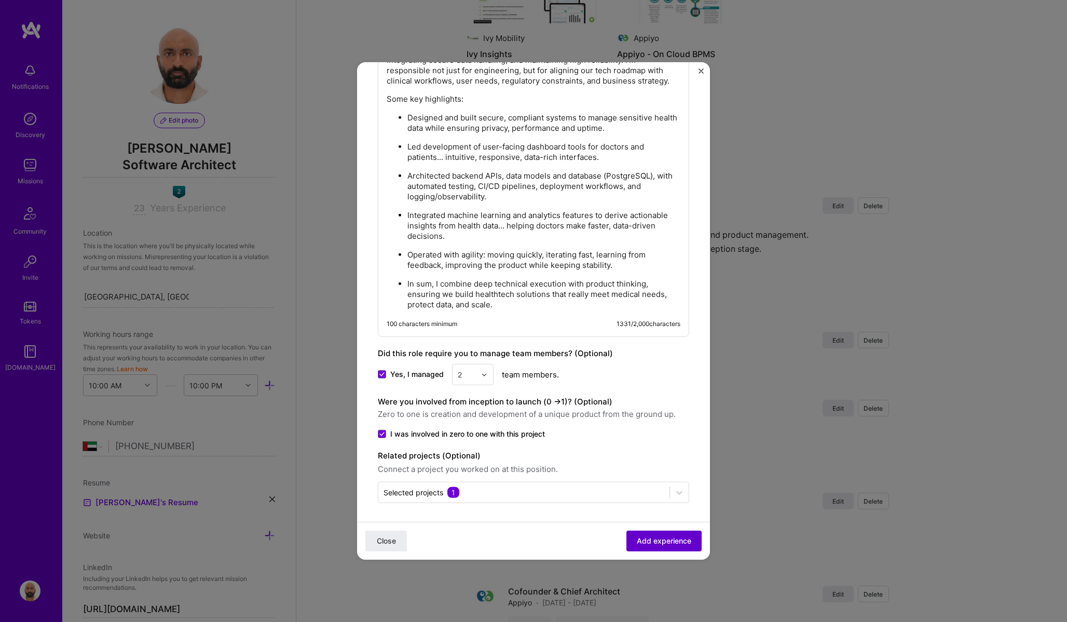
click at [676, 541] on span "Add experience" at bounding box center [664, 541] width 55 height 10
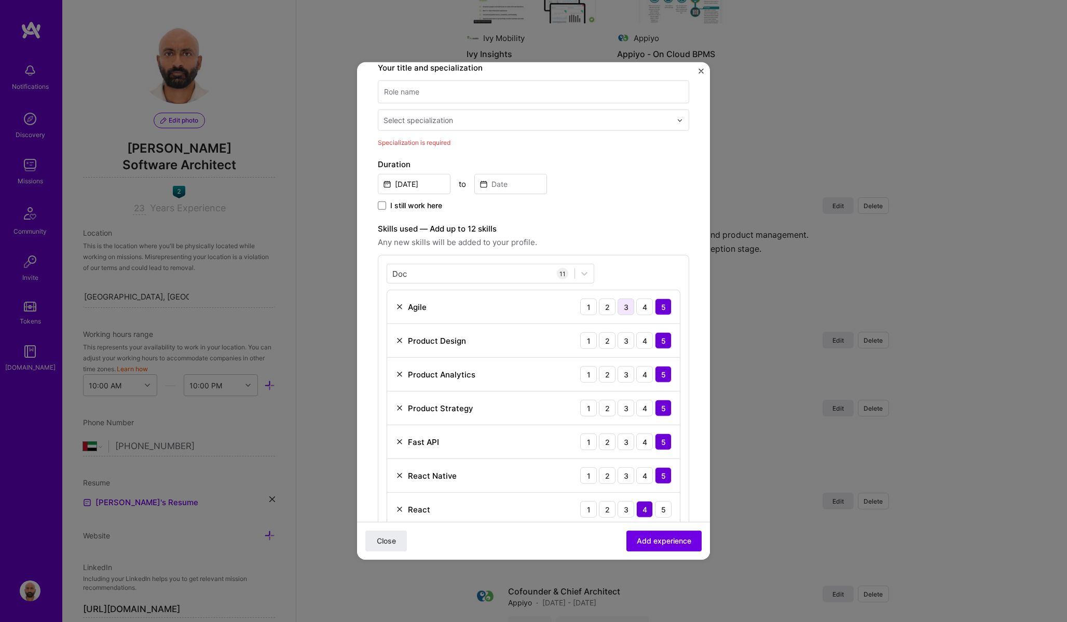
scroll to position [169, 0]
click at [426, 183] on input "Sep, 2025" at bounding box center [414, 184] width 73 height 20
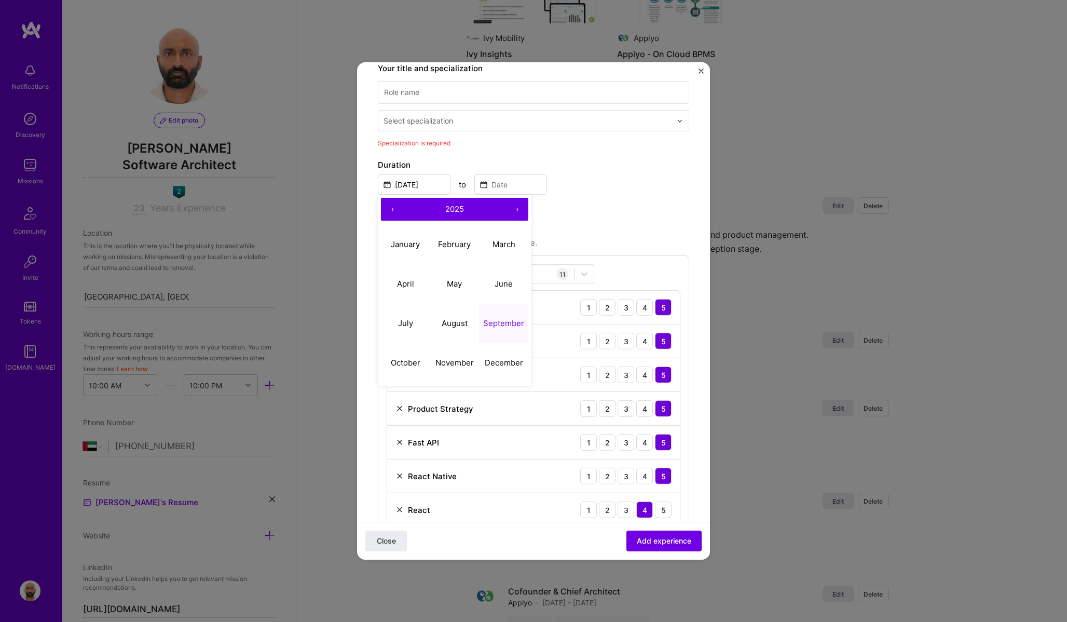
click at [391, 209] on button "‹" at bounding box center [392, 209] width 23 height 23
click at [458, 326] on abbr "August" at bounding box center [455, 323] width 26 height 10
type input "Aug, 2024"
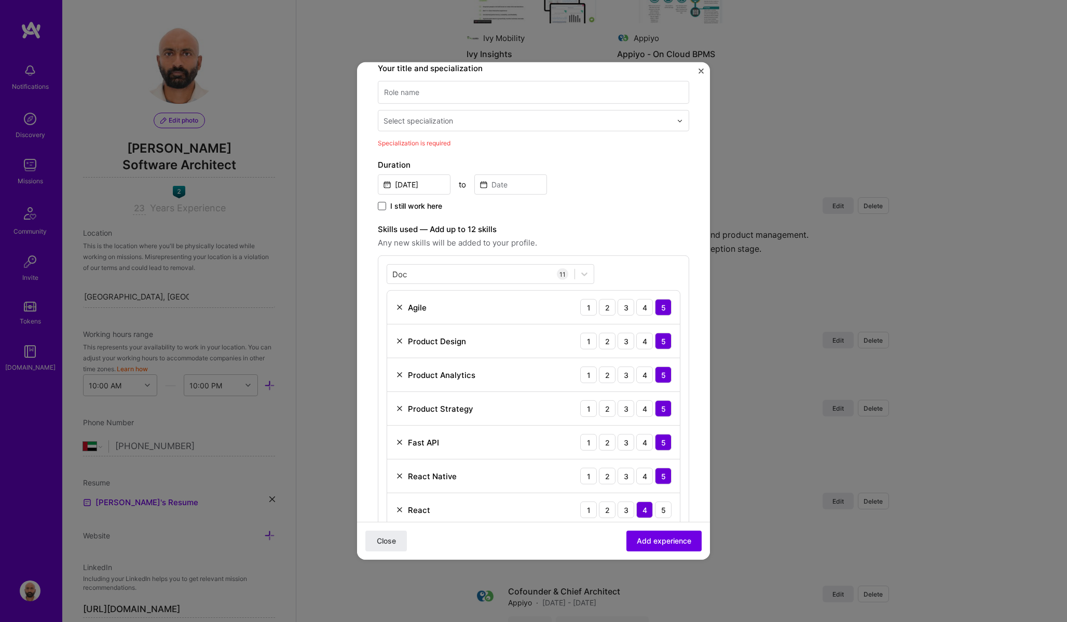
click at [378, 209] on span at bounding box center [382, 206] width 8 height 8
click at [0, 0] on input "I still work here" at bounding box center [0, 0] width 0 height 0
click at [663, 540] on span "Add experience" at bounding box center [664, 541] width 55 height 10
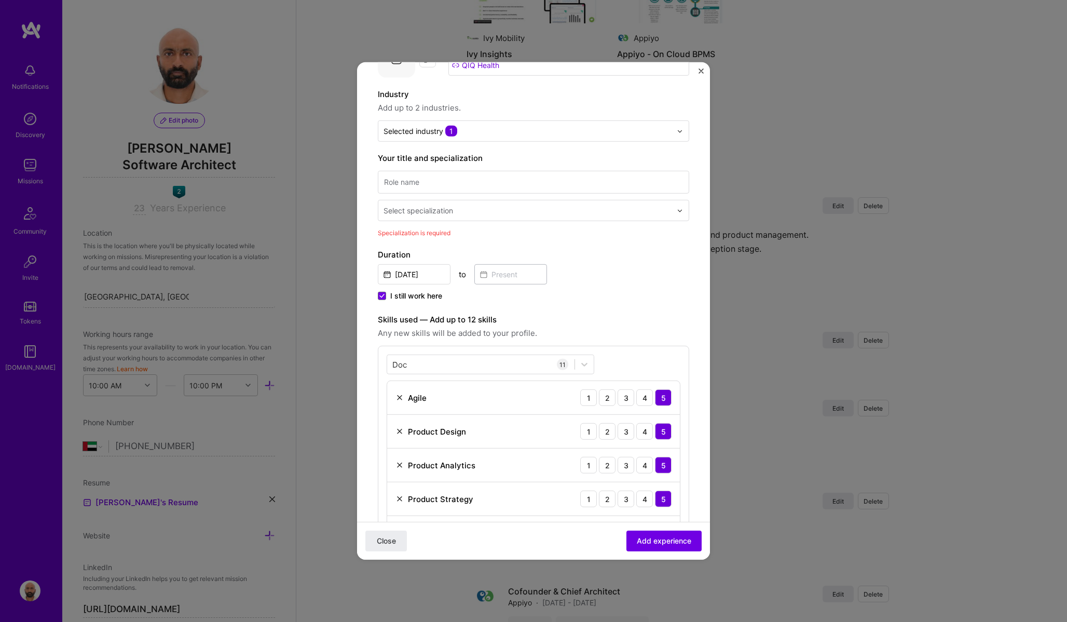
scroll to position [87, 0]
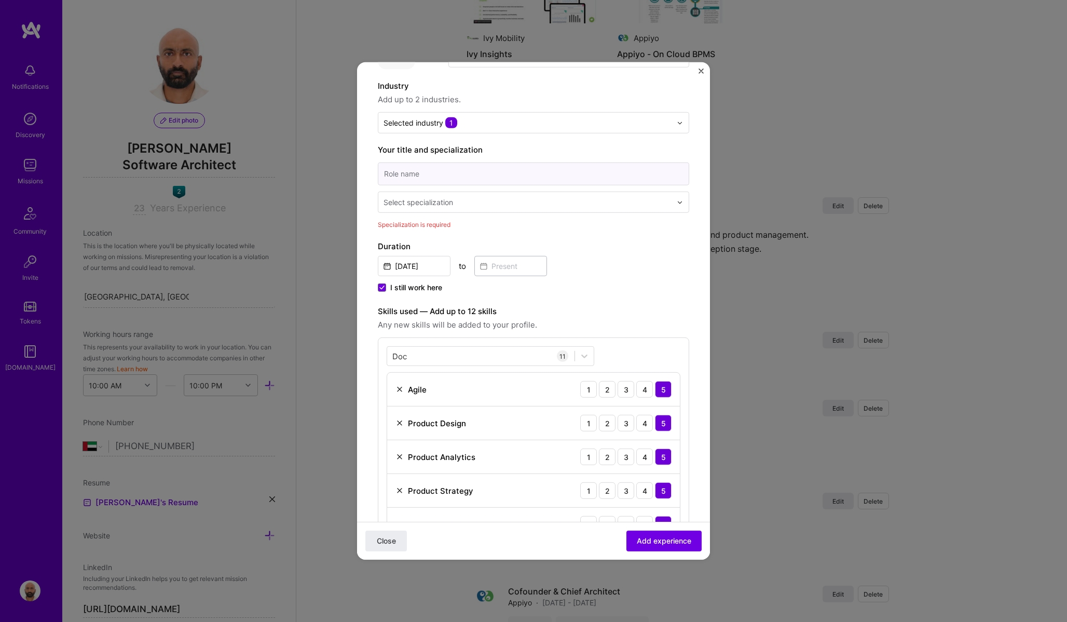
click at [442, 172] on input at bounding box center [534, 174] width 312 height 23
type input "Founder and CTO"
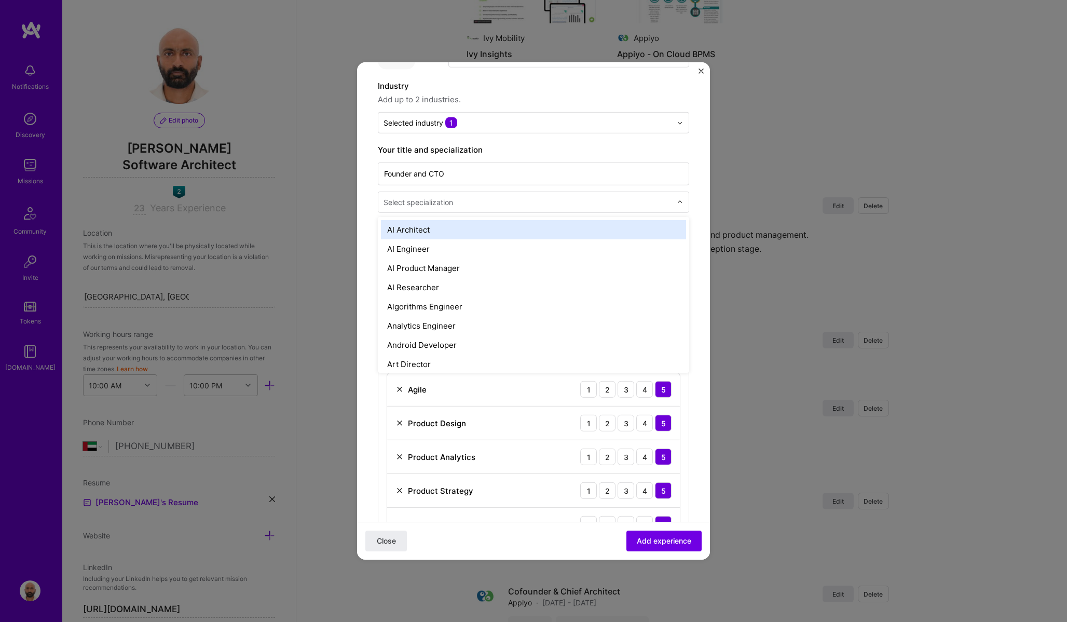
click at [440, 207] on div "Select specialization" at bounding box center [419, 202] width 70 height 11
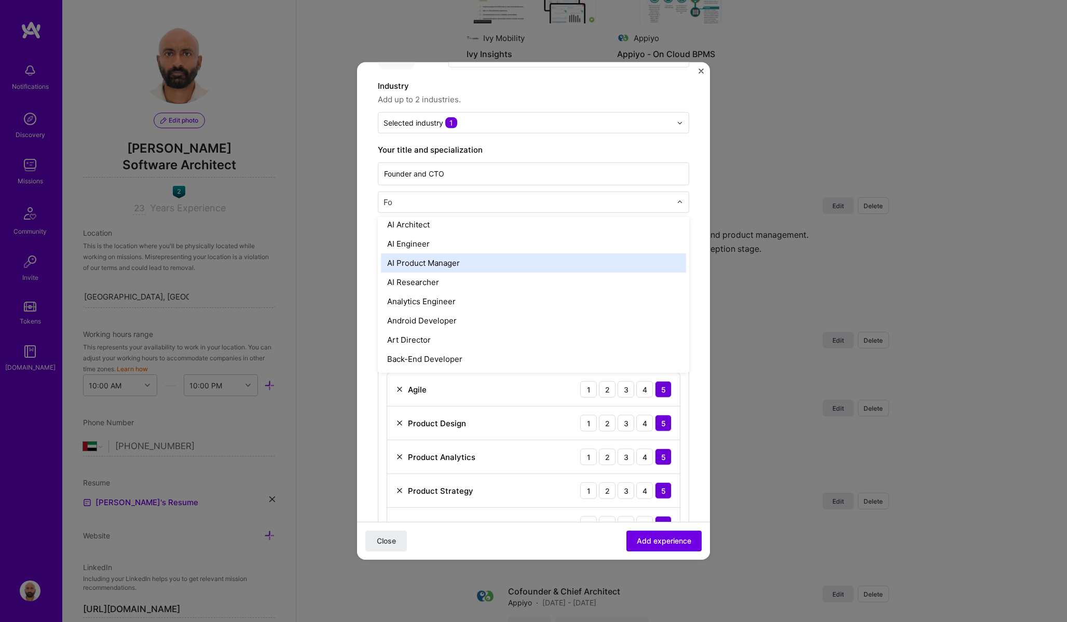
scroll to position [0, 0]
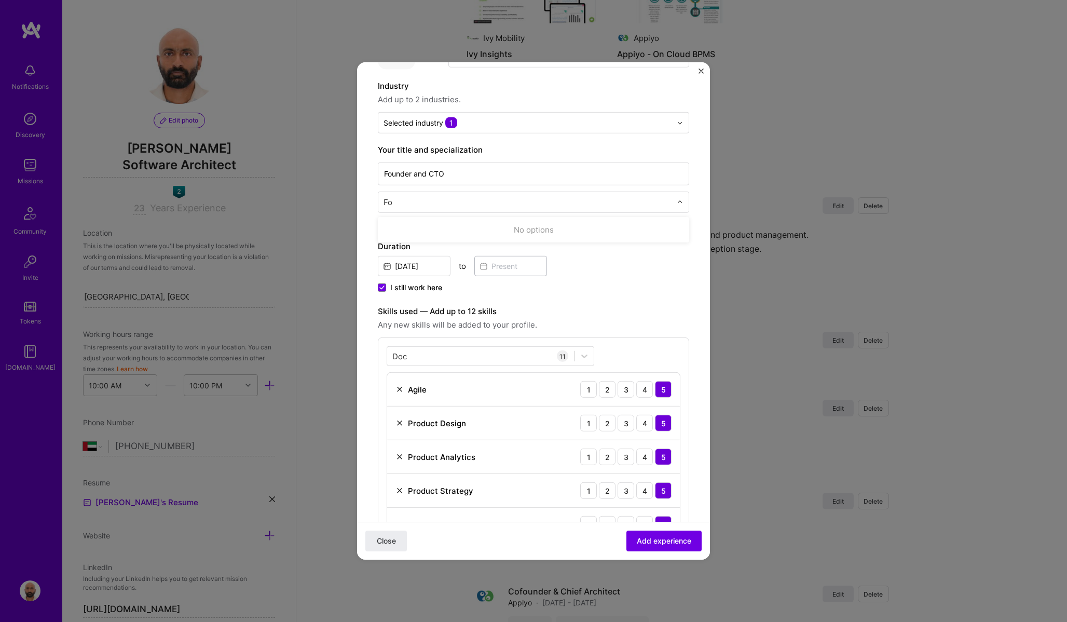
type input "F"
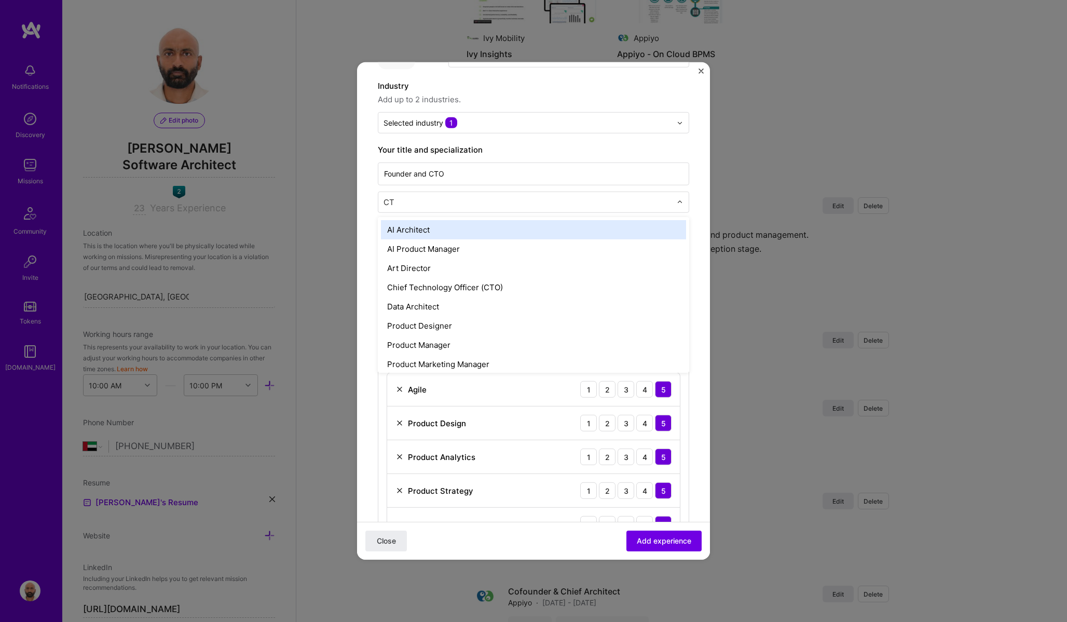
type input "CTO"
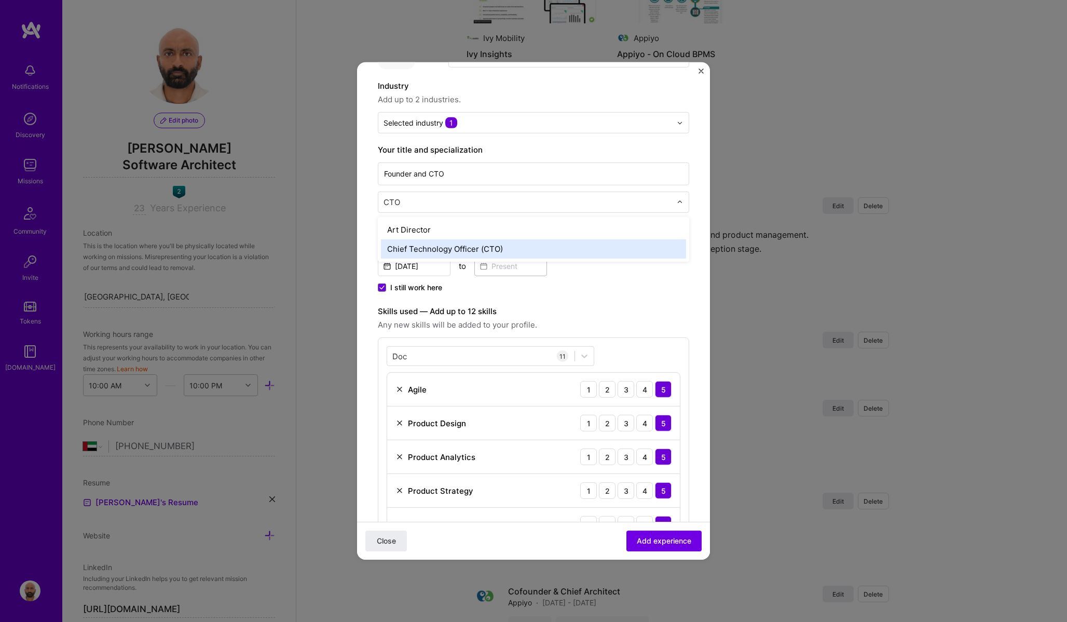
click at [461, 250] on div "Chief Technology Officer (CTO)" at bounding box center [533, 248] width 305 height 19
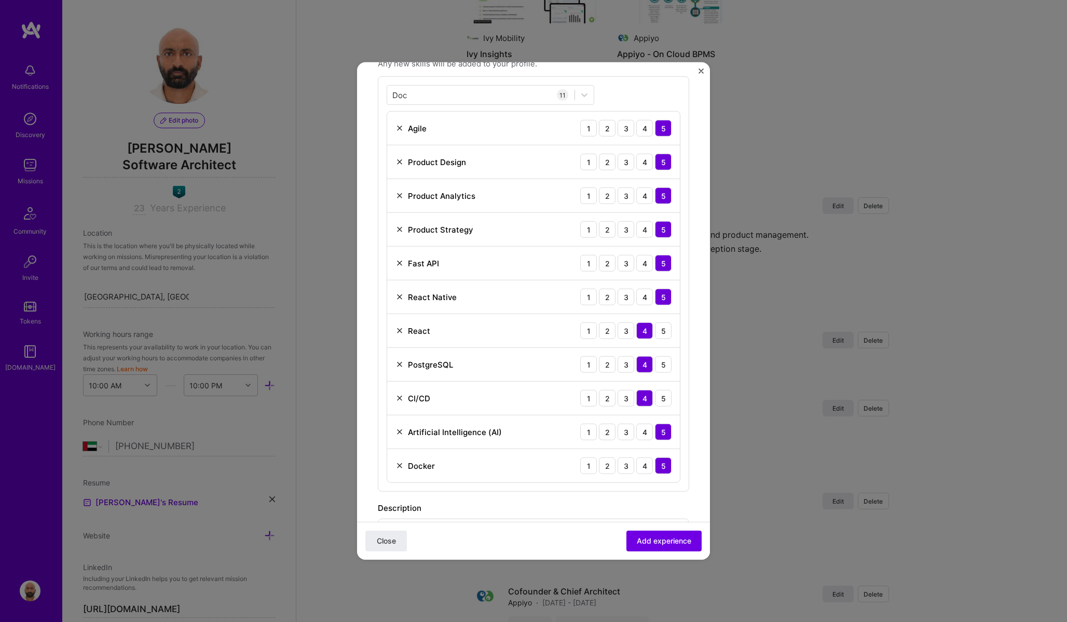
scroll to position [352, 0]
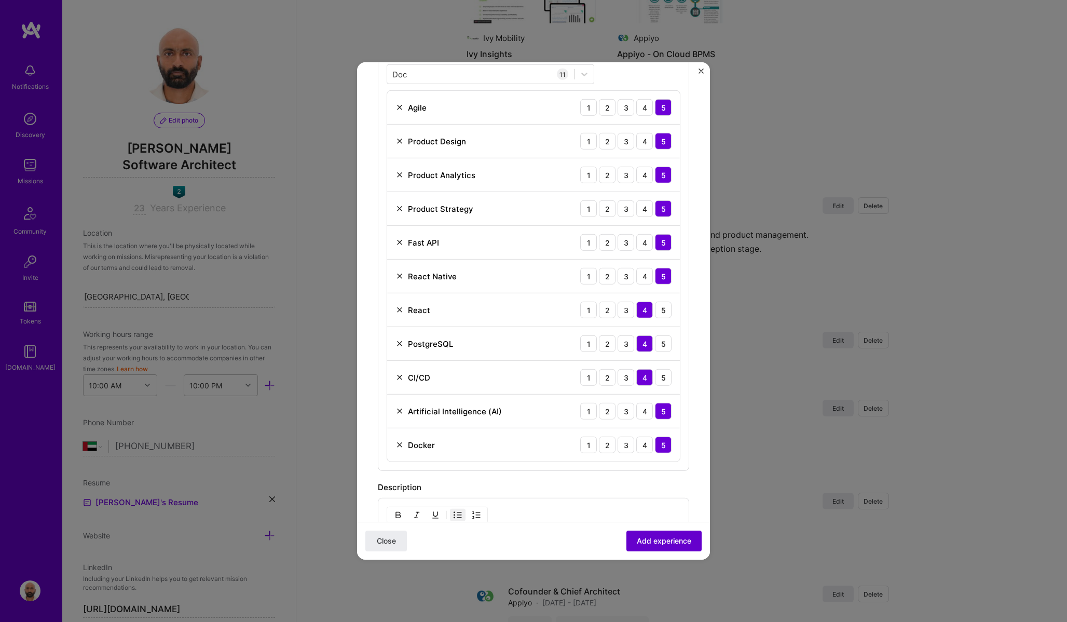
click at [659, 539] on span "Add experience" at bounding box center [664, 541] width 55 height 10
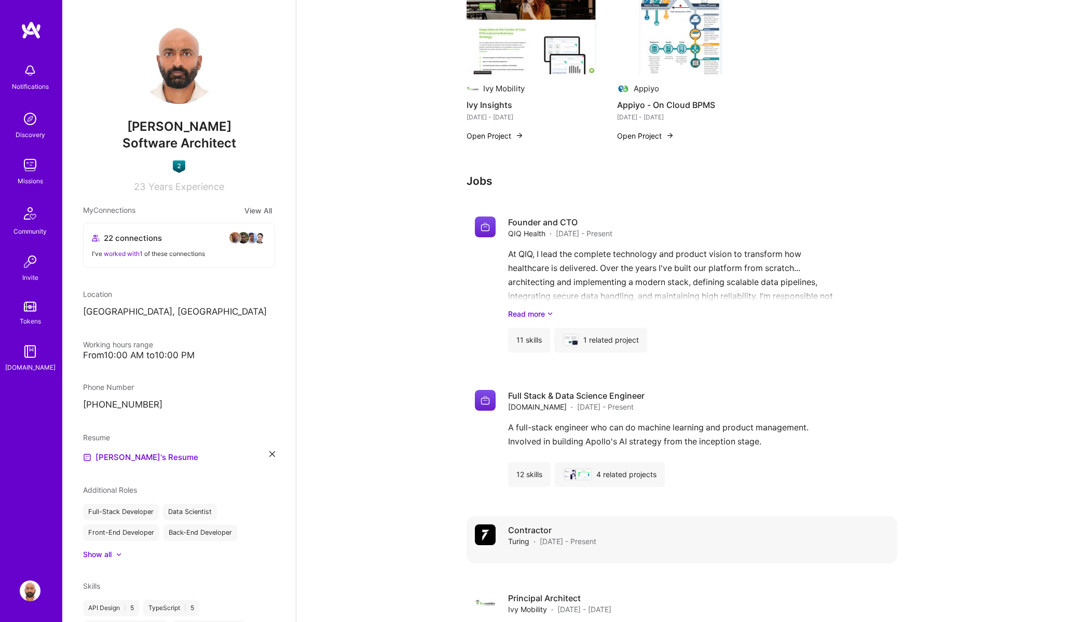
scroll to position [812, 0]
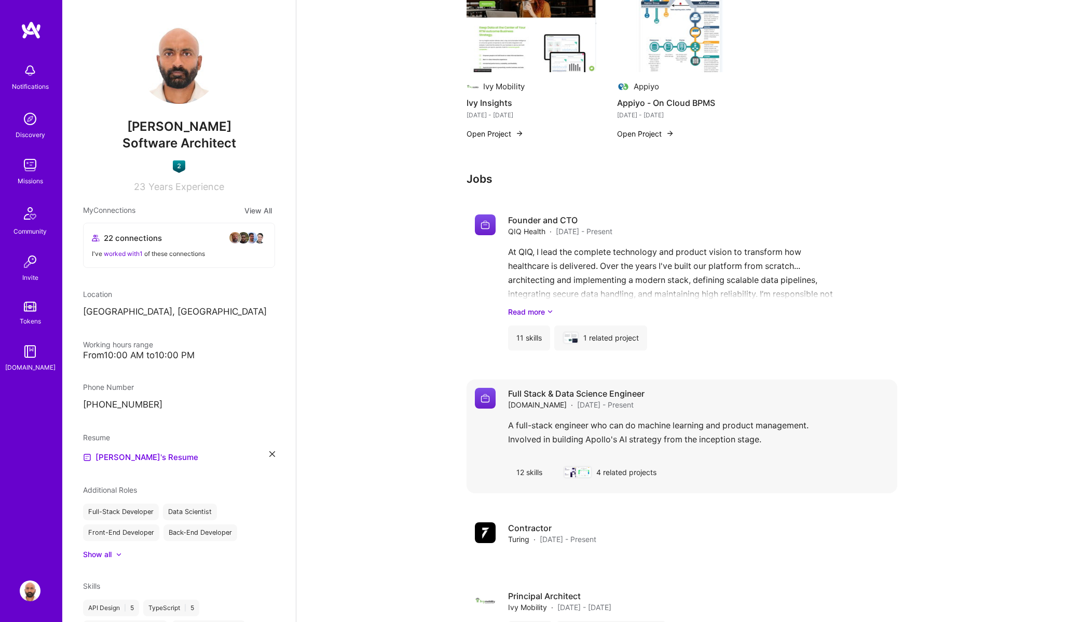
click at [556, 427] on div "A full-stack engineer who can do machine learning and product management. Invol…" at bounding box center [698, 434] width 381 height 33
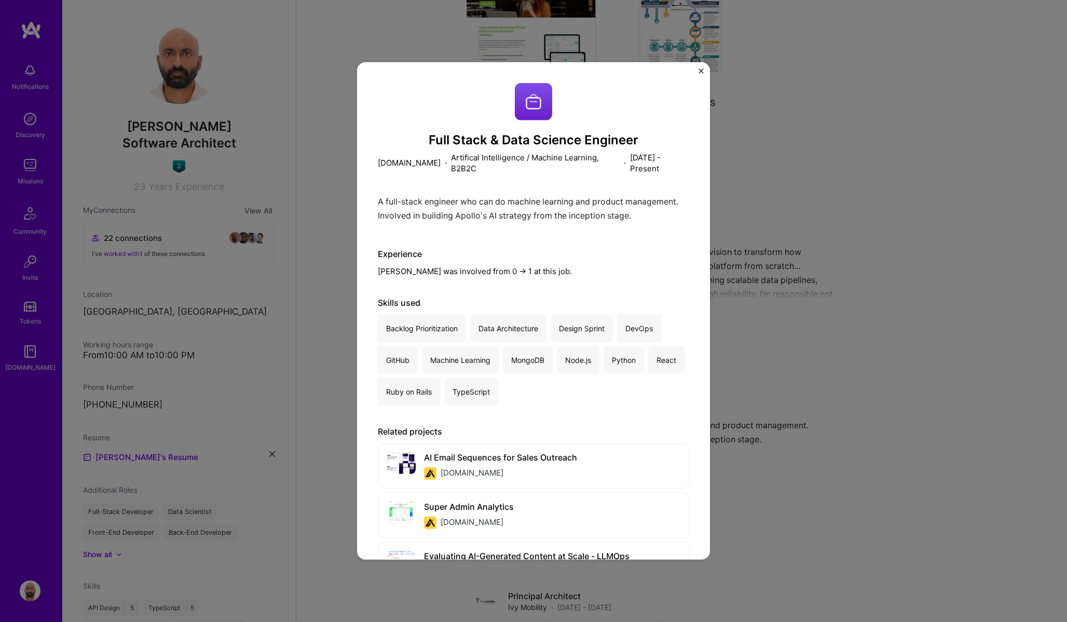
click at [704, 69] on div "Full Stack & Data Science Engineer Apollo.io · Artifical Intelligence / Machine…" at bounding box center [533, 310] width 353 height 497
click at [702, 73] on img "Close" at bounding box center [701, 71] width 5 height 5
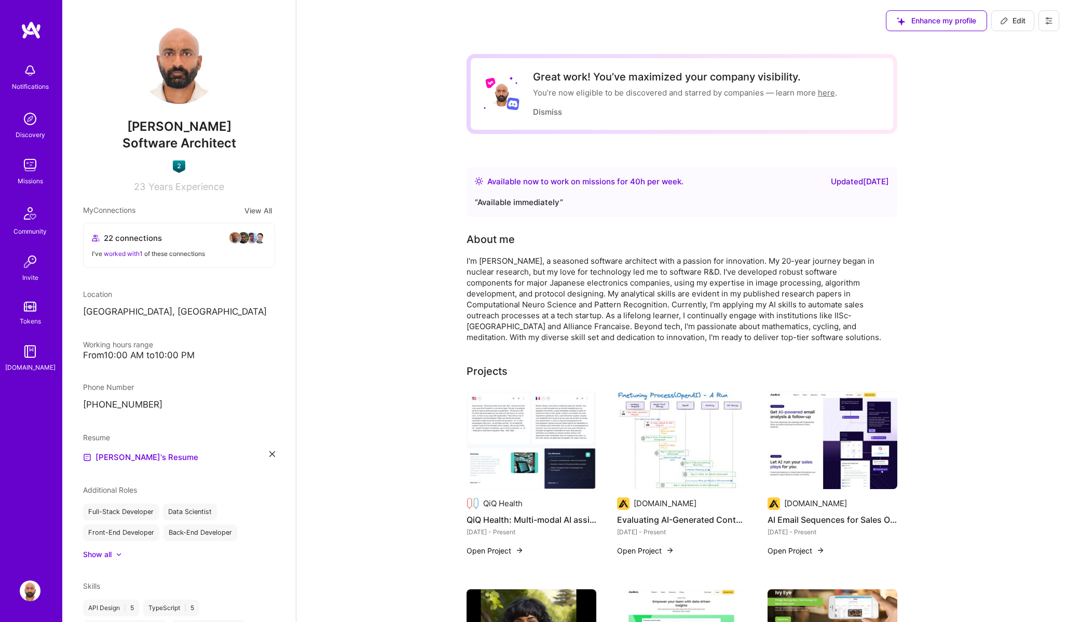
click at [1015, 20] on span "Edit" at bounding box center [1012, 21] width 25 height 10
select select "AE"
select select "Right Now"
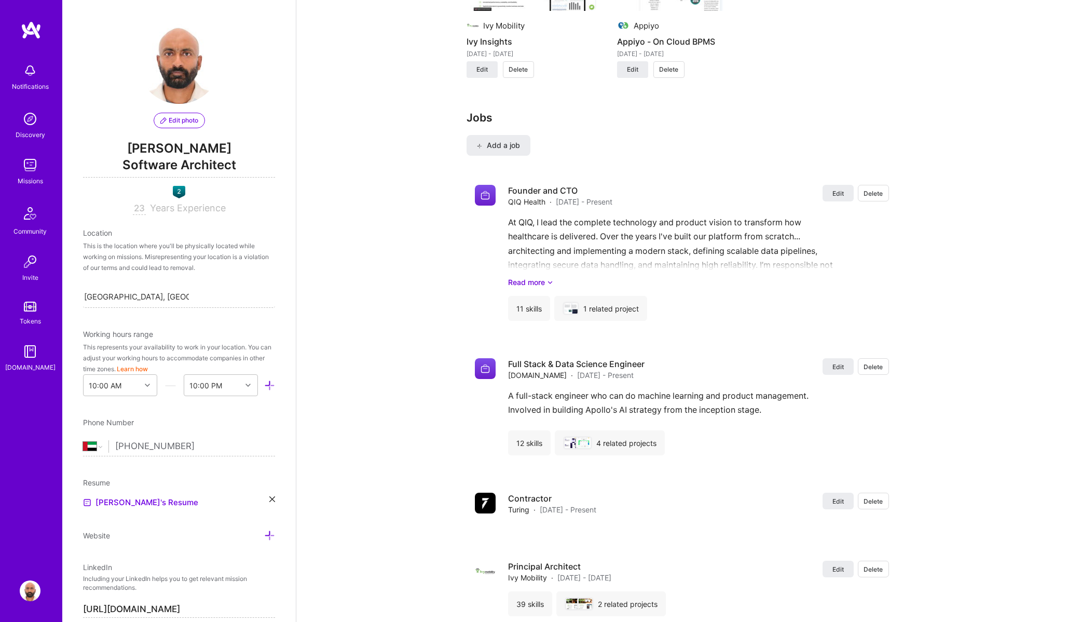
scroll to position [1328, 0]
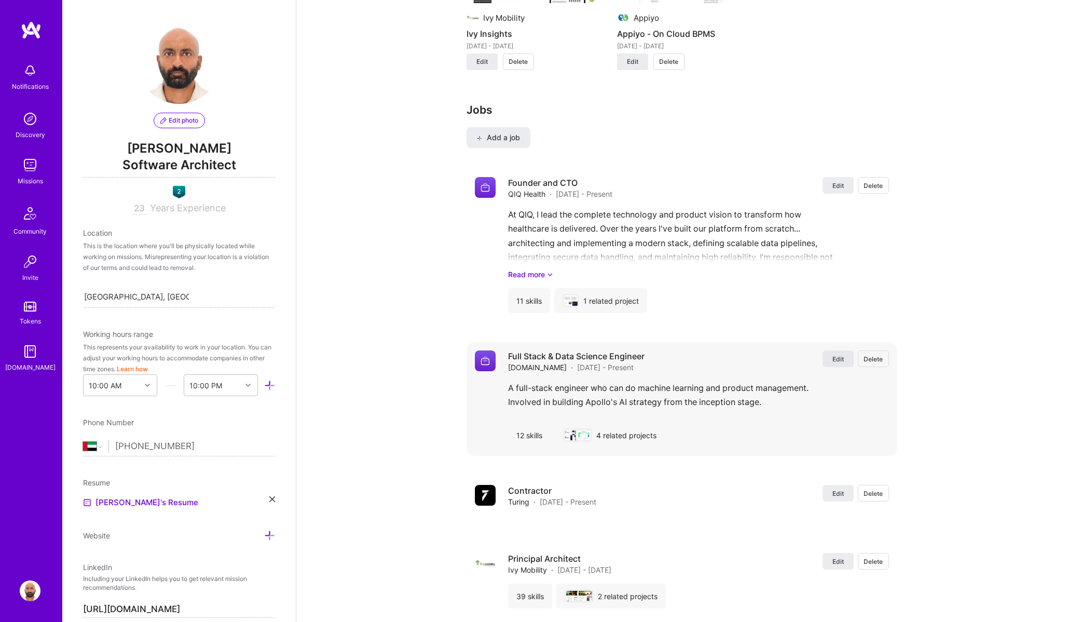
click at [837, 361] on span "Edit" at bounding box center [838, 359] width 11 height 9
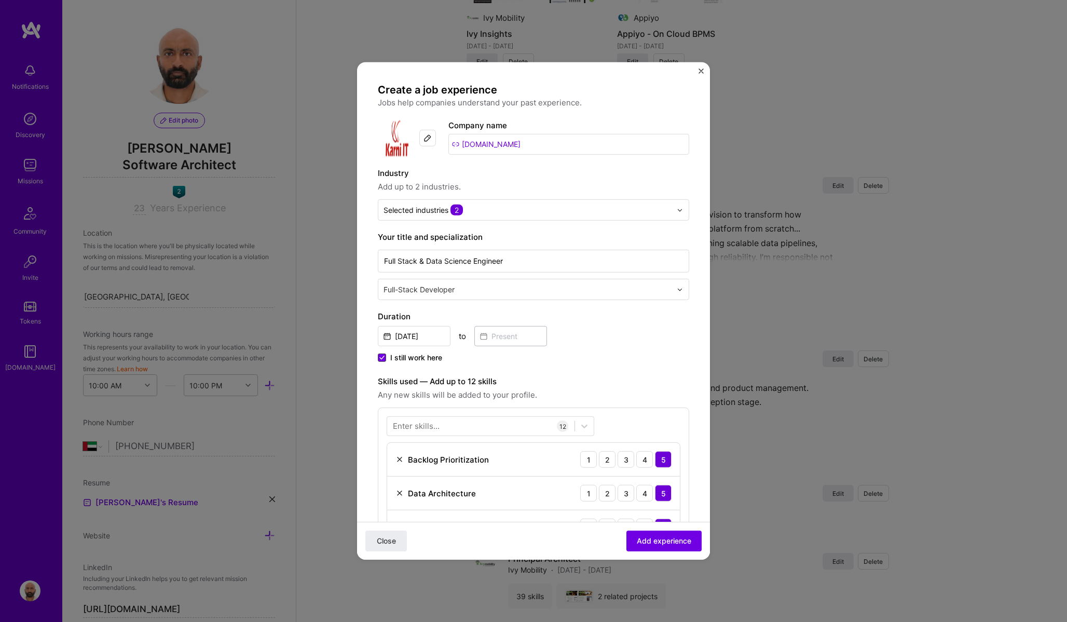
click at [381, 359] on span at bounding box center [382, 358] width 8 height 8
click at [0, 0] on input "I still work here" at bounding box center [0, 0] width 0 height 0
click at [499, 339] on input at bounding box center [511, 336] width 73 height 20
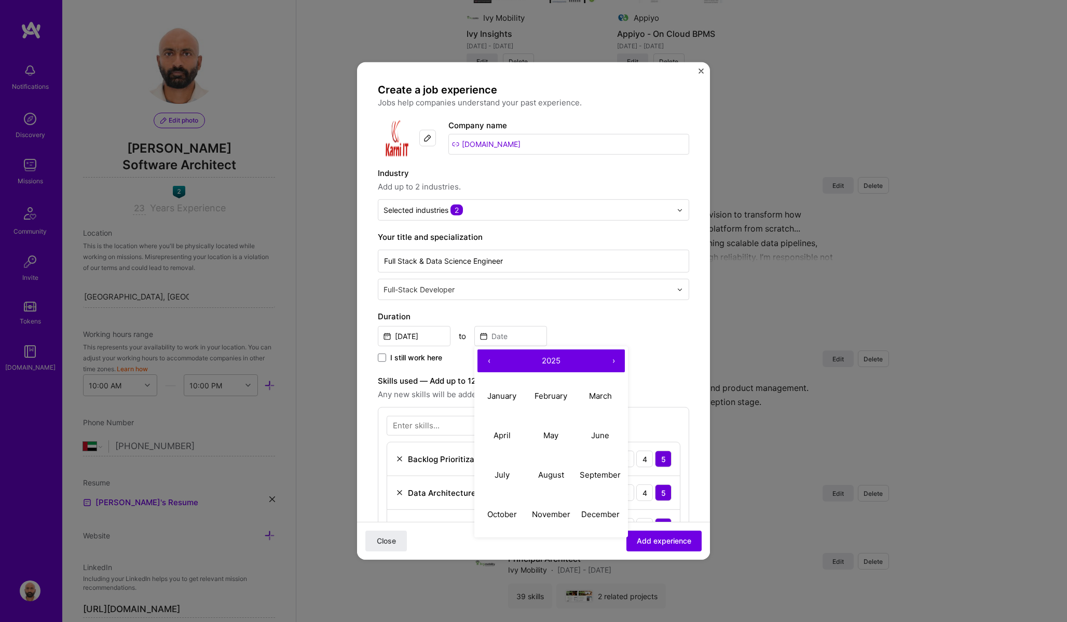
click at [489, 359] on button "‹" at bounding box center [489, 360] width 23 height 23
click at [501, 470] on abbr "July" at bounding box center [502, 474] width 15 height 10
type input "Jul, 2024"
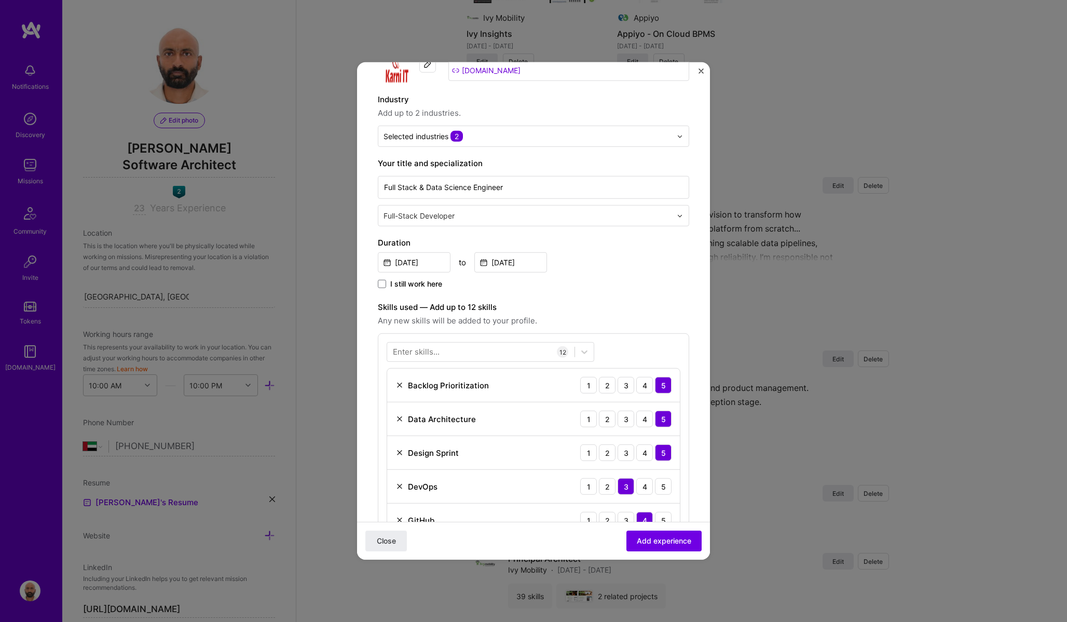
scroll to position [88, 0]
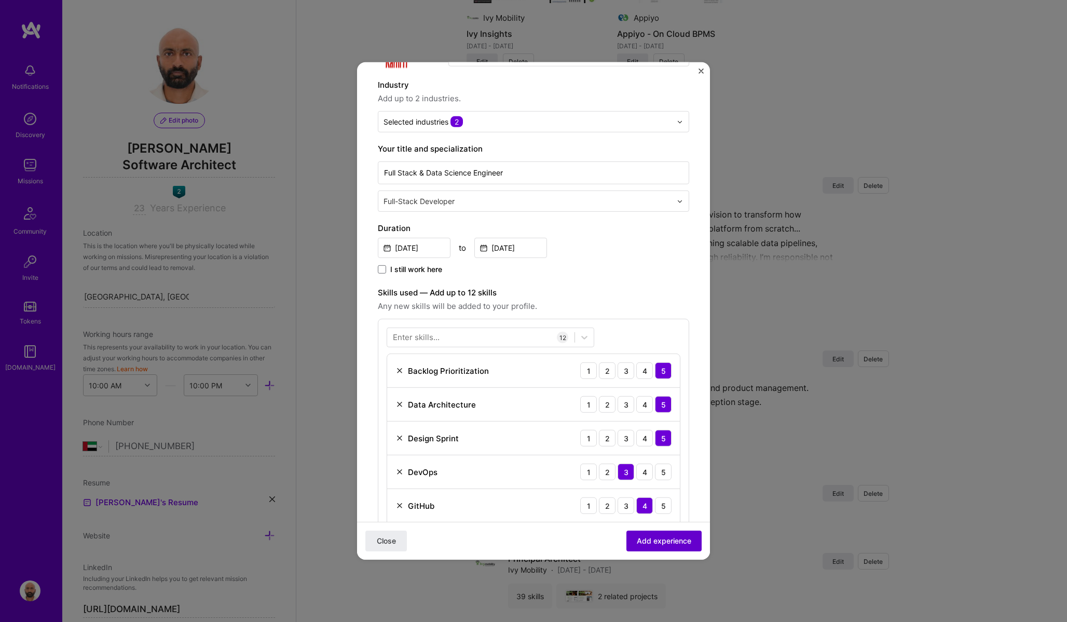
click at [661, 545] on span "Add experience" at bounding box center [664, 541] width 55 height 10
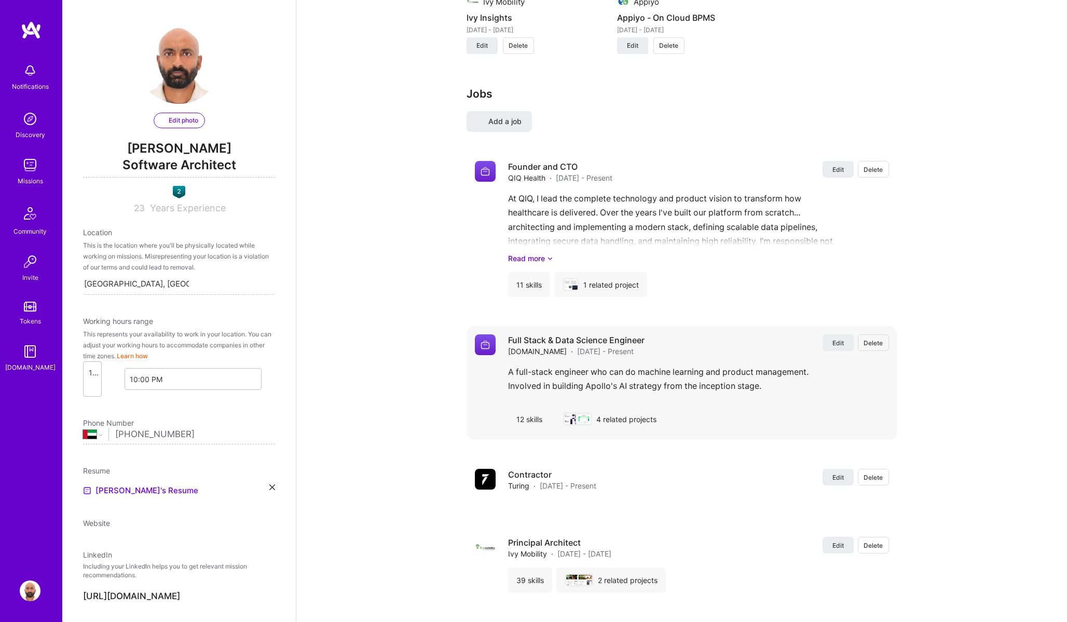
select select "AE"
select select "Right Now"
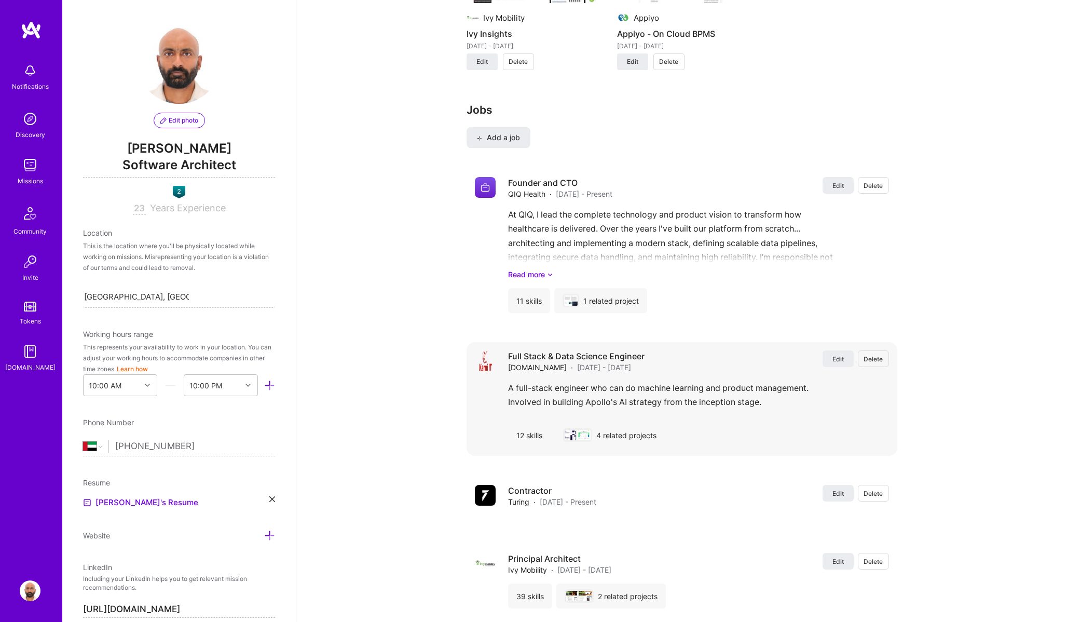
scroll to position [0, 0]
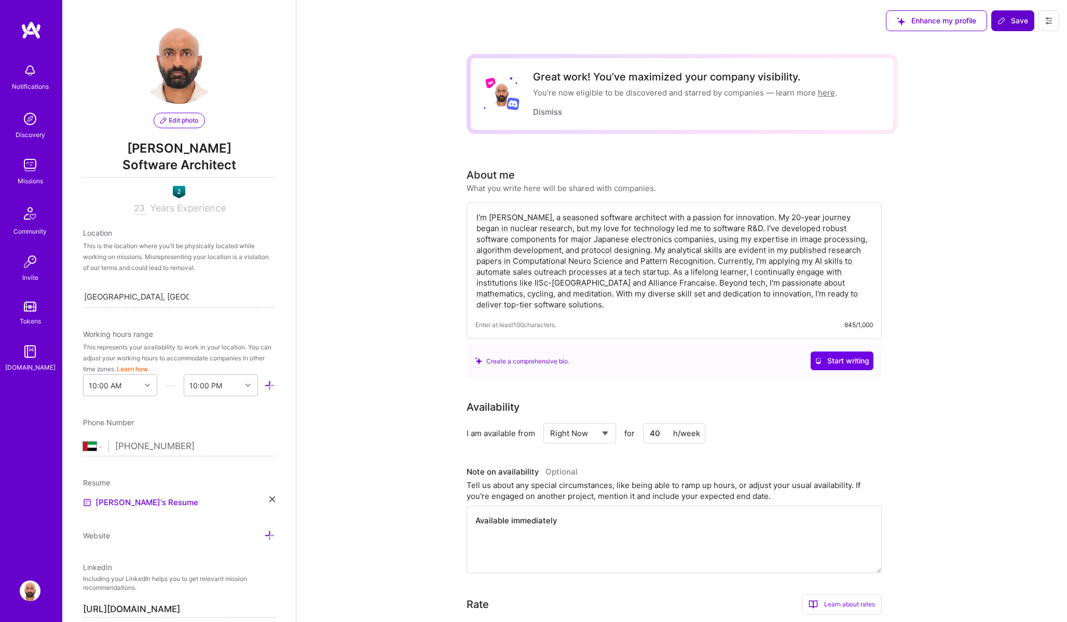
click at [1013, 17] on span "Save" at bounding box center [1013, 21] width 31 height 10
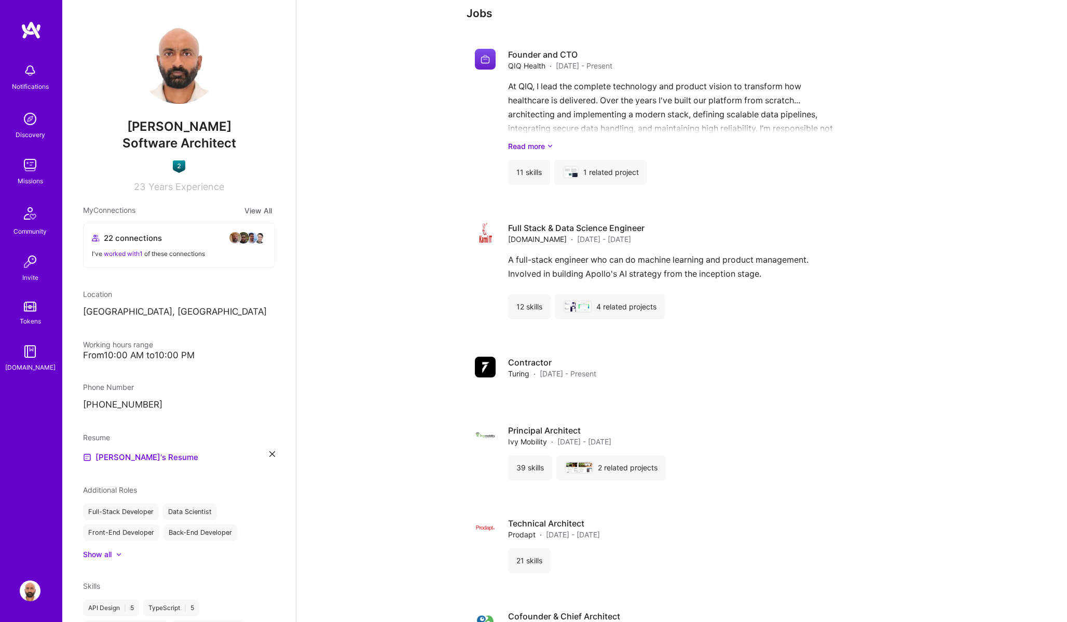
scroll to position [991, 0]
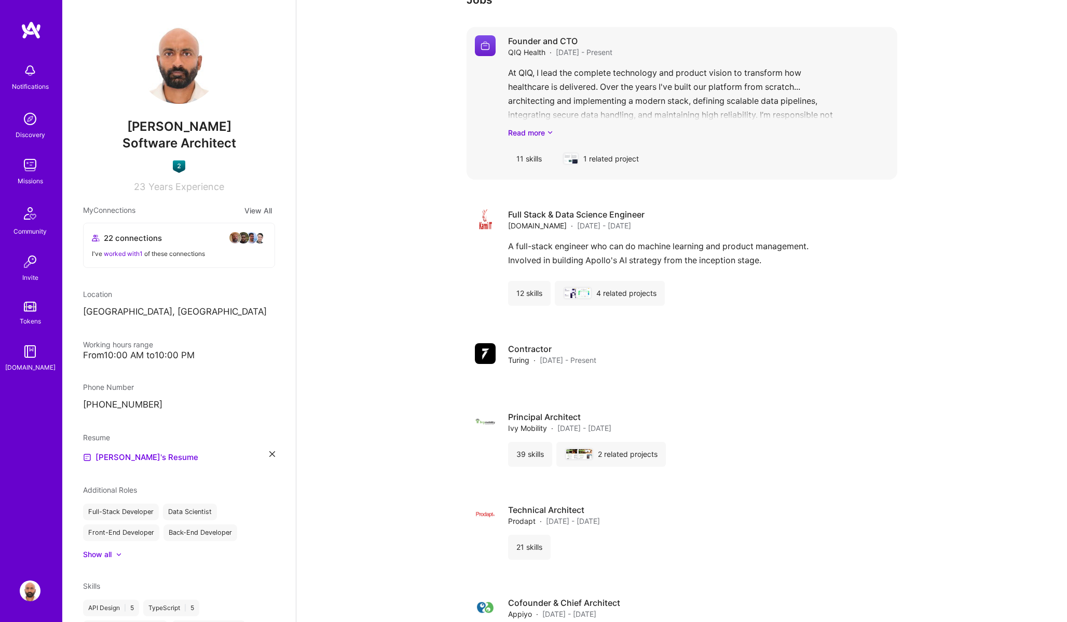
click at [539, 139] on div "Founder and CTO QIQ Health · Aug 2024 - Present At QIQ, I lead the complete tec…" at bounding box center [698, 103] width 381 height 136
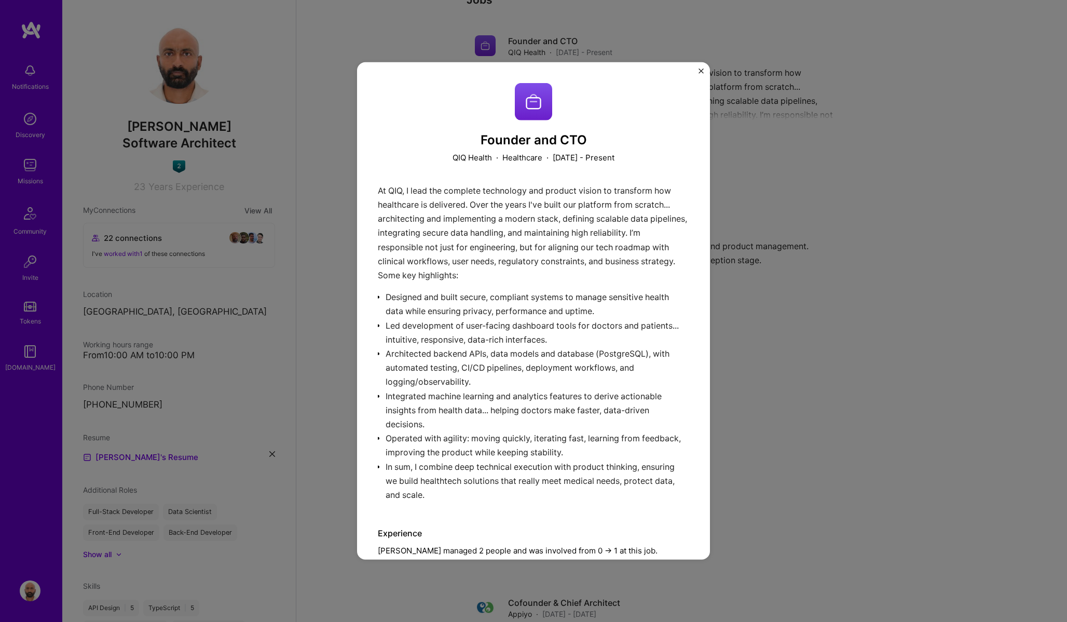
click at [701, 70] on img "Close" at bounding box center [701, 71] width 5 height 5
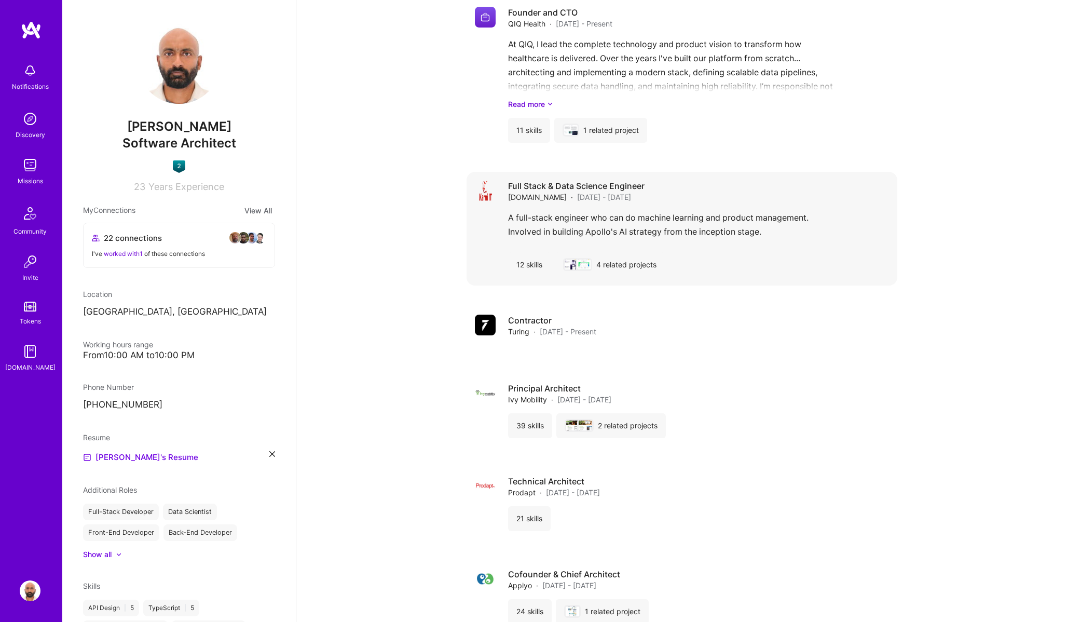
scroll to position [1054, 0]
